Goal: Task Accomplishment & Management: Manage account settings

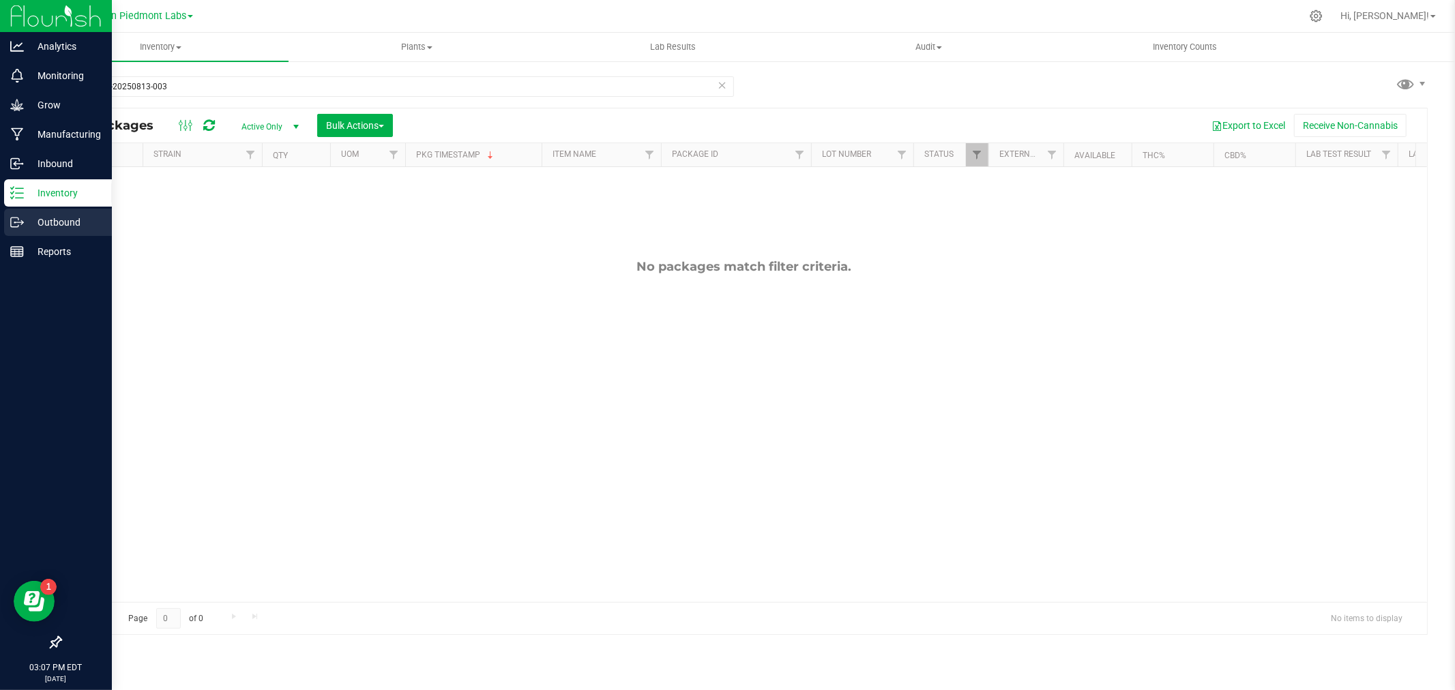
click at [43, 224] on p "Outbound" at bounding box center [65, 222] width 82 height 16
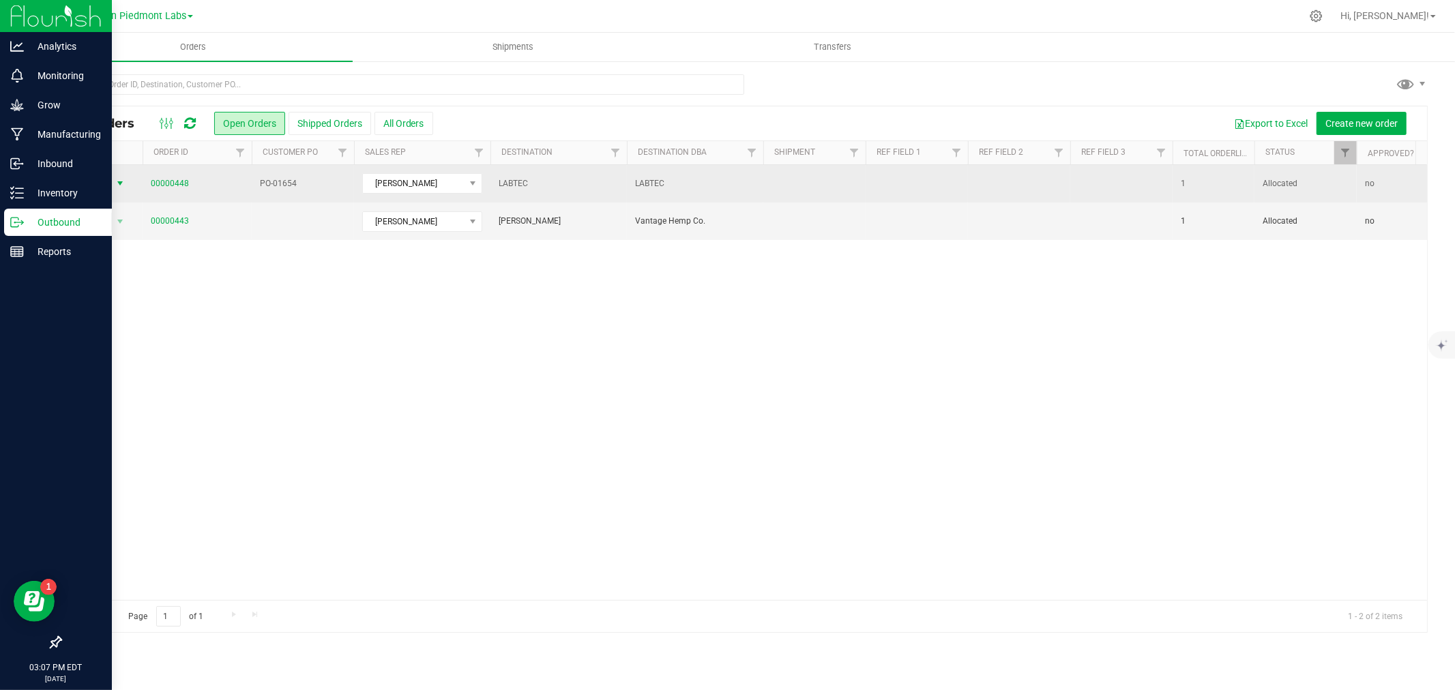
click at [117, 183] on span "select" at bounding box center [120, 183] width 11 height 11
click at [172, 182] on link "00000448" at bounding box center [170, 183] width 38 height 13
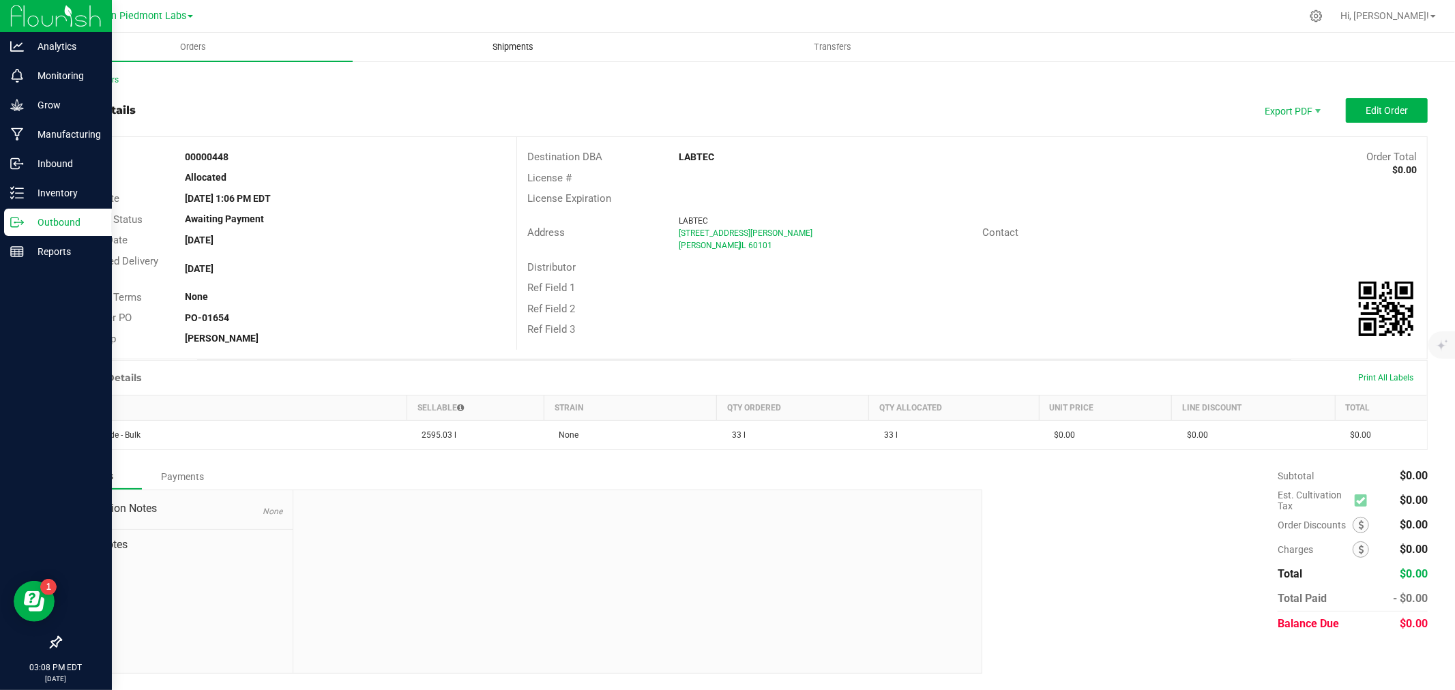
click at [516, 41] on span "Shipments" at bounding box center [513, 47] width 78 height 12
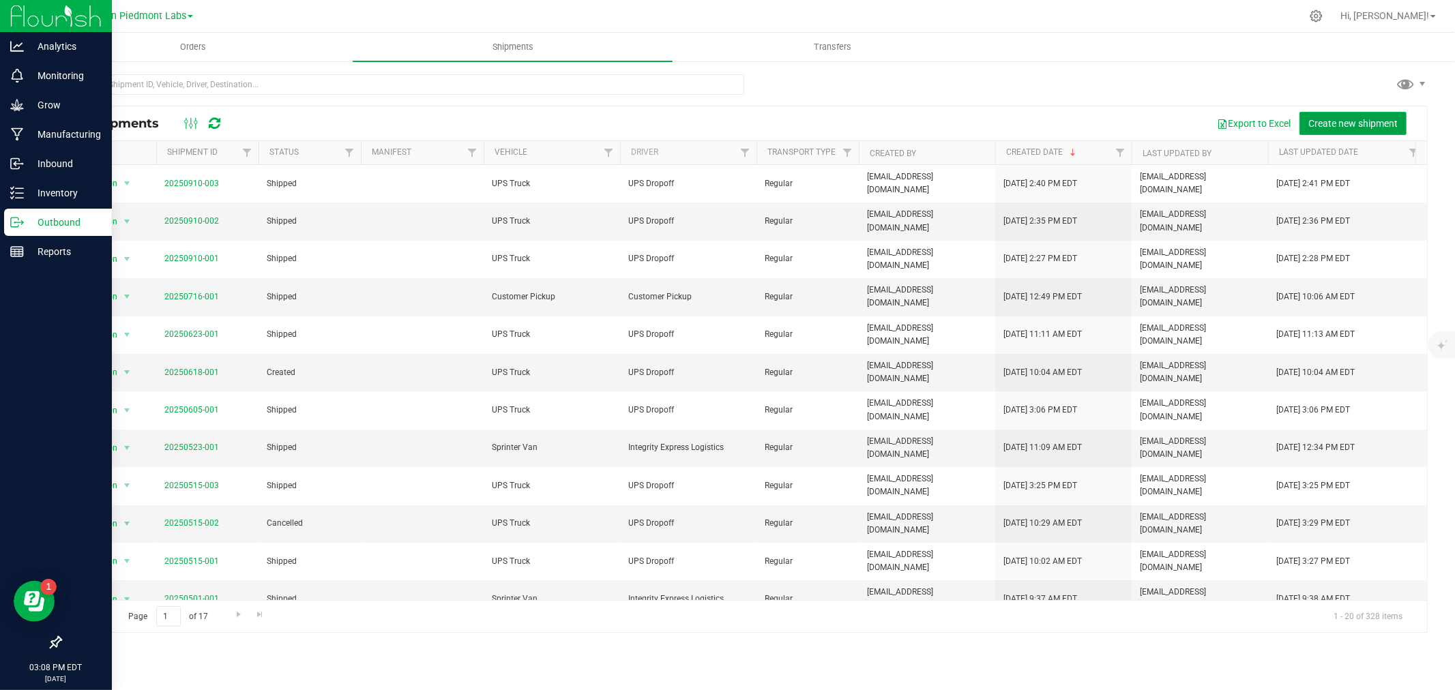
click at [1324, 116] on button "Create new shipment" at bounding box center [1352, 123] width 107 height 23
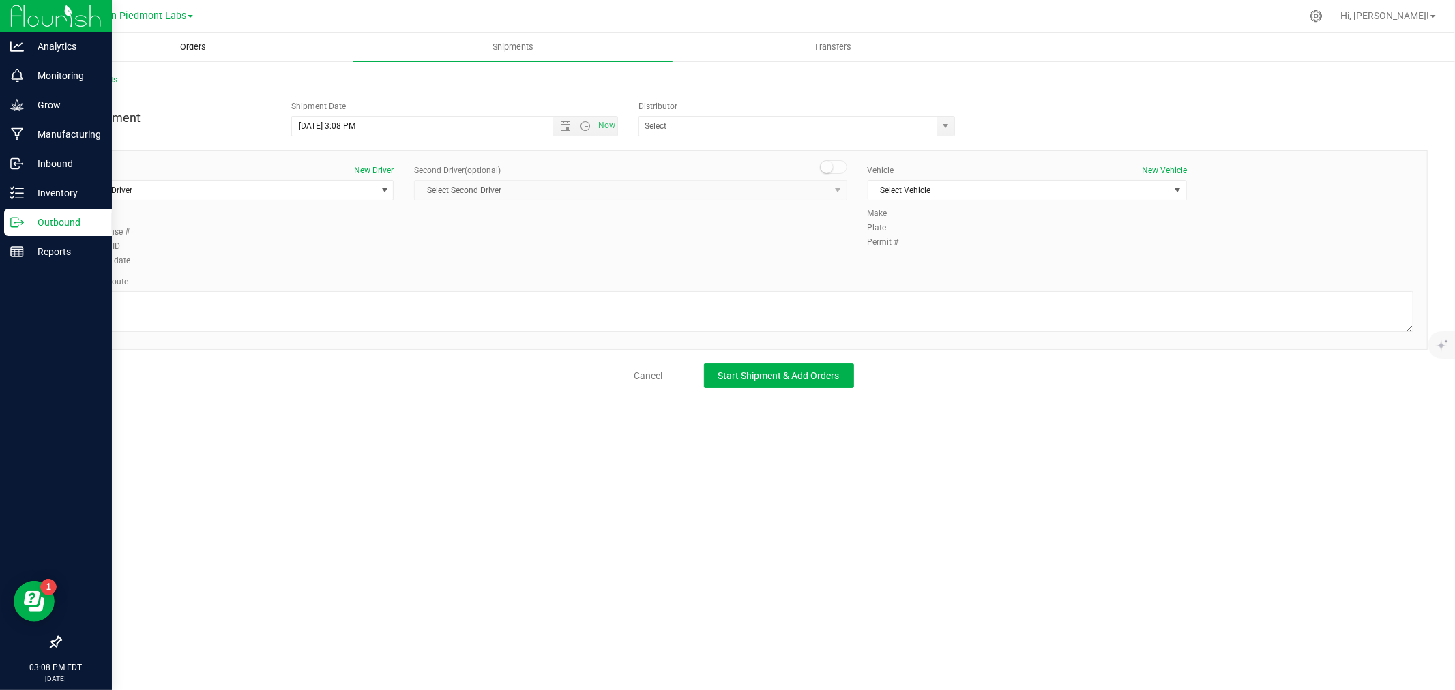
click at [192, 44] on span "Orders" at bounding box center [193, 47] width 63 height 12
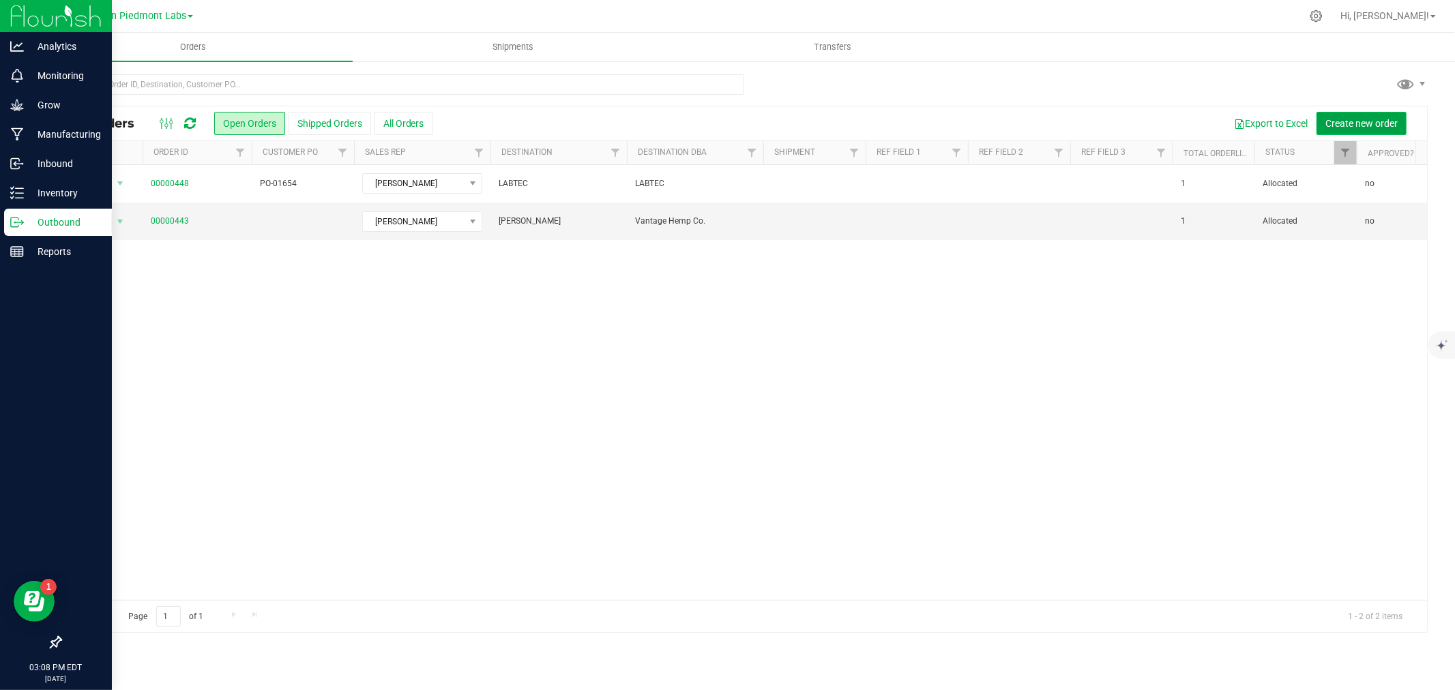
click at [1367, 121] on span "Create new order" at bounding box center [1361, 123] width 72 height 11
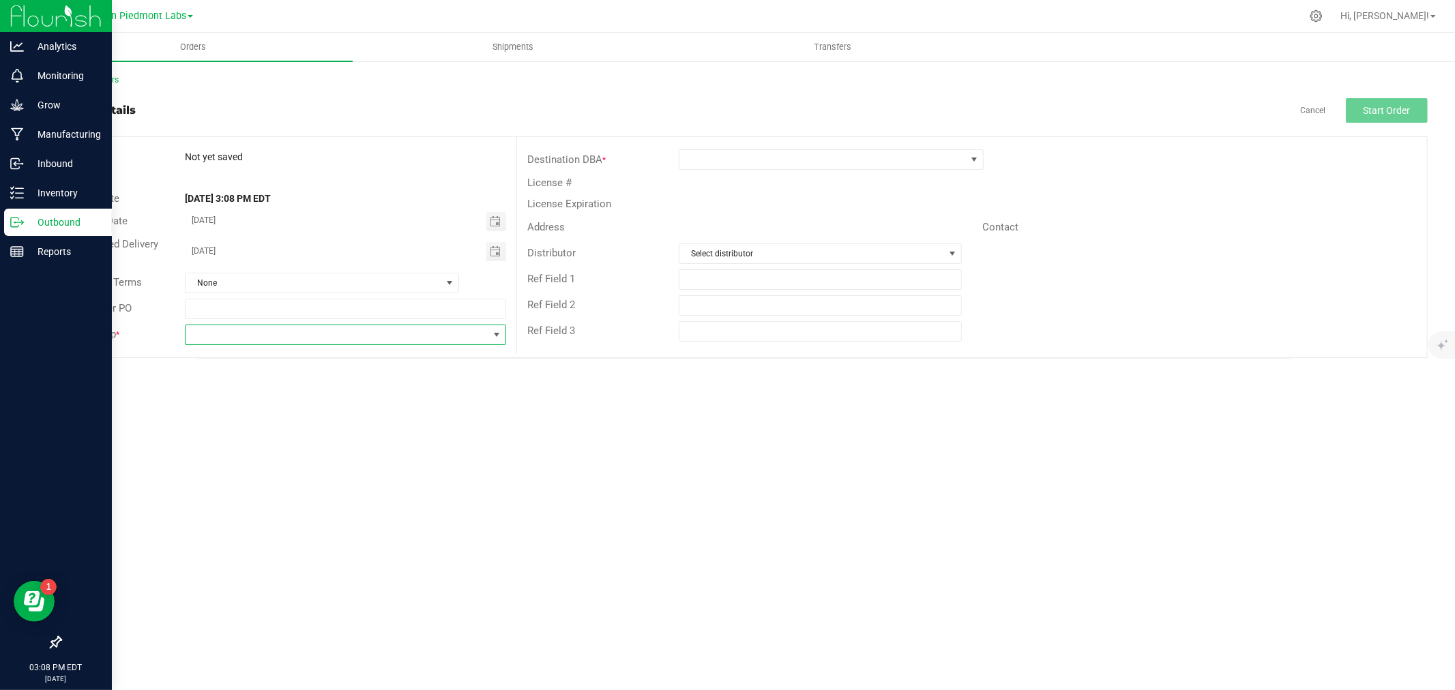
click at [225, 336] on span at bounding box center [337, 334] width 303 height 19
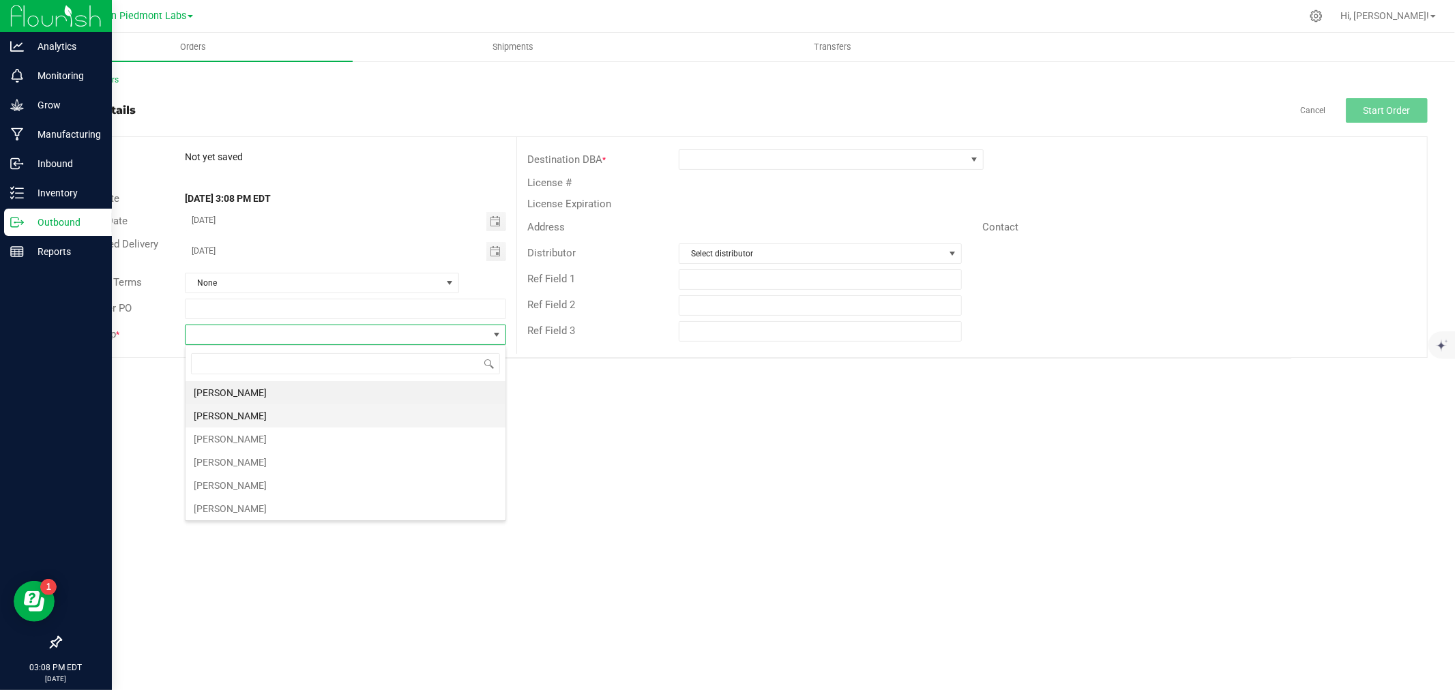
scroll to position [20, 321]
click at [224, 439] on li "[PERSON_NAME]" at bounding box center [346, 439] width 320 height 23
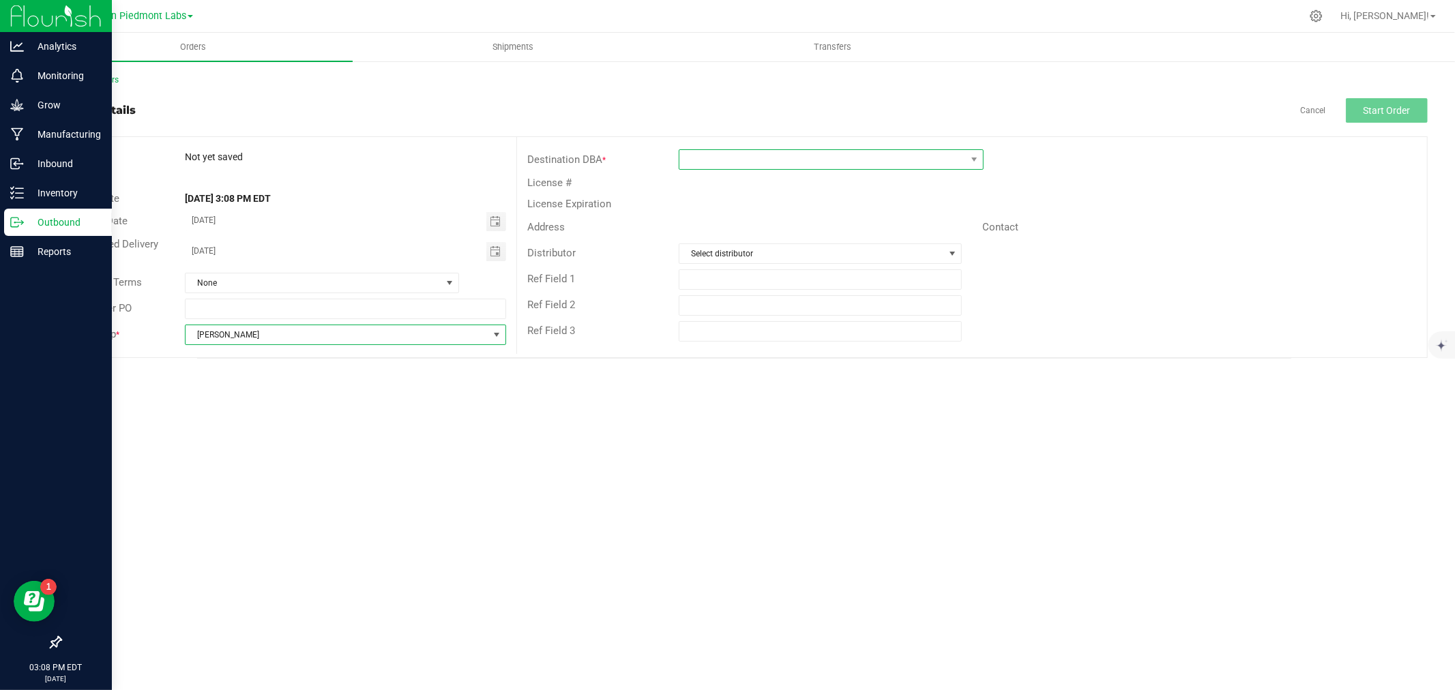
click at [739, 160] on span at bounding box center [822, 159] width 286 height 19
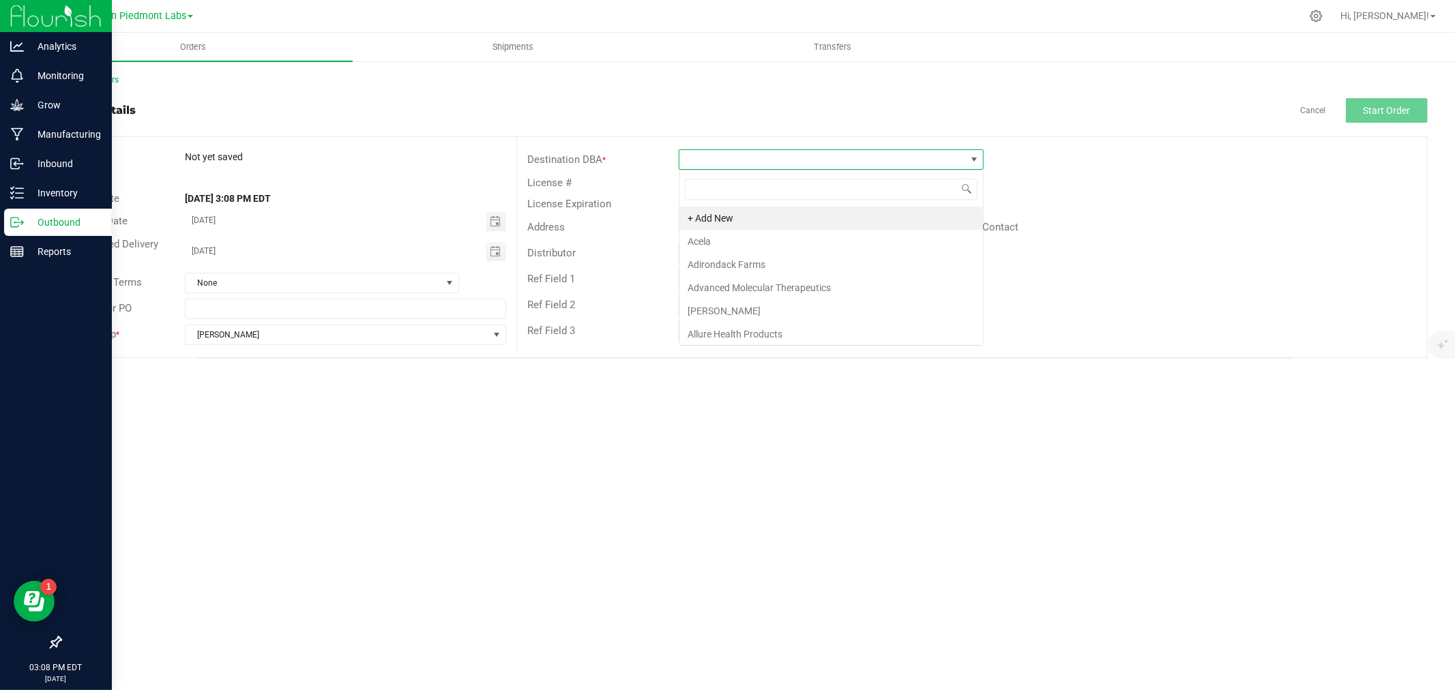
scroll to position [20, 305]
type input "K"
click at [718, 217] on li "+ Add New" at bounding box center [831, 218] width 304 height 23
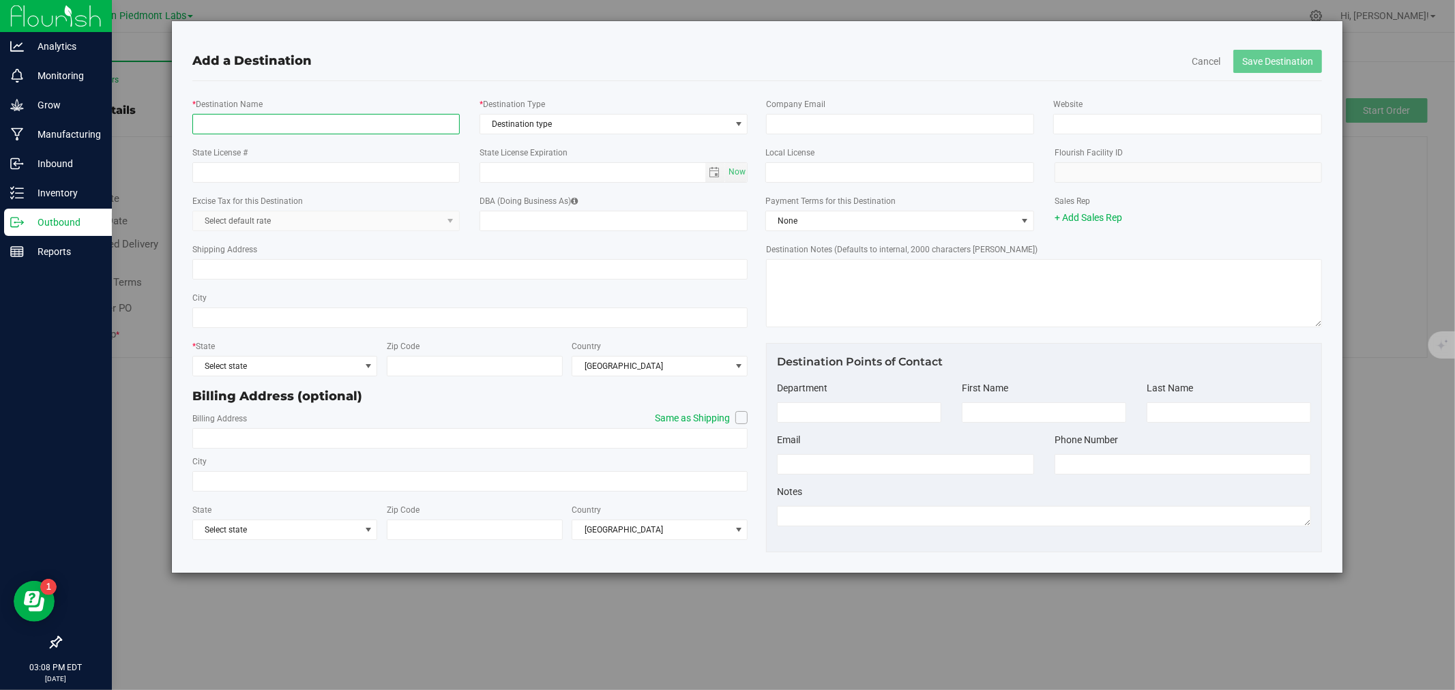
click at [364, 123] on input "* Destination Name" at bounding box center [325, 124] width 267 height 20
type input "KMS Agriculture"
click at [598, 127] on span "Destination type" at bounding box center [605, 124] width 250 height 19
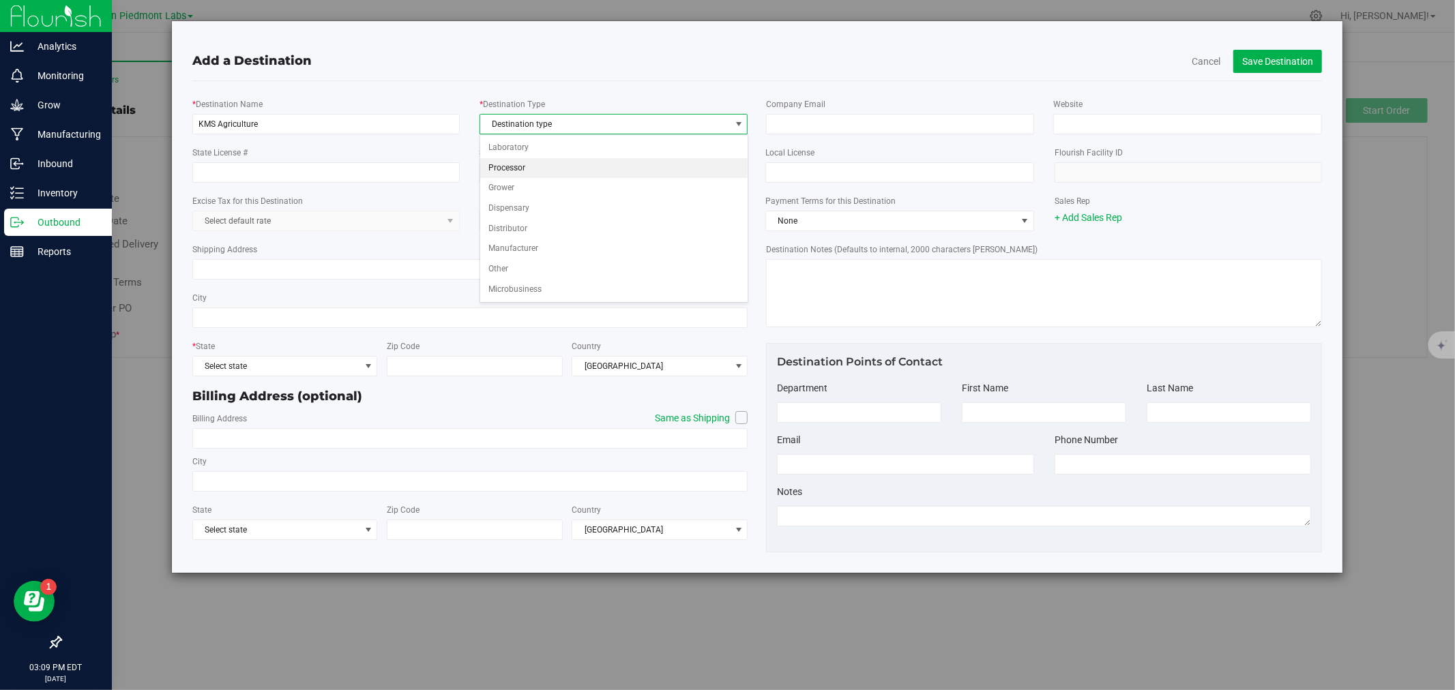
click at [527, 171] on li "Processor" at bounding box center [613, 168] width 267 height 20
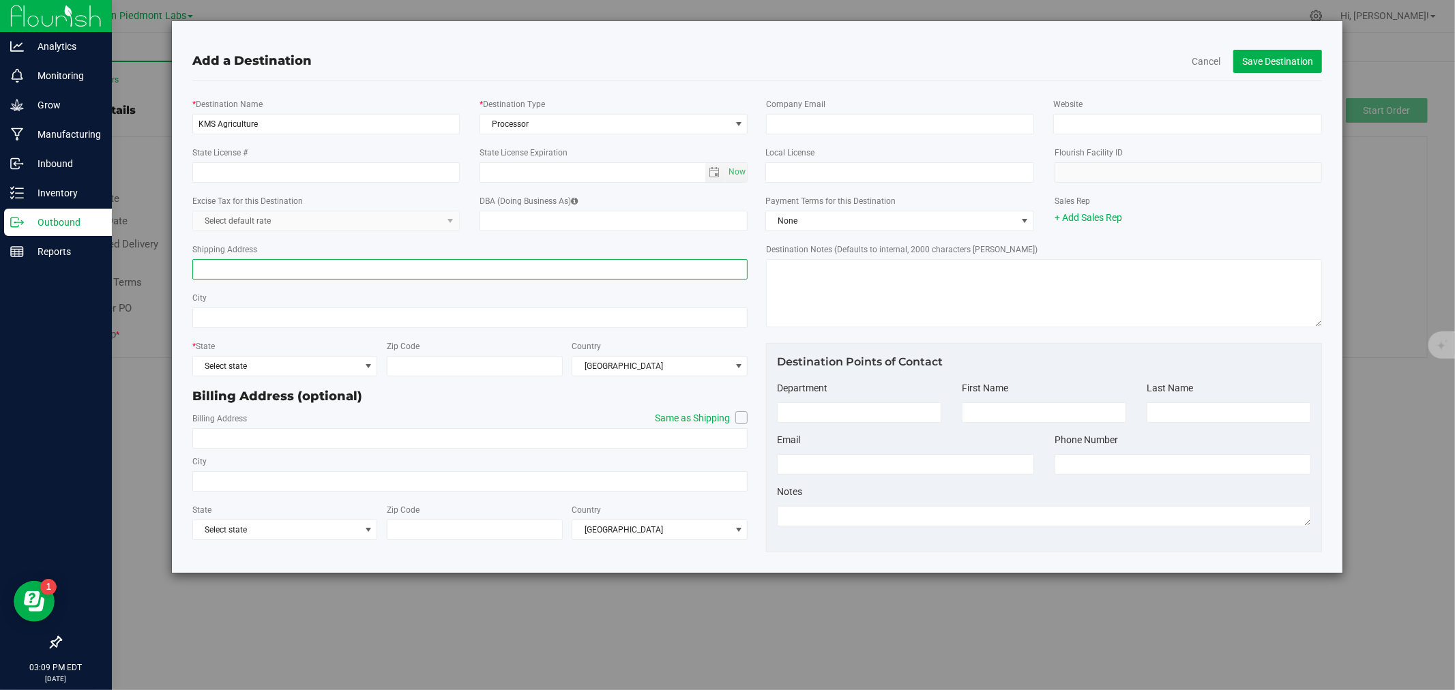
click at [236, 269] on input "Shipping Address" at bounding box center [470, 269] width 556 height 20
type input "[STREET_ADDRESS][US_STATE]"
type input "[GEOGRAPHIC_DATA]"
type input "97321"
click at [1285, 57] on button "Save Destination" at bounding box center [1277, 61] width 89 height 23
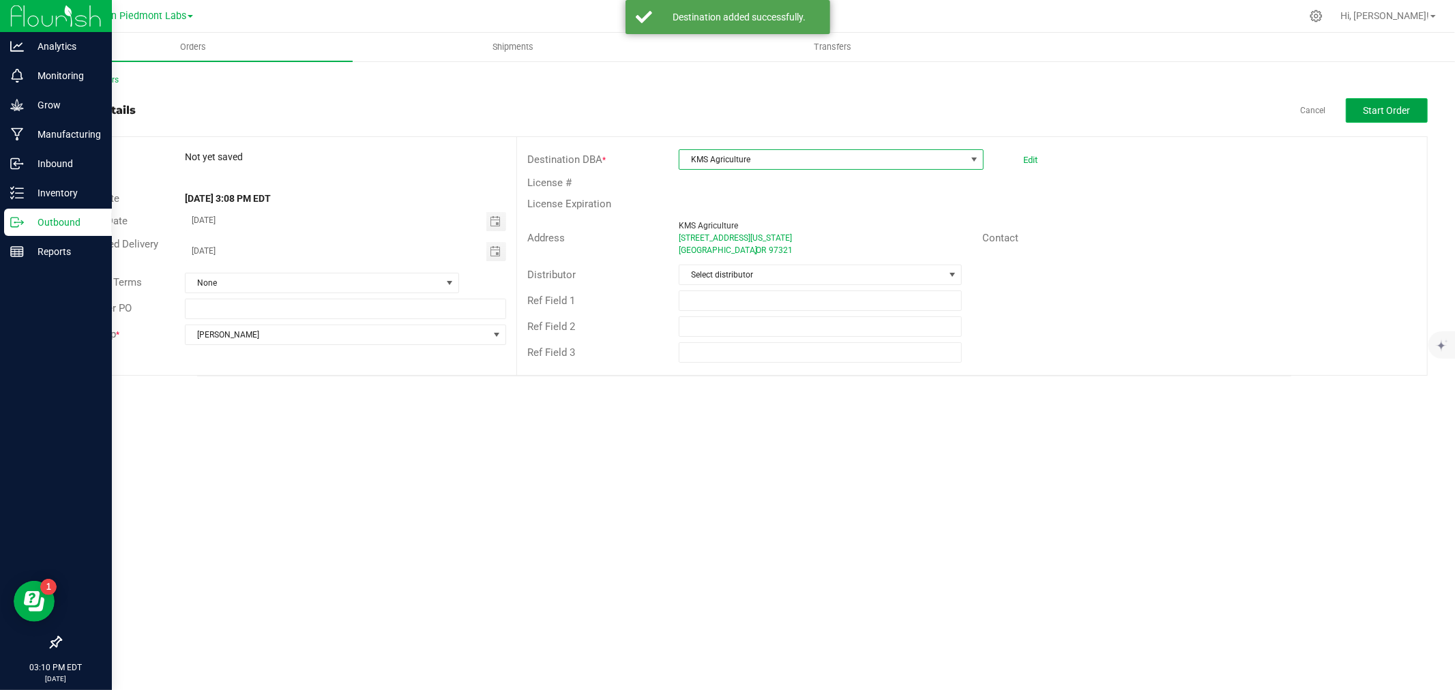
click at [1407, 99] on button "Start Order" at bounding box center [1387, 110] width 82 height 25
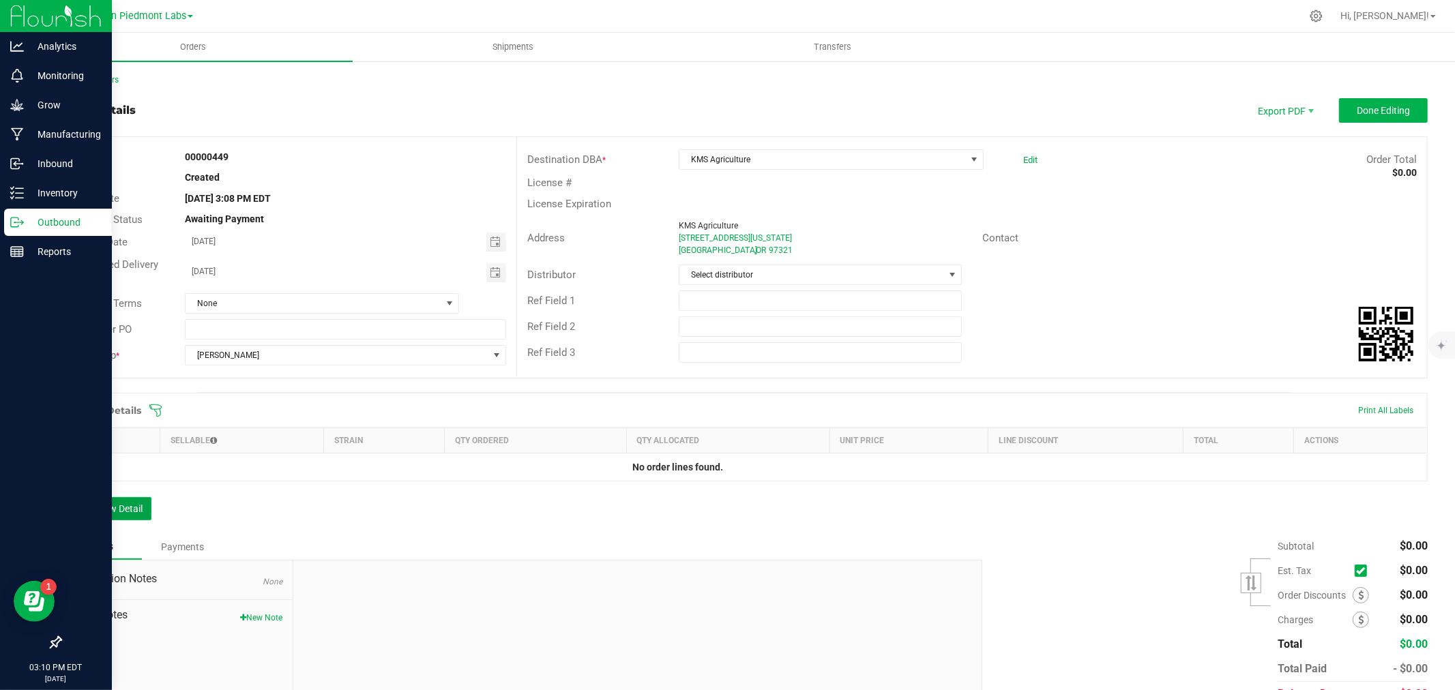
click at [72, 505] on icon "button" at bounding box center [73, 509] width 8 height 10
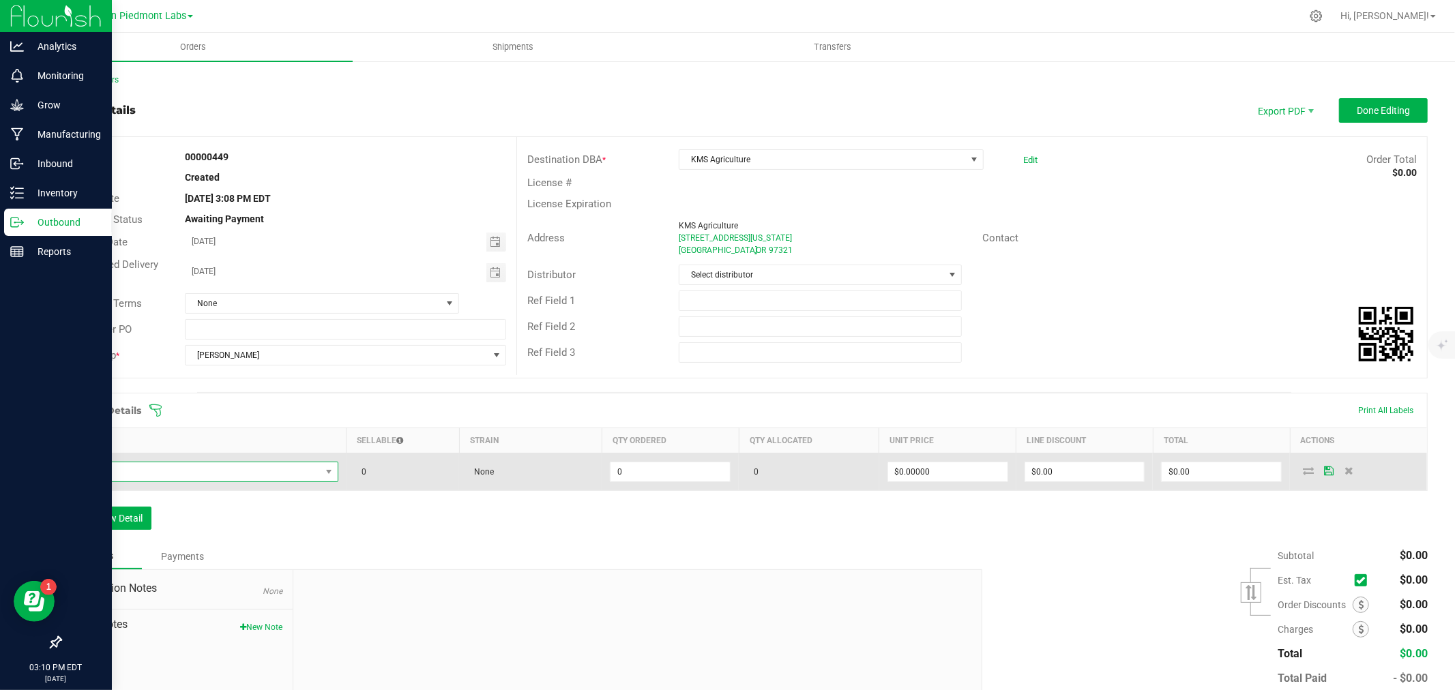
click at [138, 472] on span "NO DATA FOUND" at bounding box center [195, 471] width 250 height 19
type input "cr"
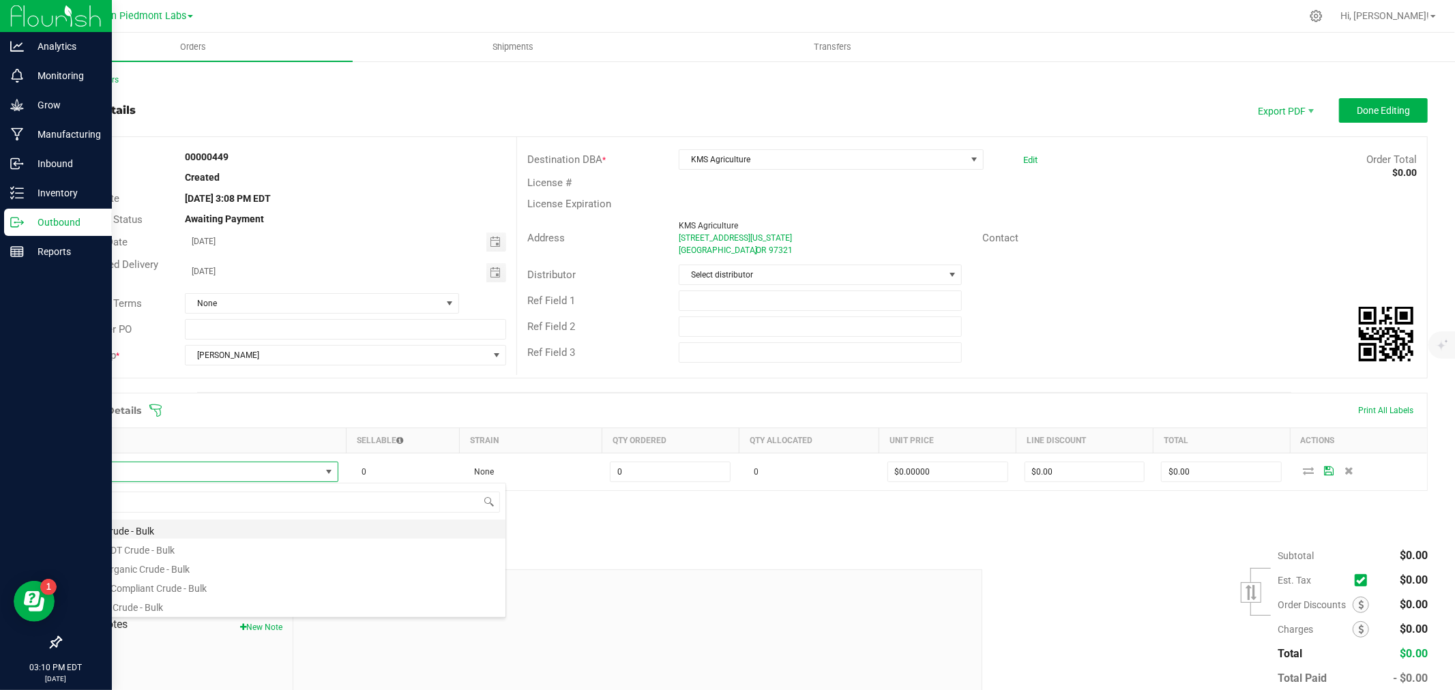
click at [123, 529] on li "GPL - Crude - Bulk" at bounding box center [287, 529] width 435 height 19
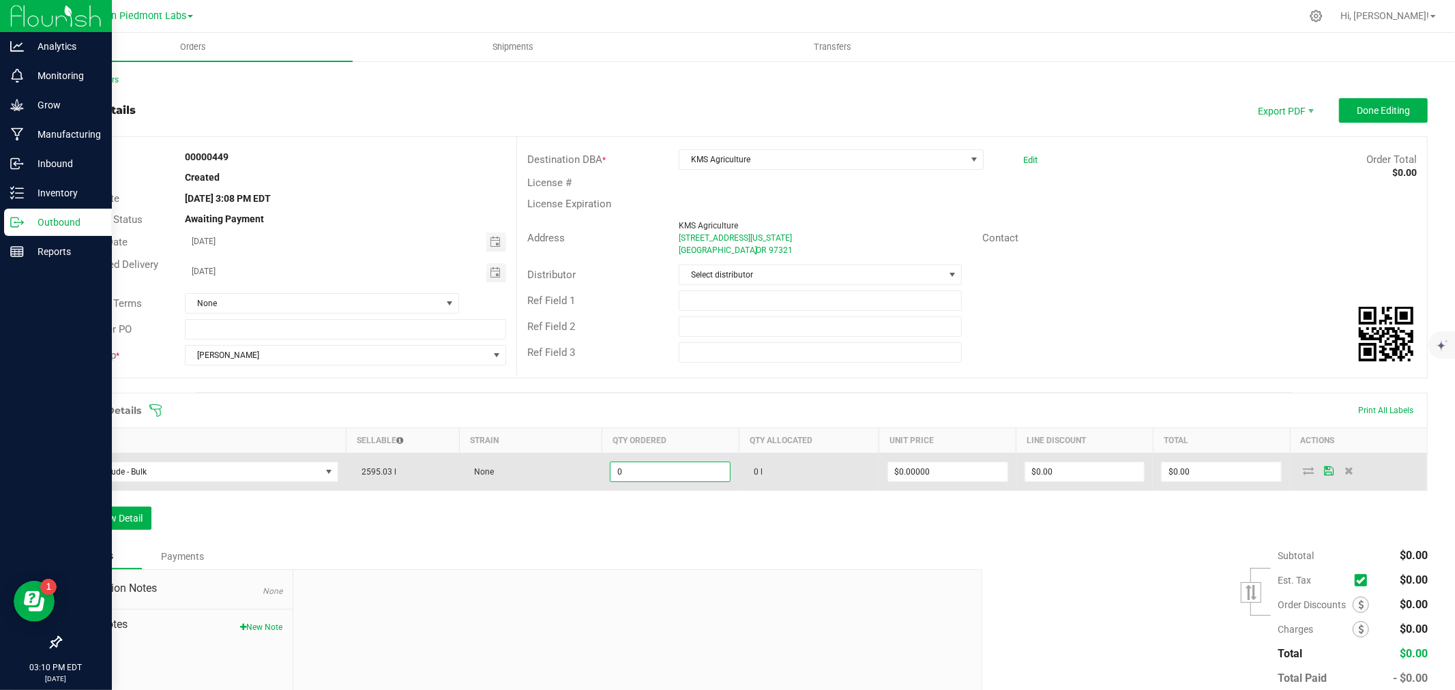
click at [678, 479] on input "0" at bounding box center [669, 471] width 119 height 19
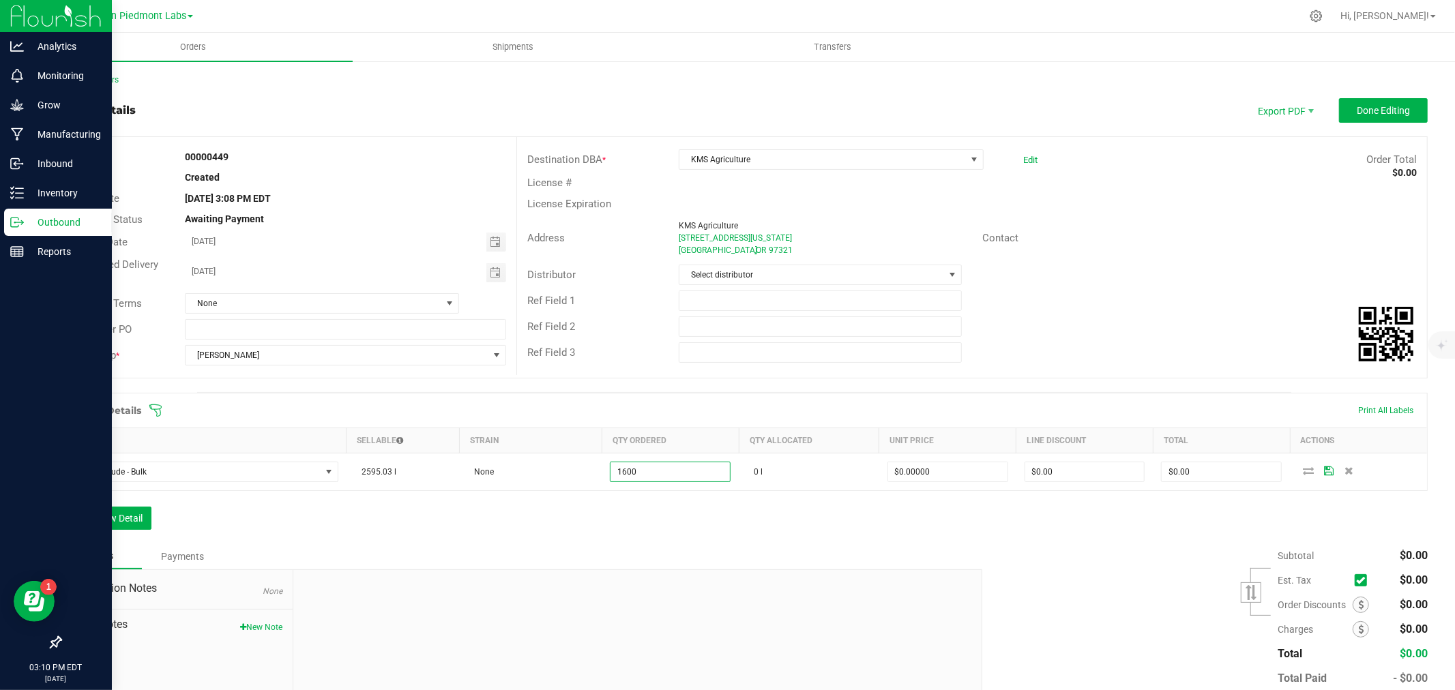
type input "1600.0000 l"
click at [628, 539] on div "Order Details Print All Labels Item Sellable Strain Qty Ordered Qty Allocated U…" at bounding box center [744, 468] width 1368 height 151
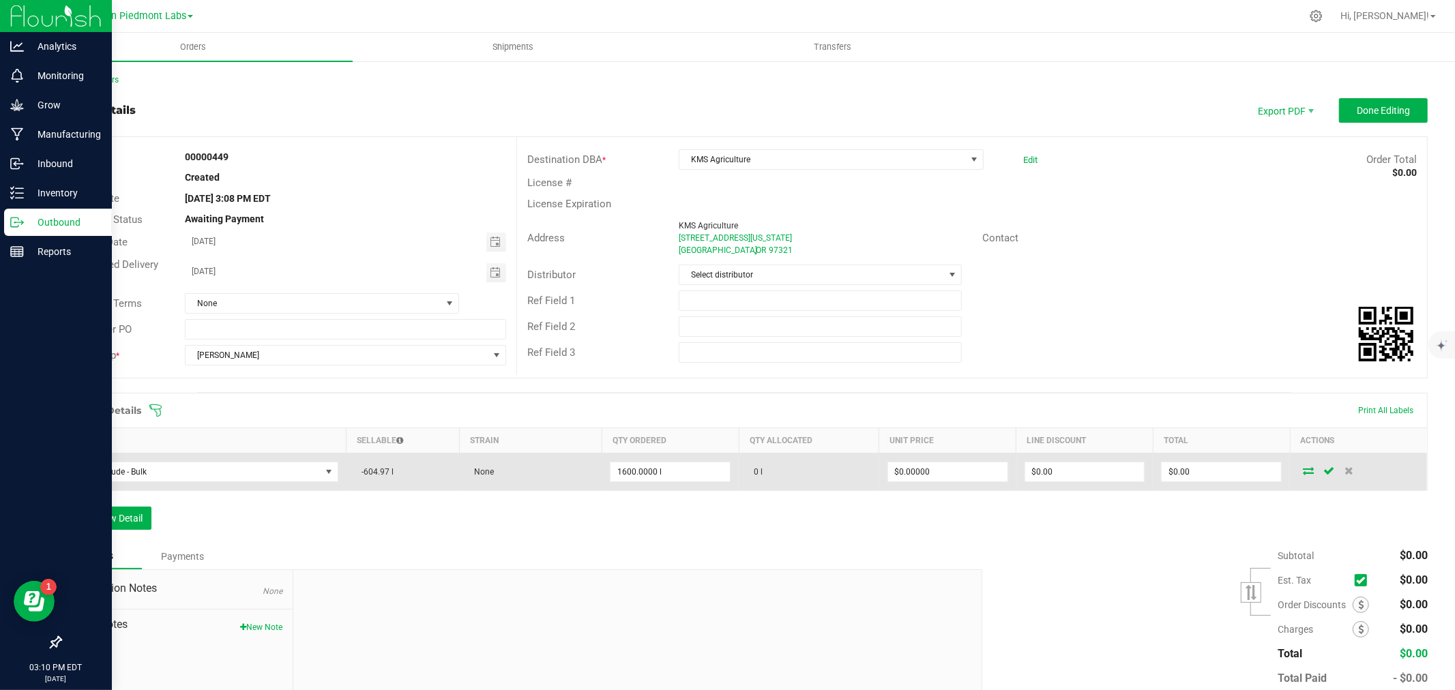
click at [1303, 472] on icon at bounding box center [1308, 471] width 11 height 8
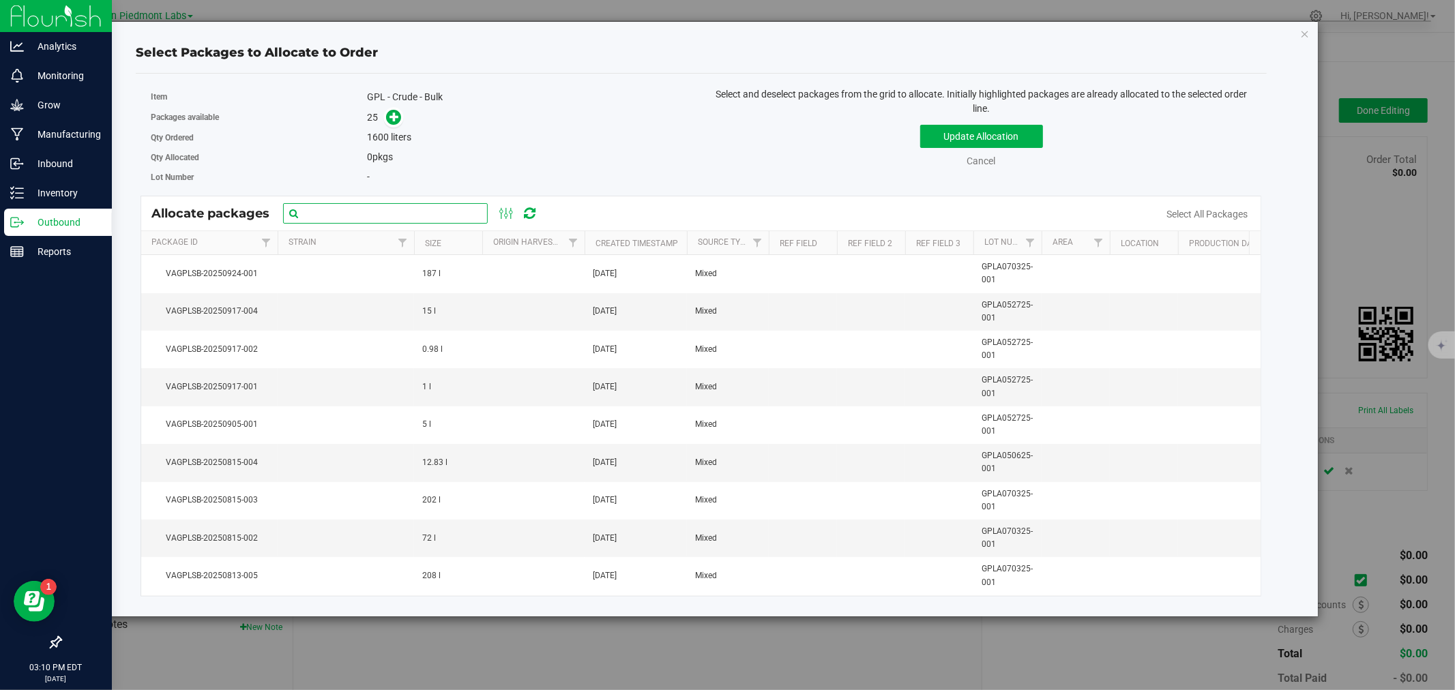
click at [334, 212] on input "text" at bounding box center [385, 213] width 205 height 20
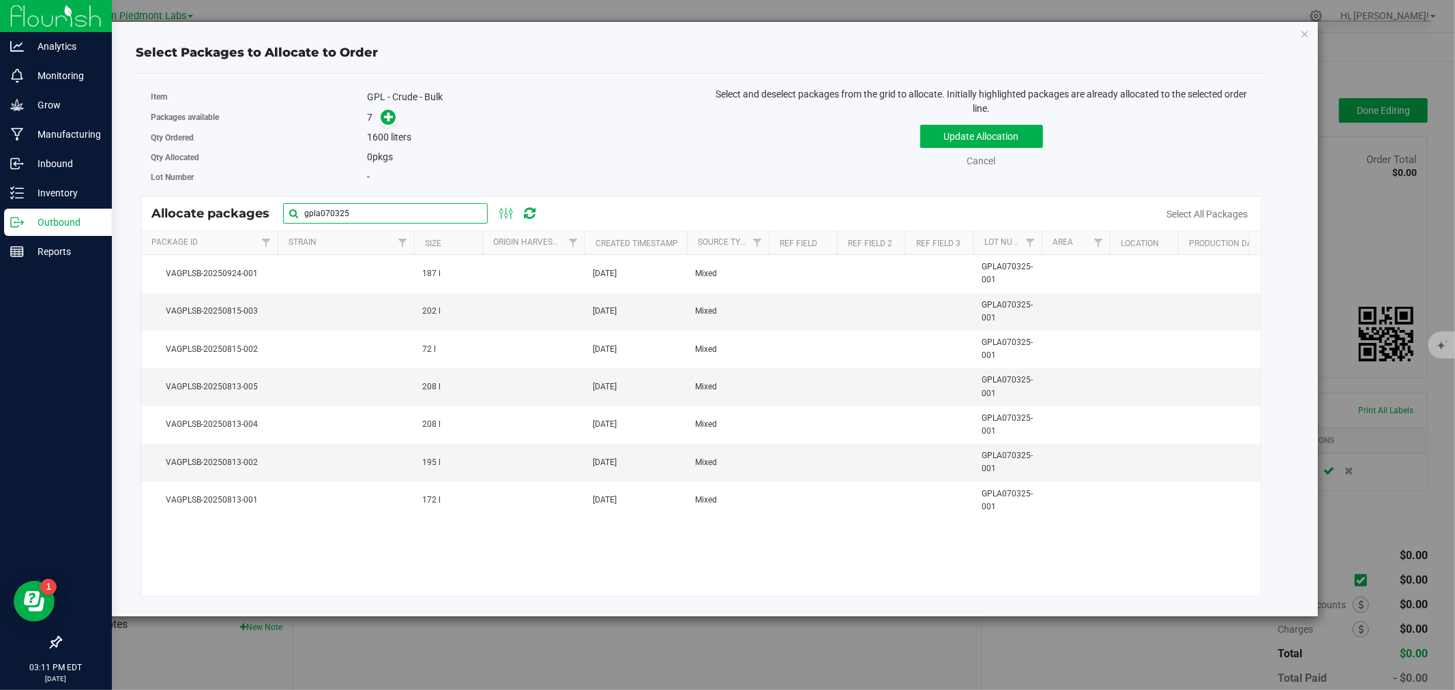
type input "gpla070325"
click at [330, 269] on td at bounding box center [346, 274] width 136 height 38
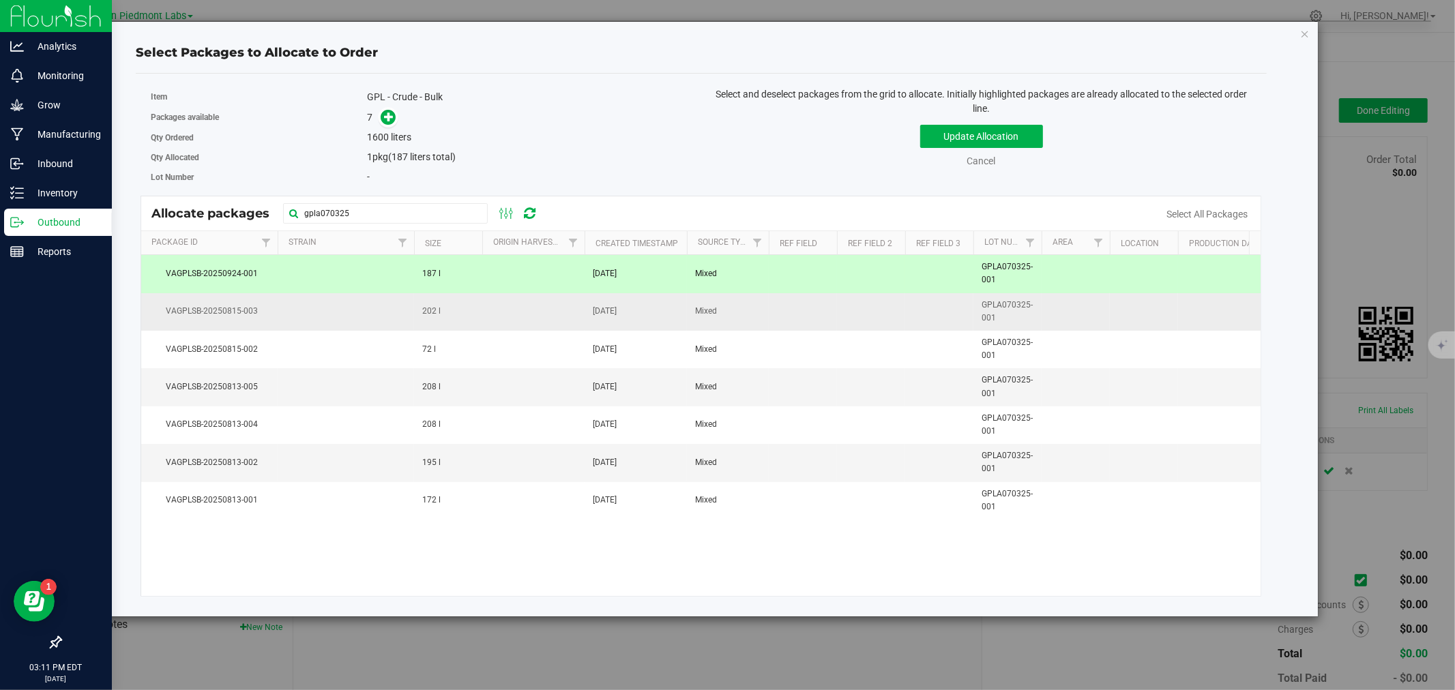
click at [332, 316] on td at bounding box center [346, 312] width 136 height 38
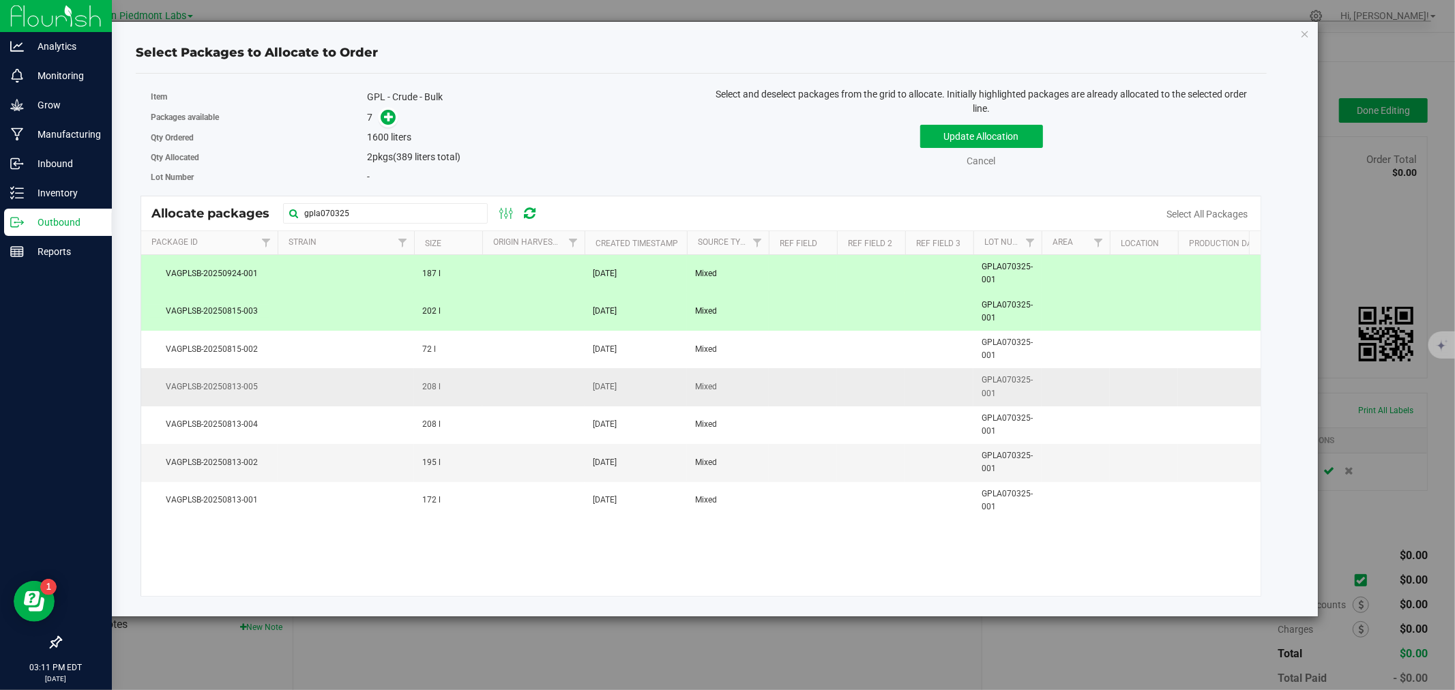
click at [364, 387] on td at bounding box center [346, 387] width 136 height 38
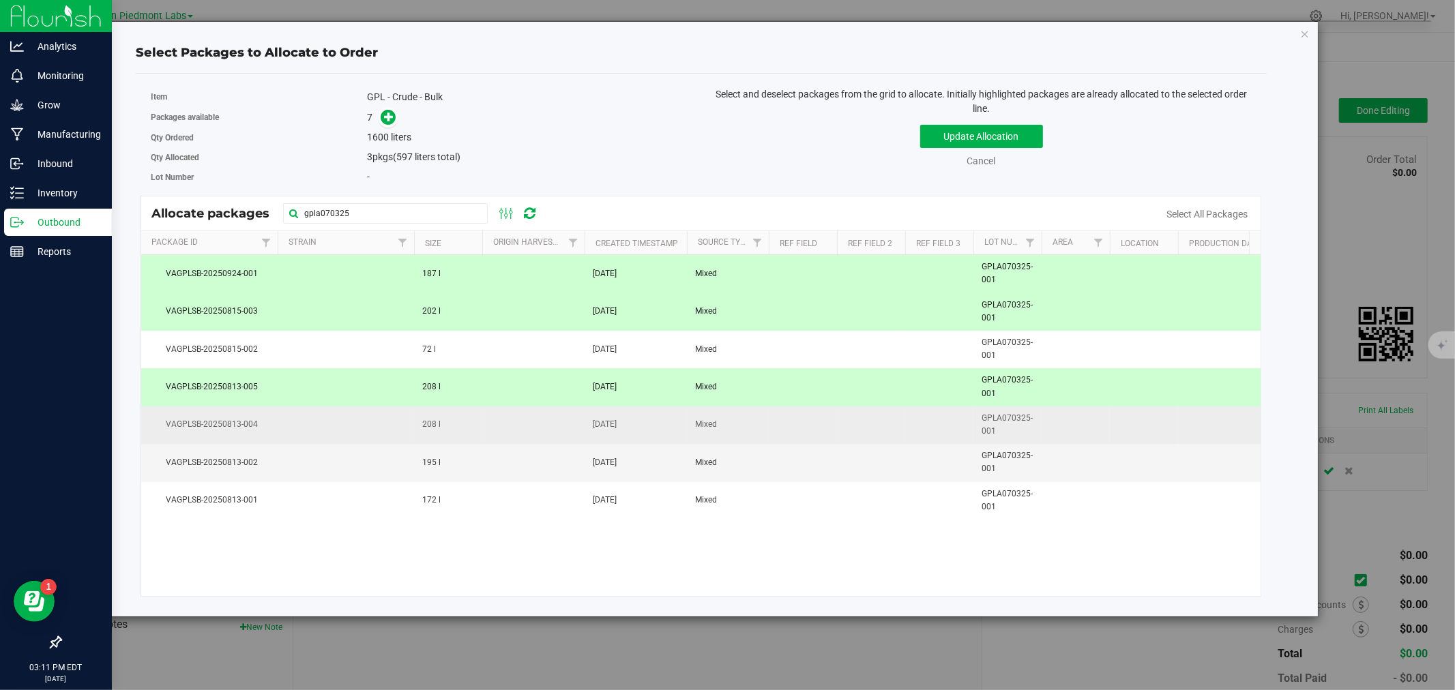
click at [356, 424] on td at bounding box center [346, 426] width 136 height 38
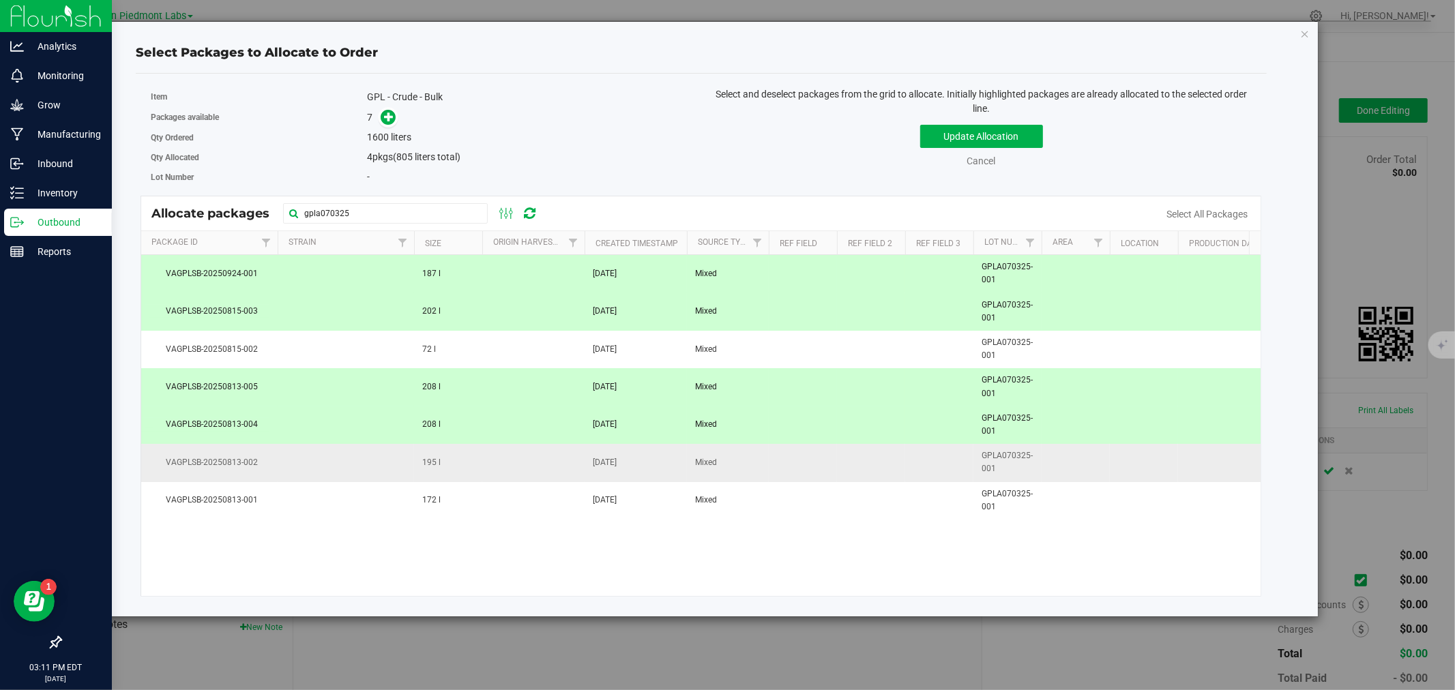
click at [333, 462] on td at bounding box center [346, 463] width 136 height 38
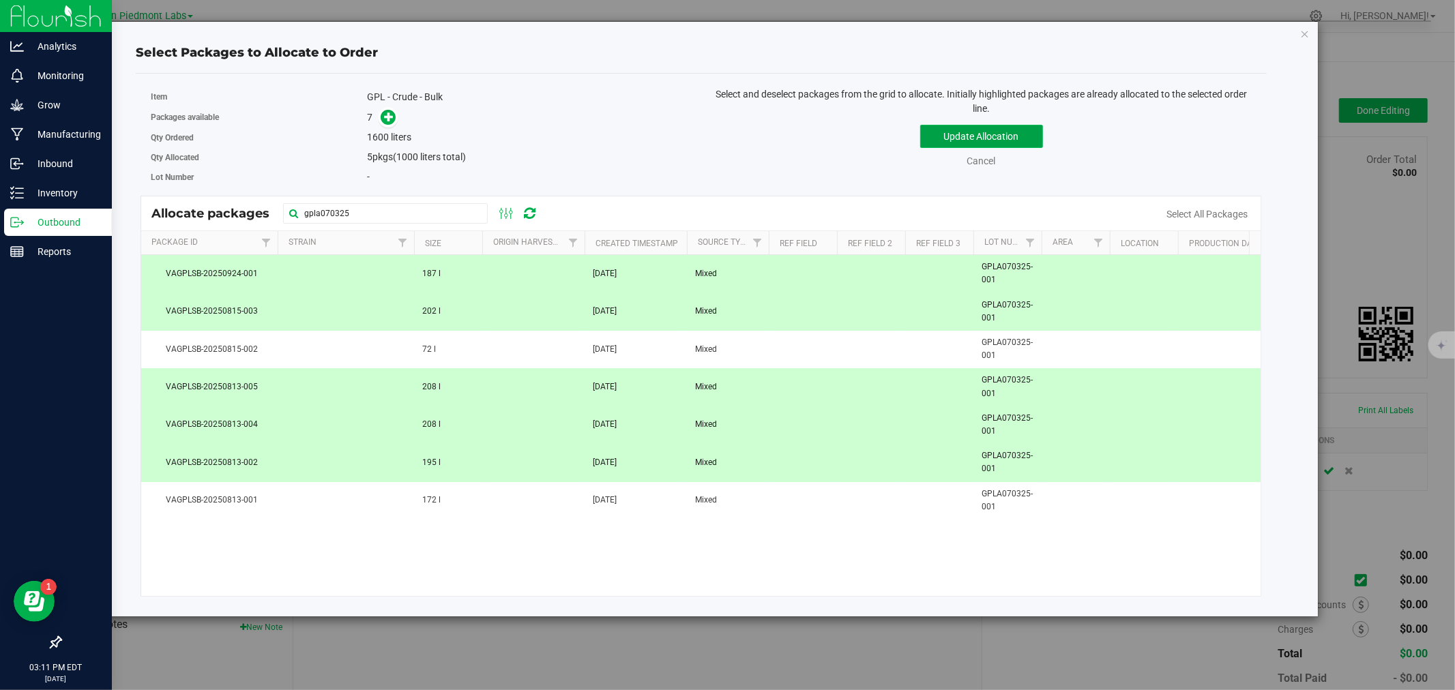
click at [991, 134] on button "Update Allocation" at bounding box center [981, 136] width 123 height 23
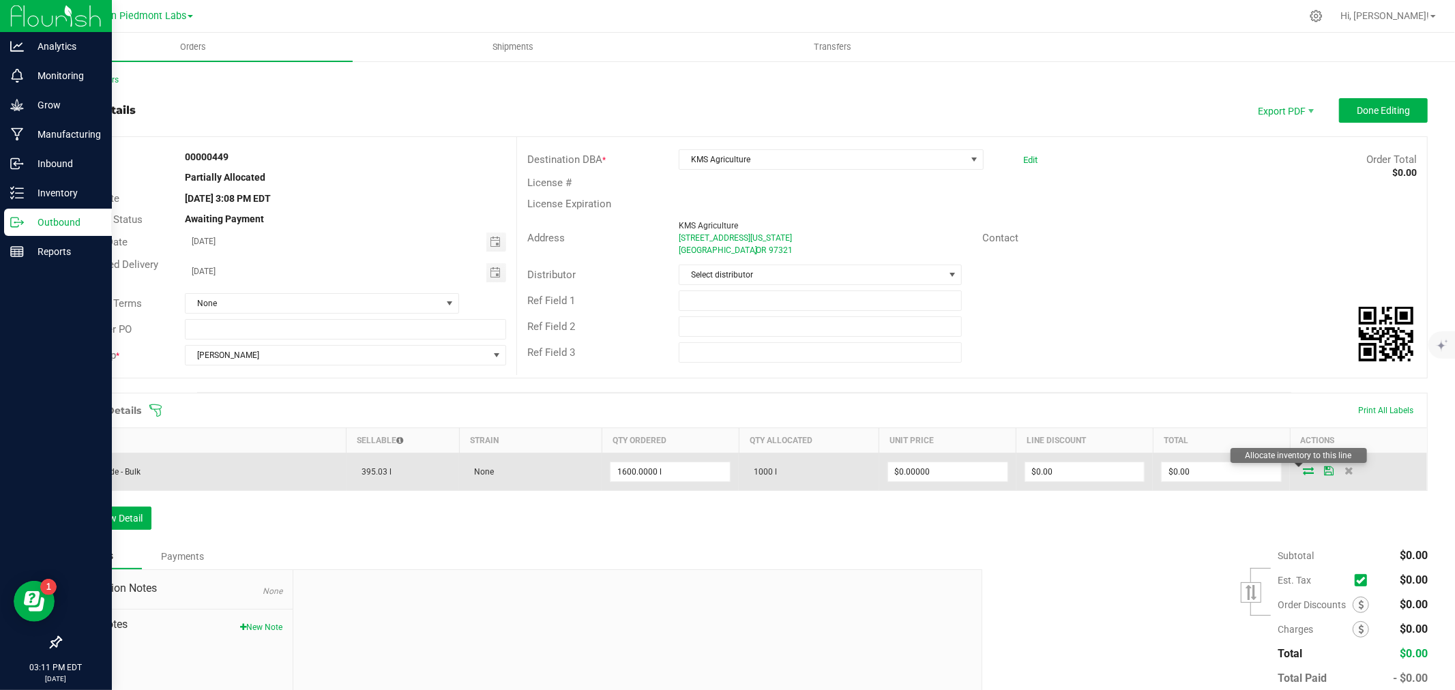
click at [1303, 469] on icon at bounding box center [1308, 471] width 11 height 8
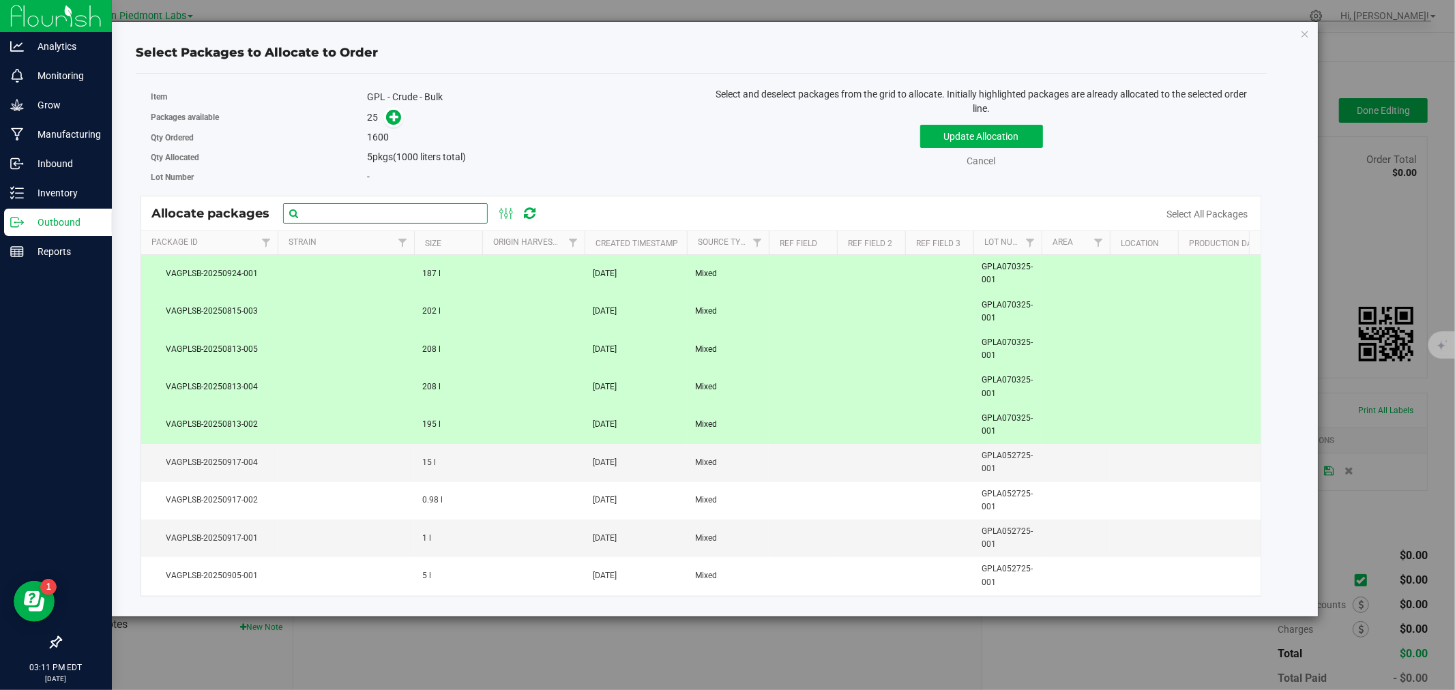
click at [383, 217] on input "text" at bounding box center [385, 213] width 205 height 20
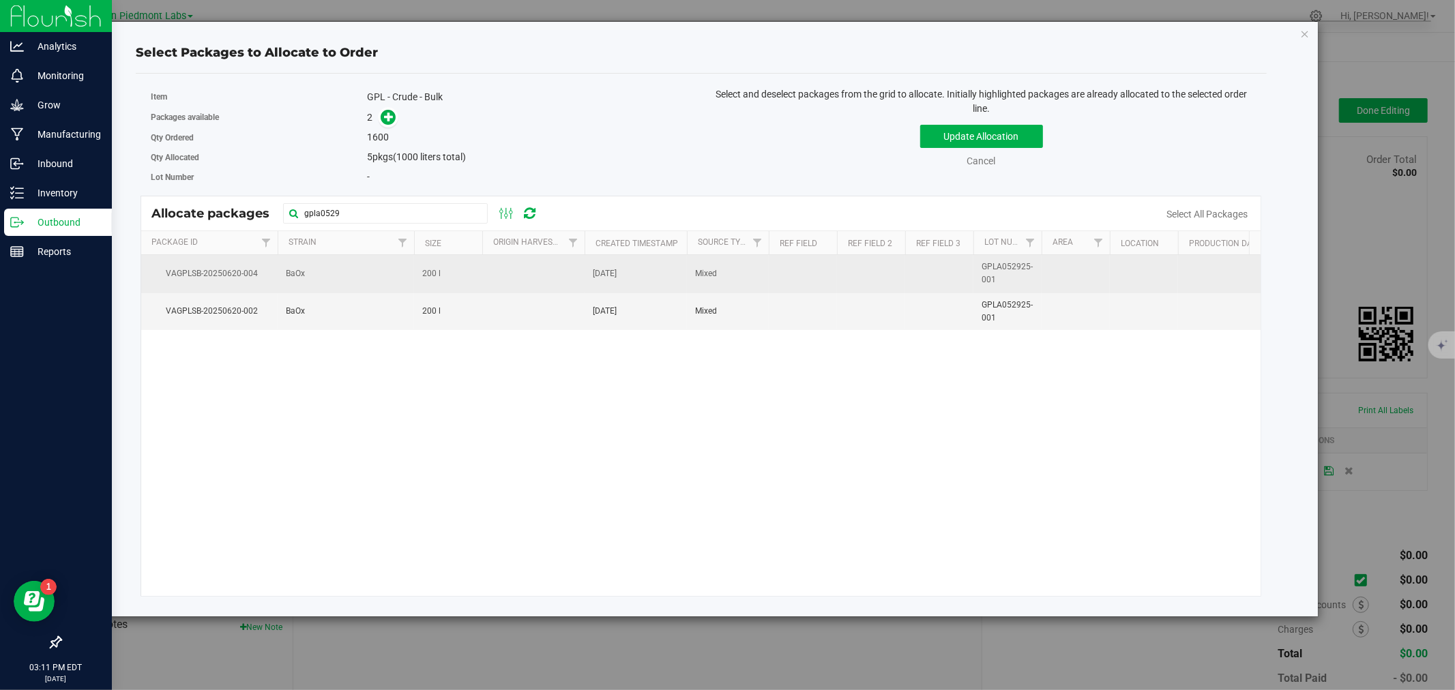
click at [392, 274] on td "BaOx" at bounding box center [346, 274] width 136 height 38
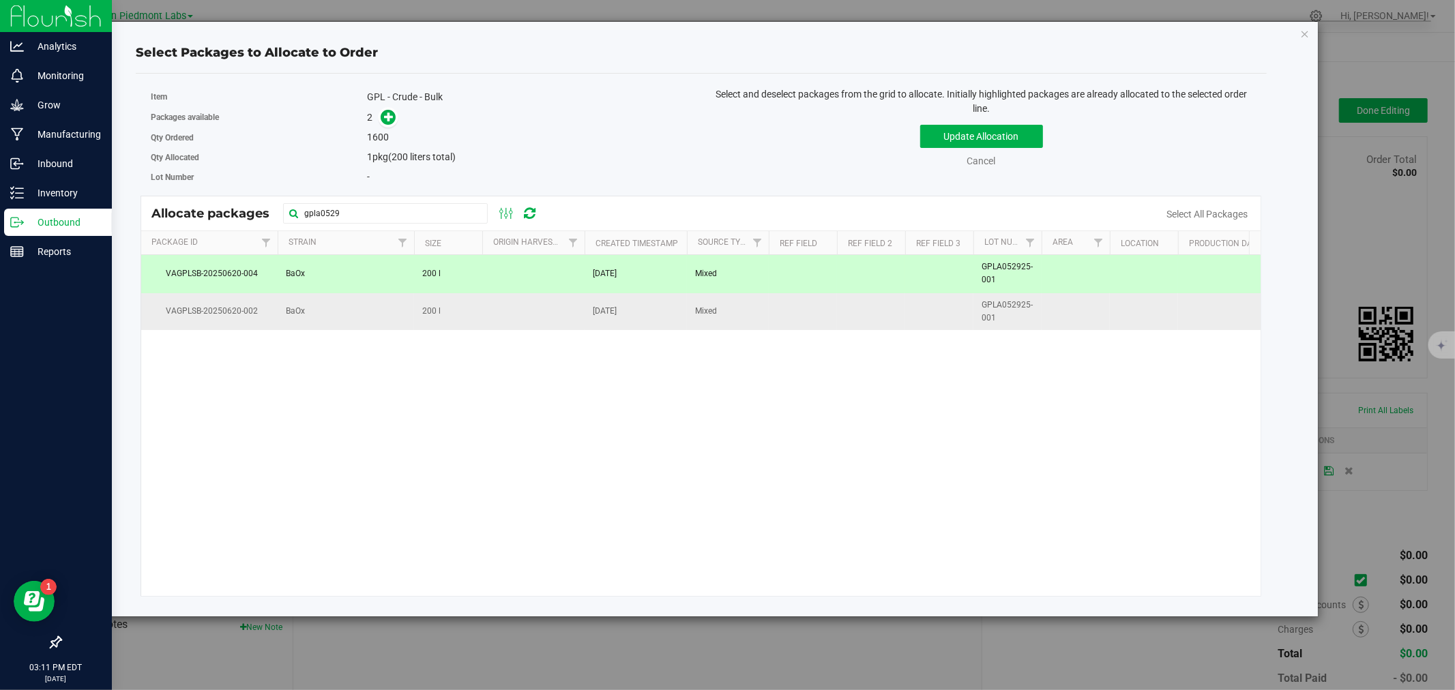
click at [372, 316] on td "BaOx" at bounding box center [346, 311] width 136 height 37
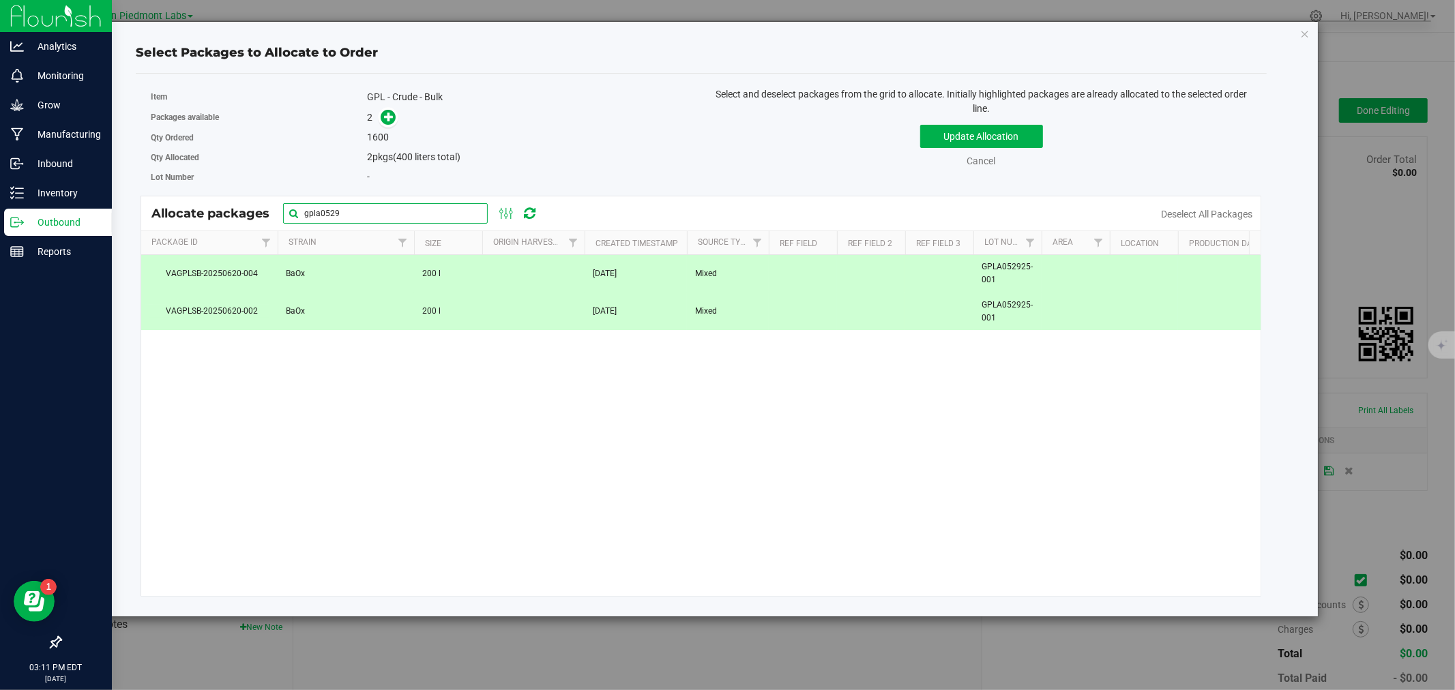
click at [349, 211] on input "gpla0529" at bounding box center [385, 213] width 205 height 20
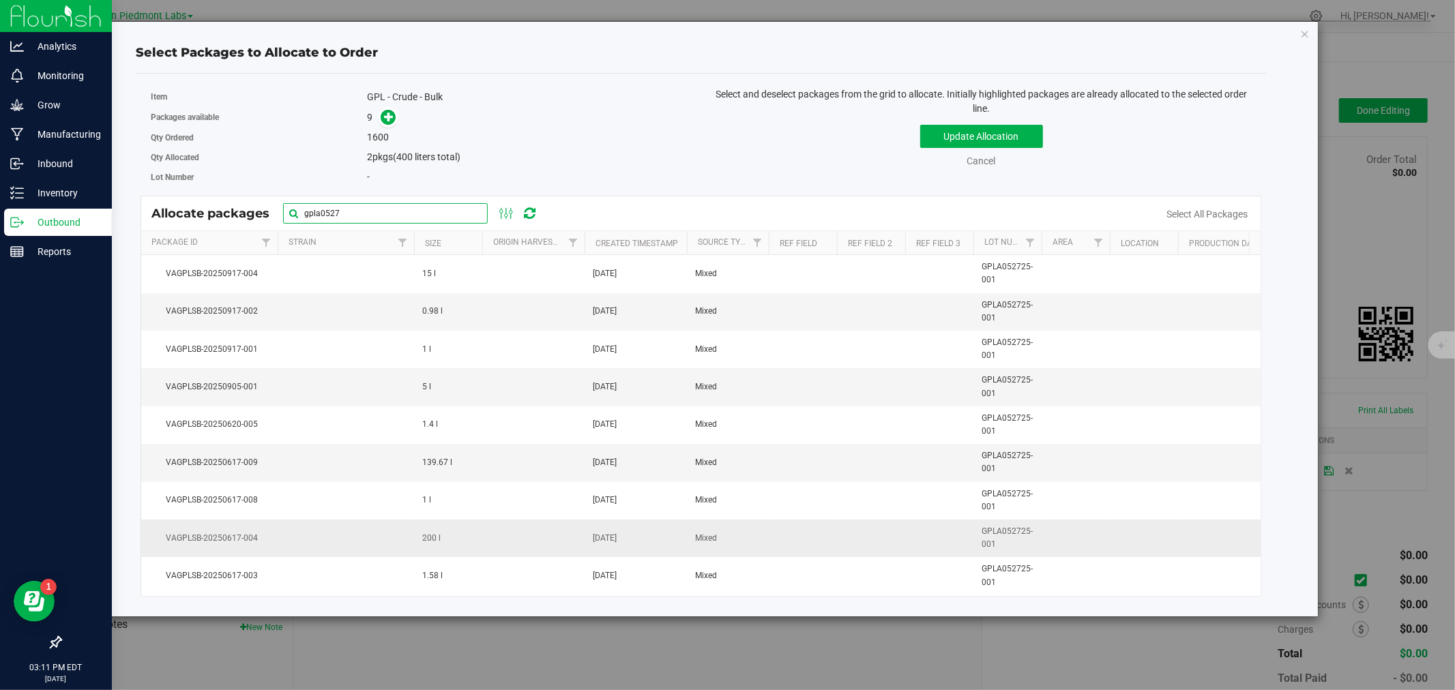
type input "gpla0527"
click at [326, 547] on td at bounding box center [346, 539] width 136 height 38
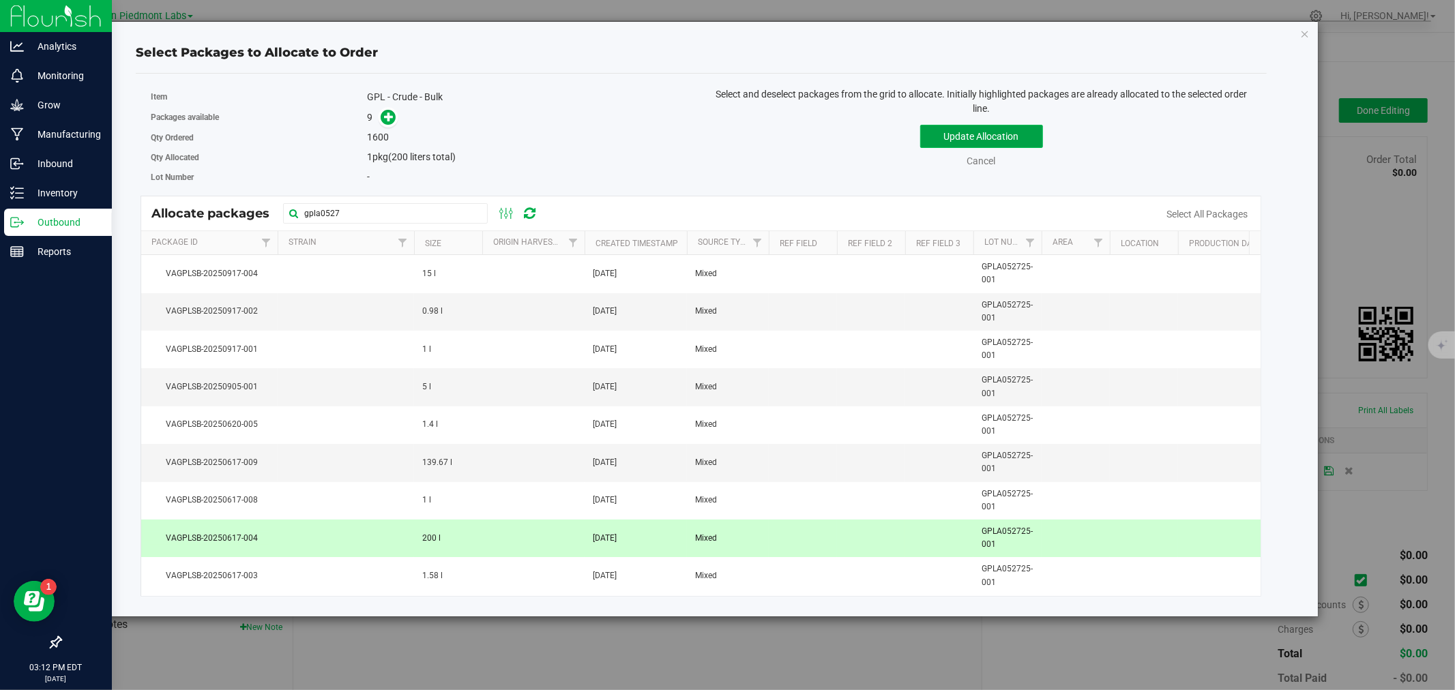
click at [932, 139] on button "Update Allocation" at bounding box center [981, 136] width 123 height 23
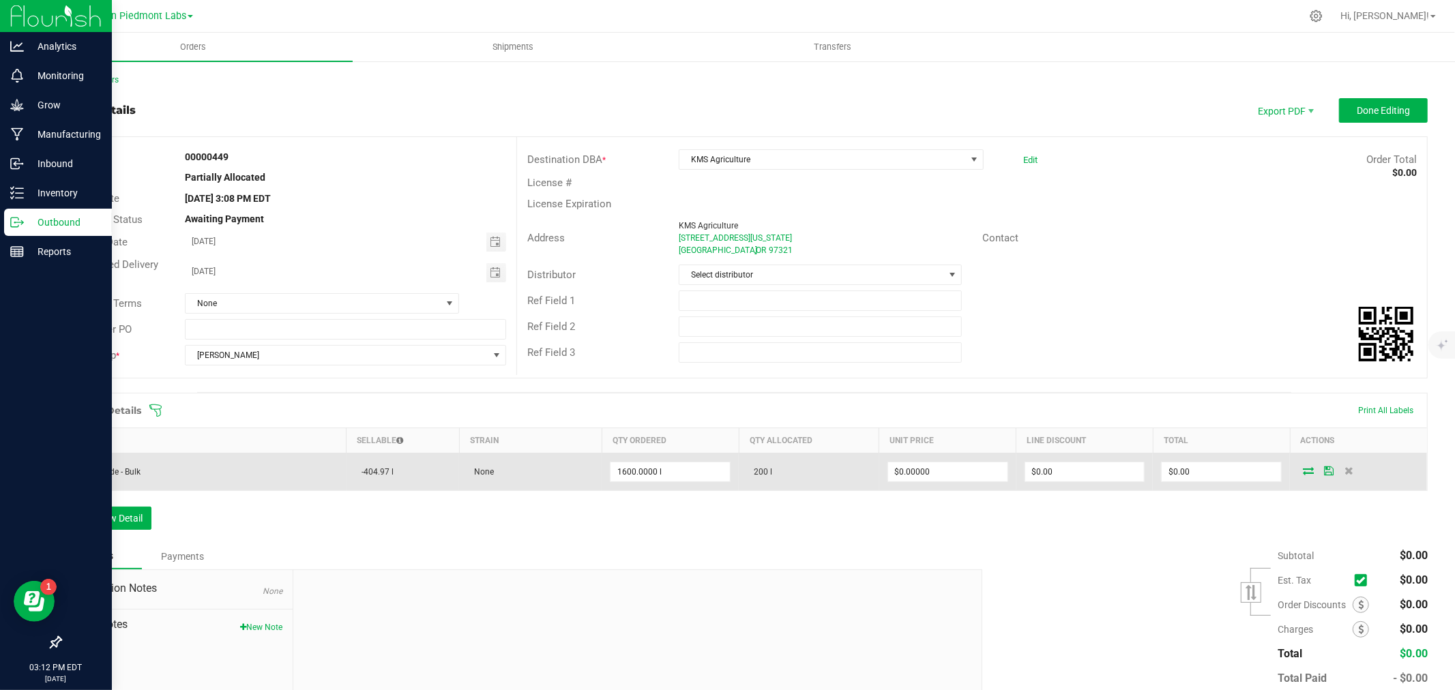
click at [1303, 469] on icon at bounding box center [1308, 471] width 11 height 8
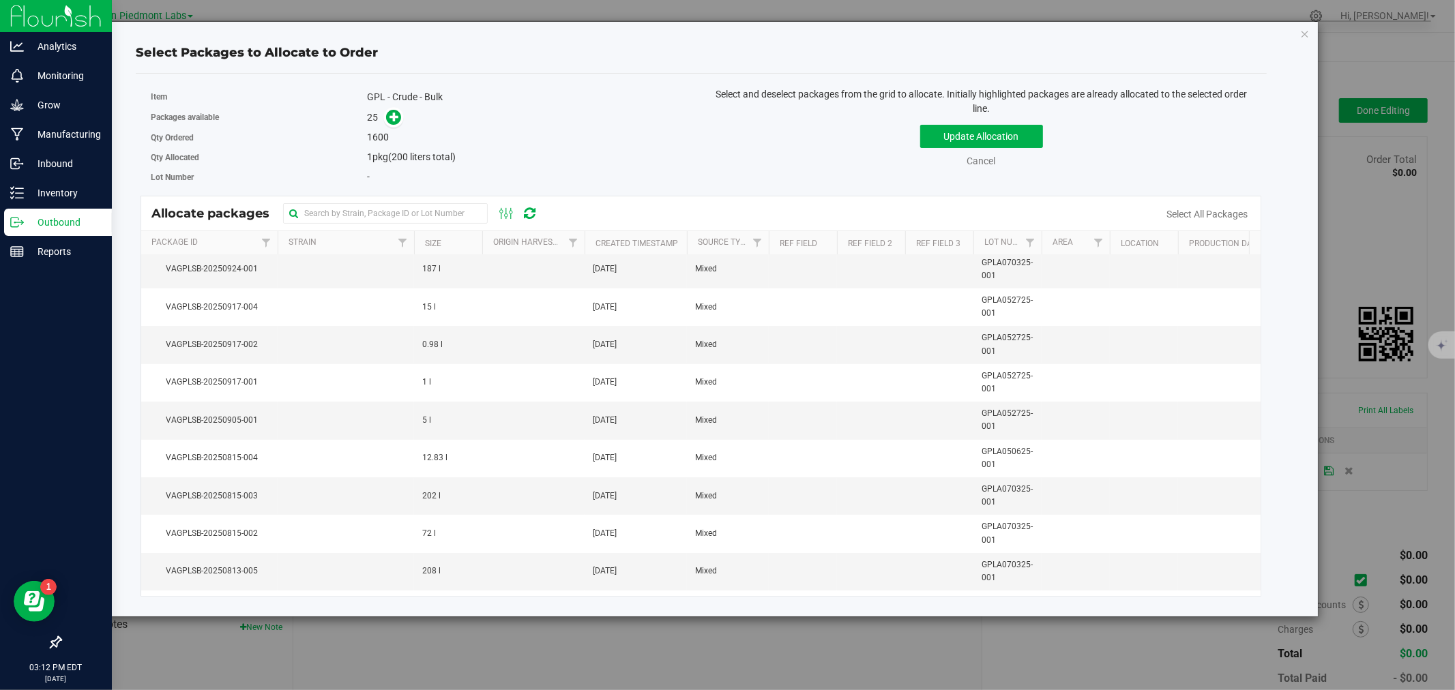
scroll to position [0, 0]
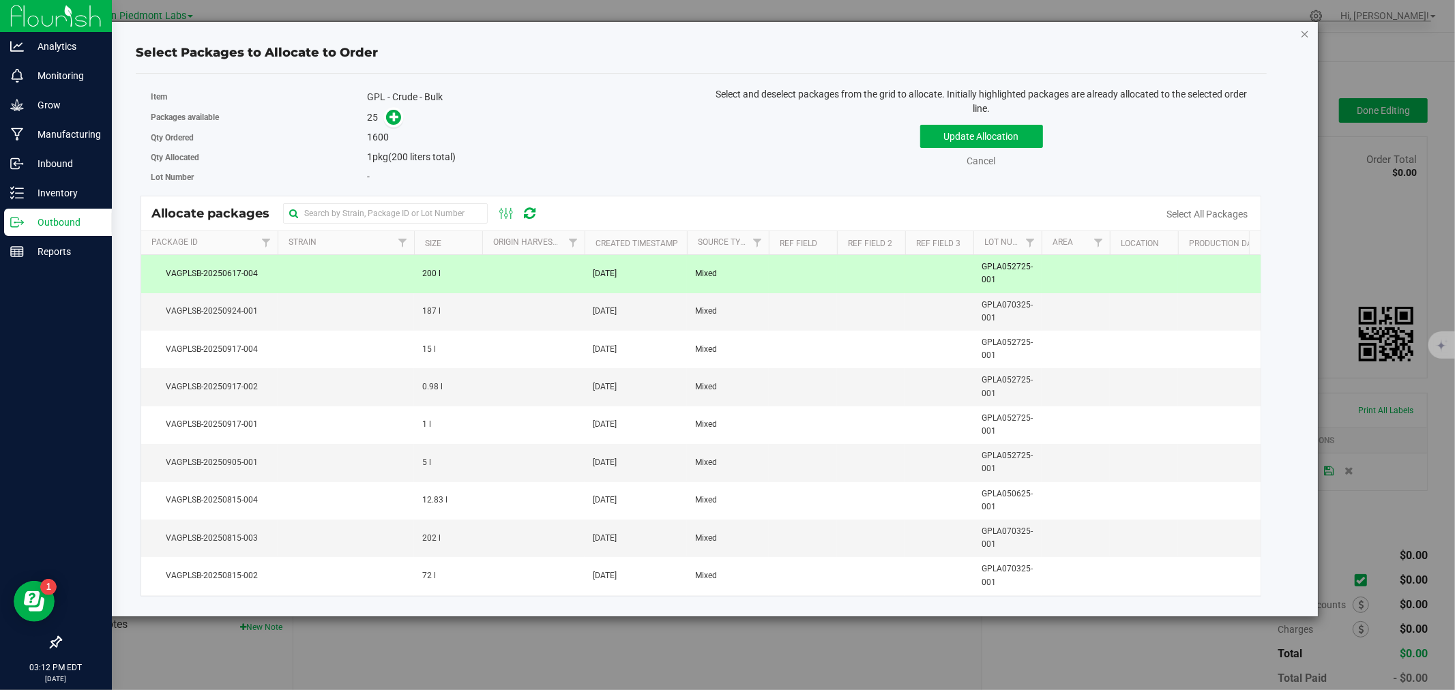
click at [1306, 35] on icon "button" at bounding box center [1305, 33] width 10 height 16
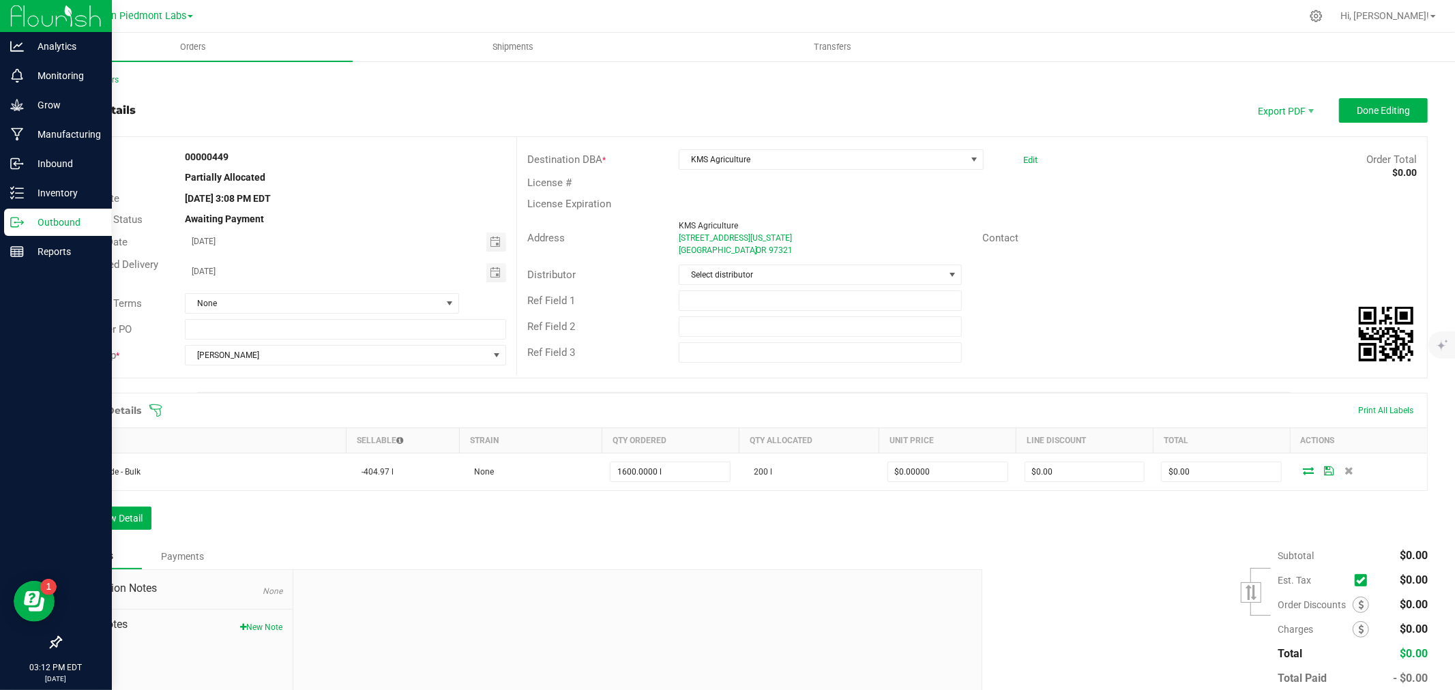
click at [509, 543] on div "Order Details Print All Labels Item Sellable Strain Qty Ordered Qty Allocated U…" at bounding box center [744, 468] width 1368 height 151
click at [1359, 115] on span "Done Editing" at bounding box center [1383, 110] width 53 height 11
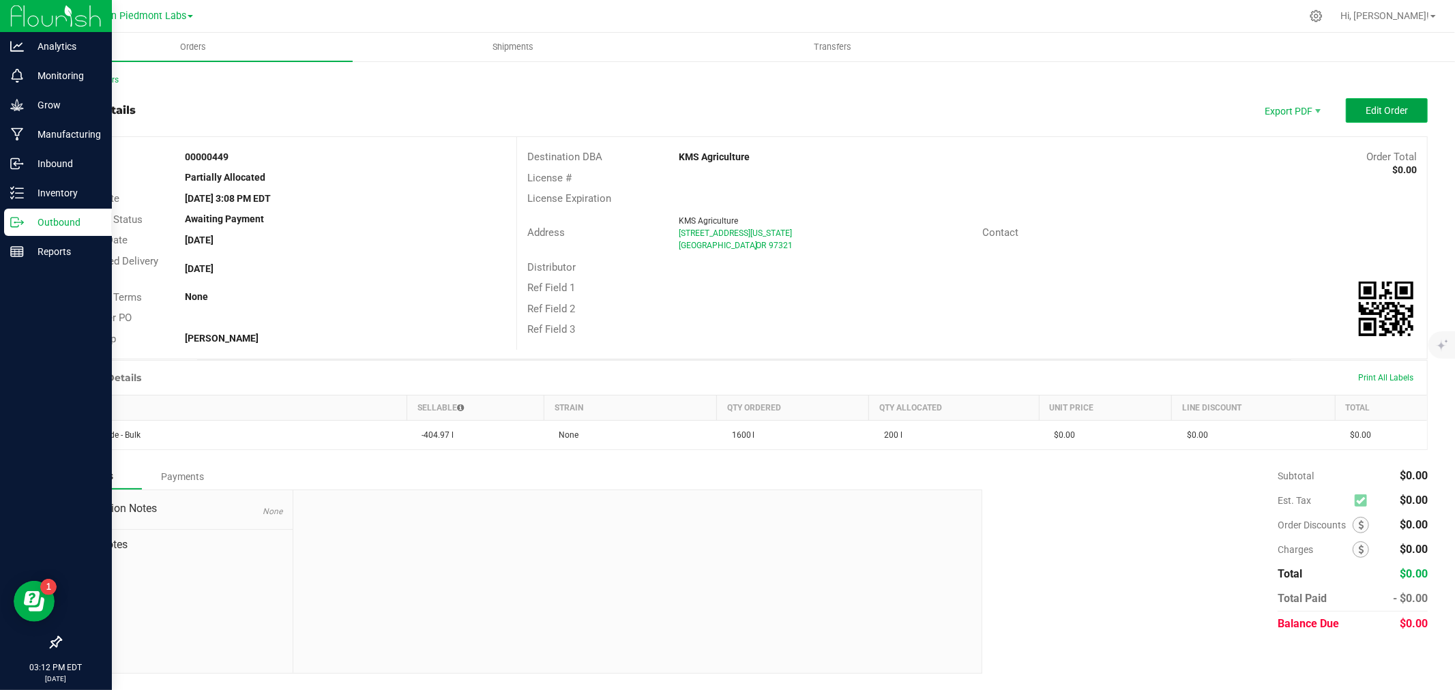
click at [1380, 111] on span "Edit Order" at bounding box center [1387, 110] width 42 height 11
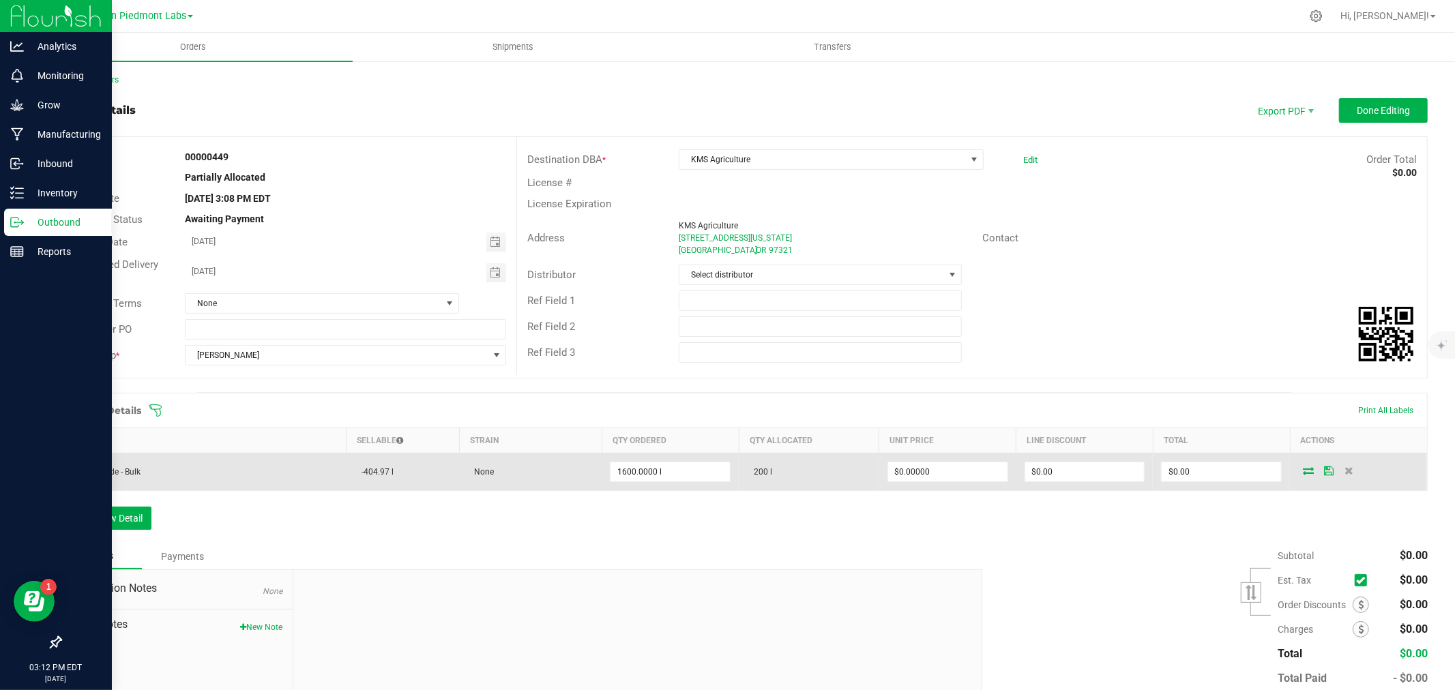
click at [1303, 473] on icon at bounding box center [1308, 471] width 11 height 8
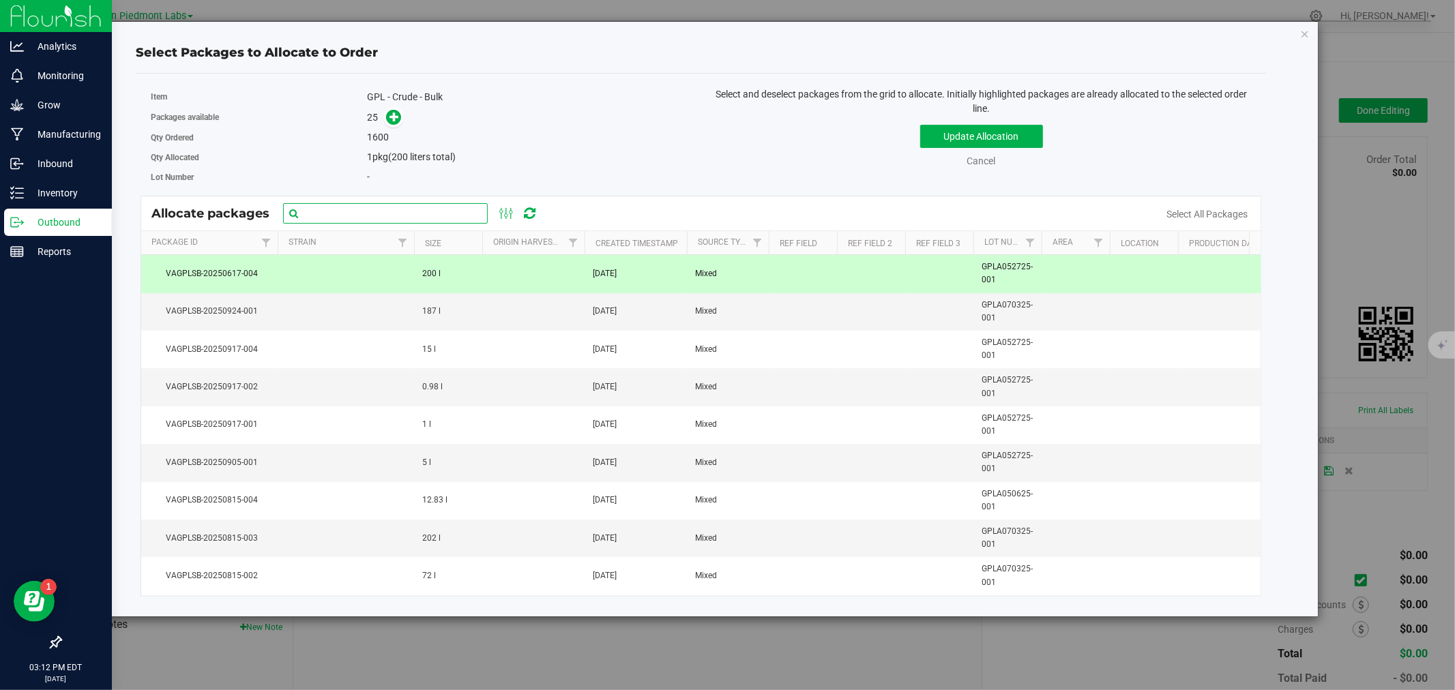
click at [372, 220] on input "text" at bounding box center [385, 213] width 205 height 20
type input "gpla070325"
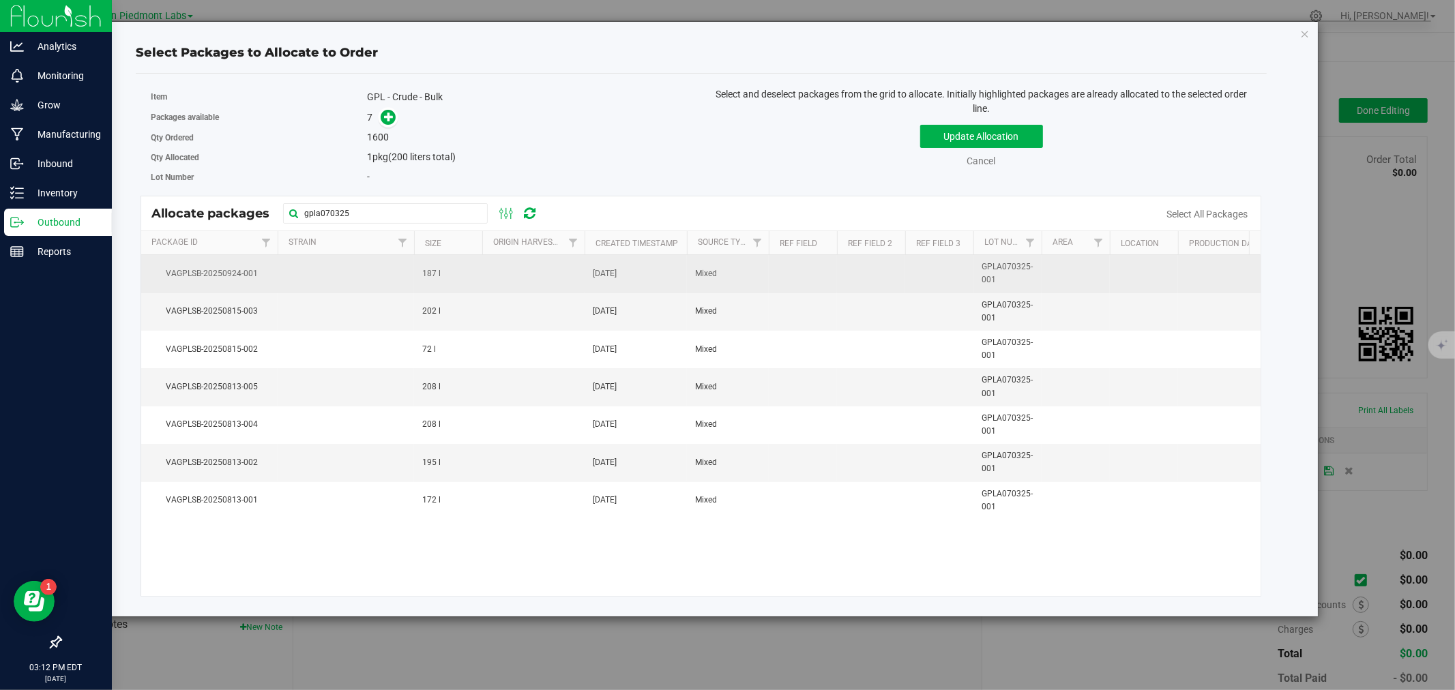
click at [374, 280] on td at bounding box center [346, 274] width 136 height 38
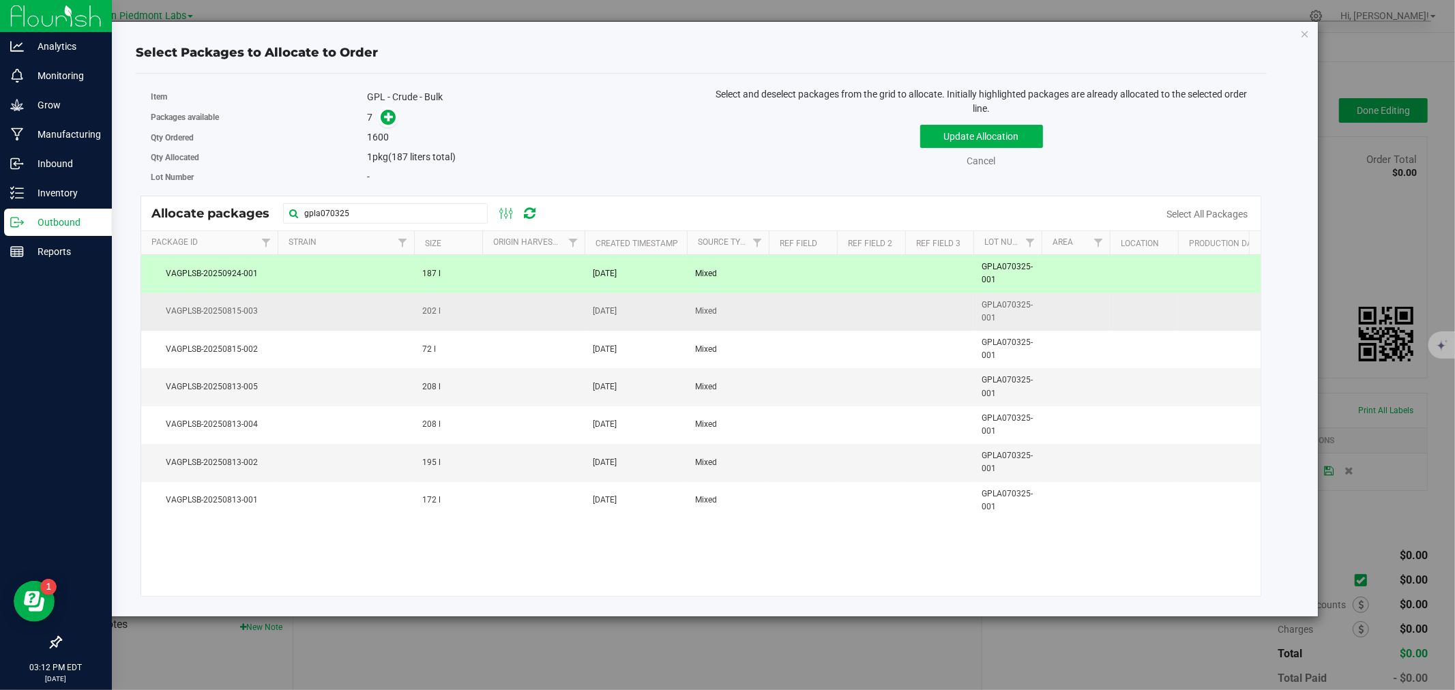
click at [368, 307] on td at bounding box center [346, 312] width 136 height 38
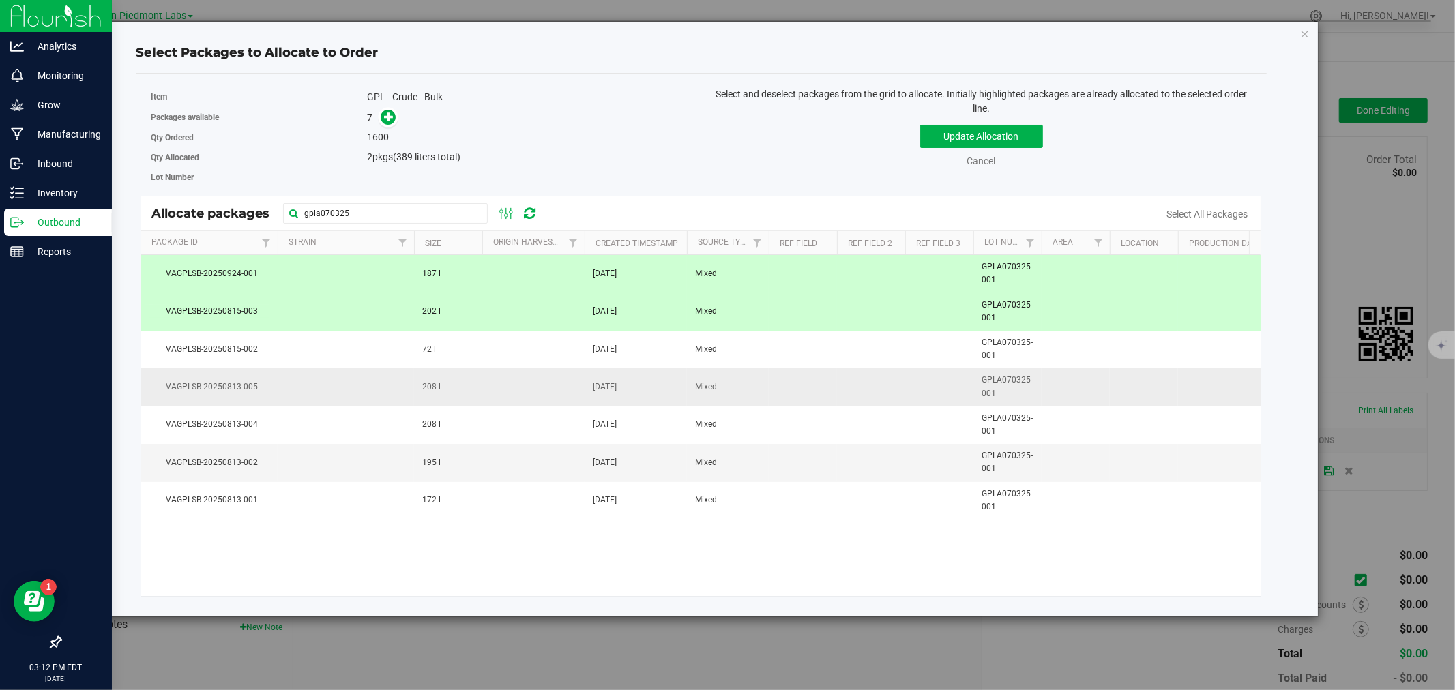
click at [358, 403] on td at bounding box center [346, 387] width 136 height 38
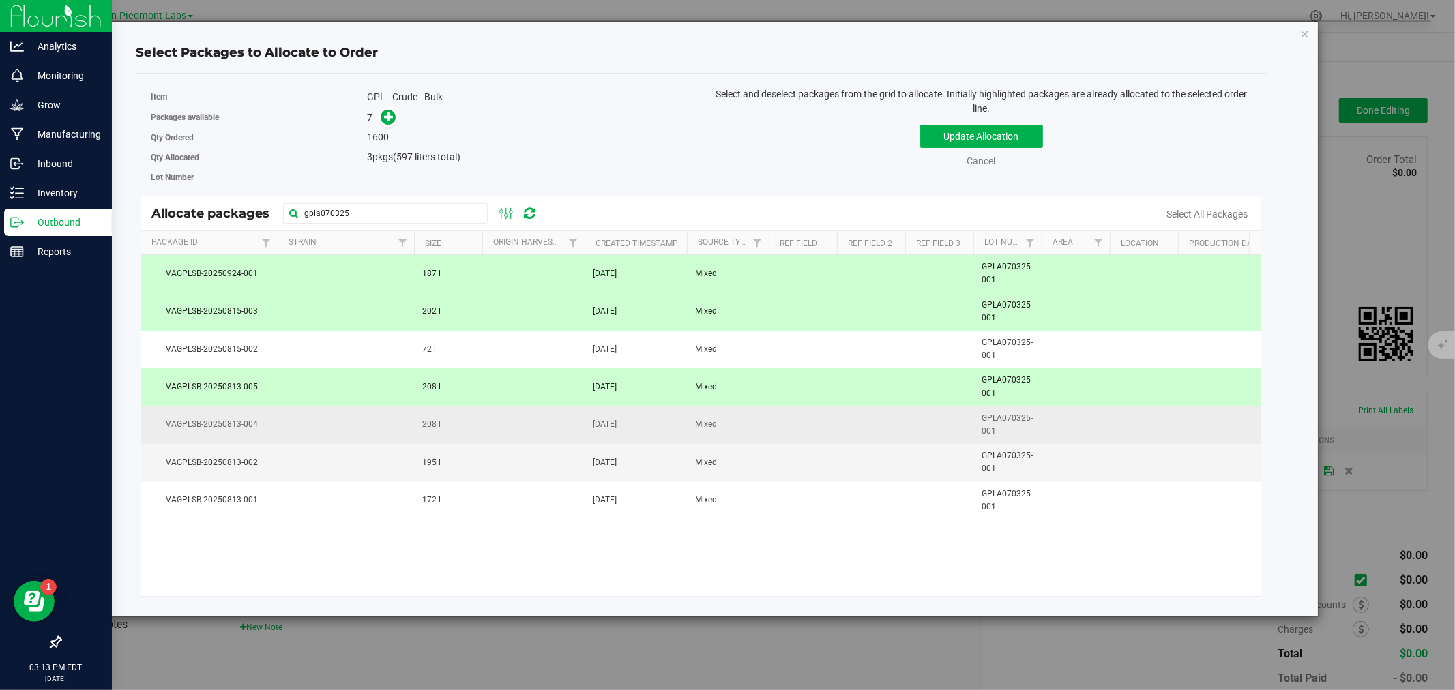
click at [352, 419] on td at bounding box center [346, 426] width 136 height 38
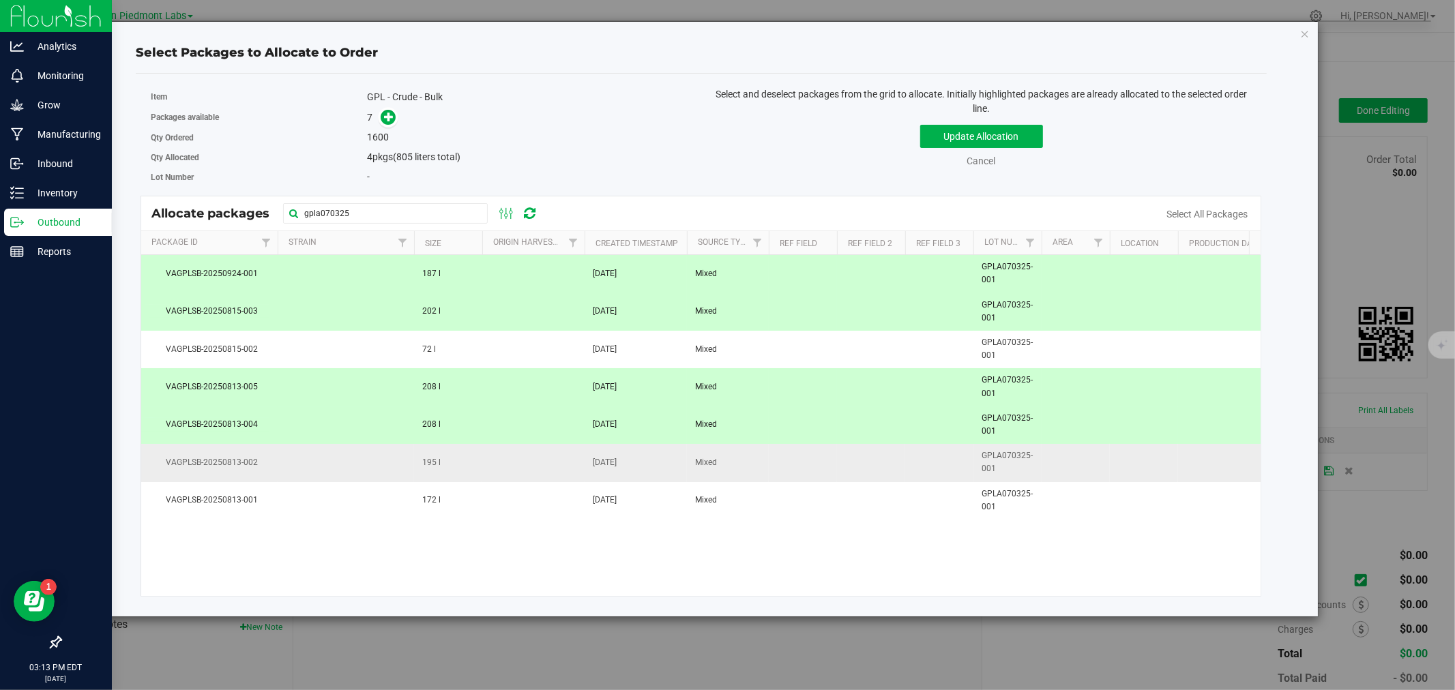
click at [336, 464] on td at bounding box center [346, 463] width 136 height 38
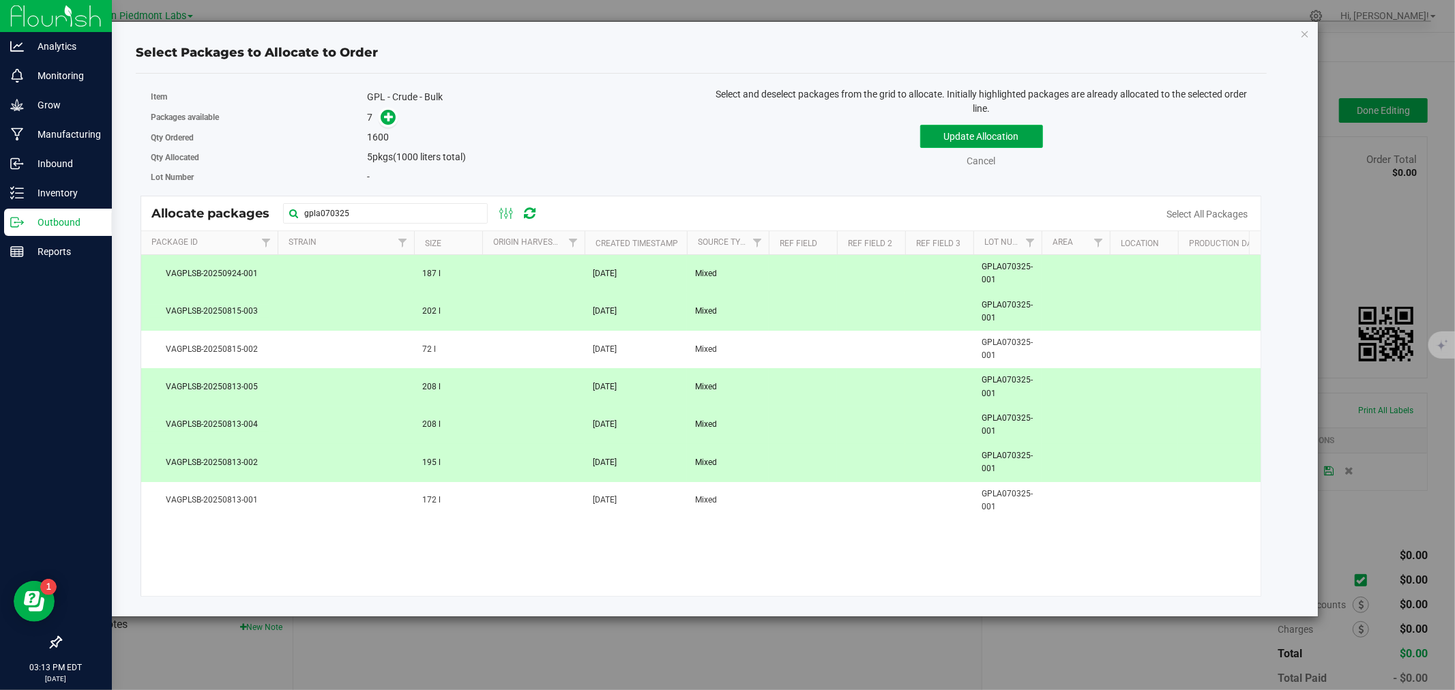
click at [975, 135] on button "Update Allocation" at bounding box center [981, 136] width 123 height 23
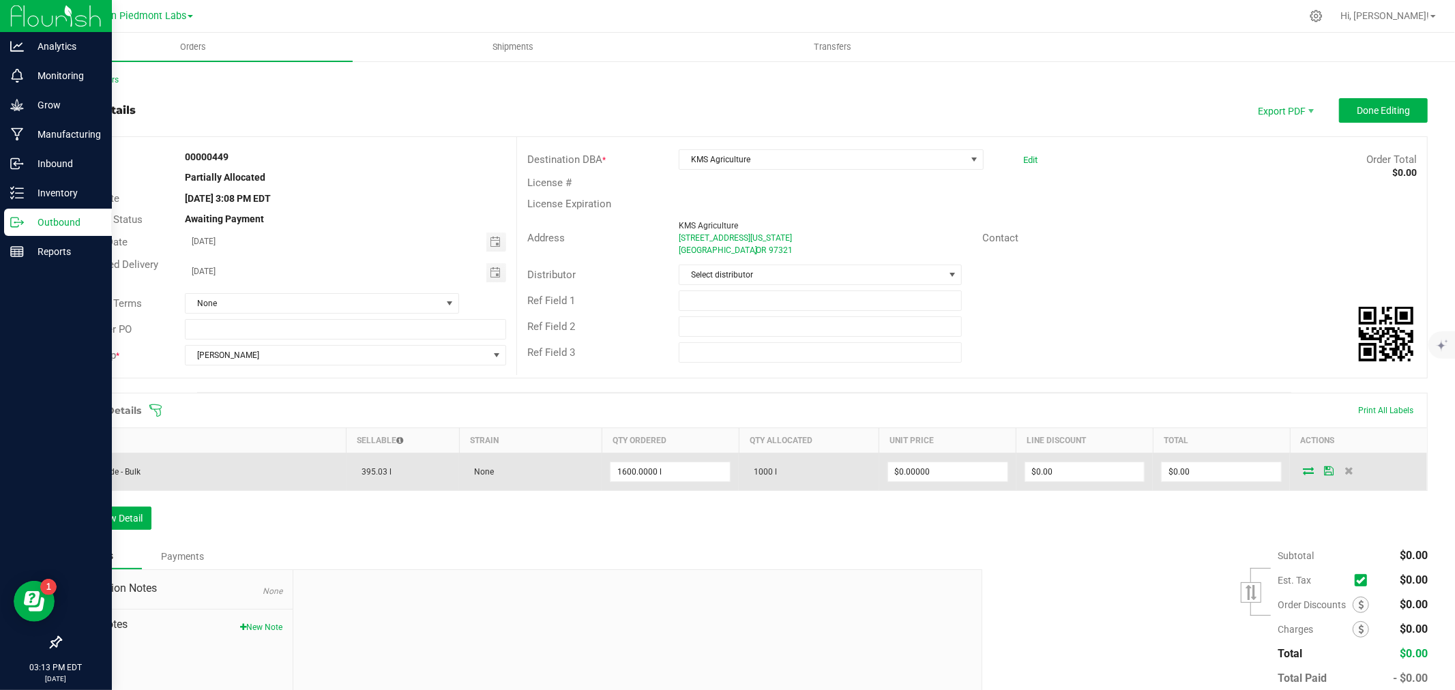
click at [1303, 471] on icon at bounding box center [1308, 471] width 11 height 8
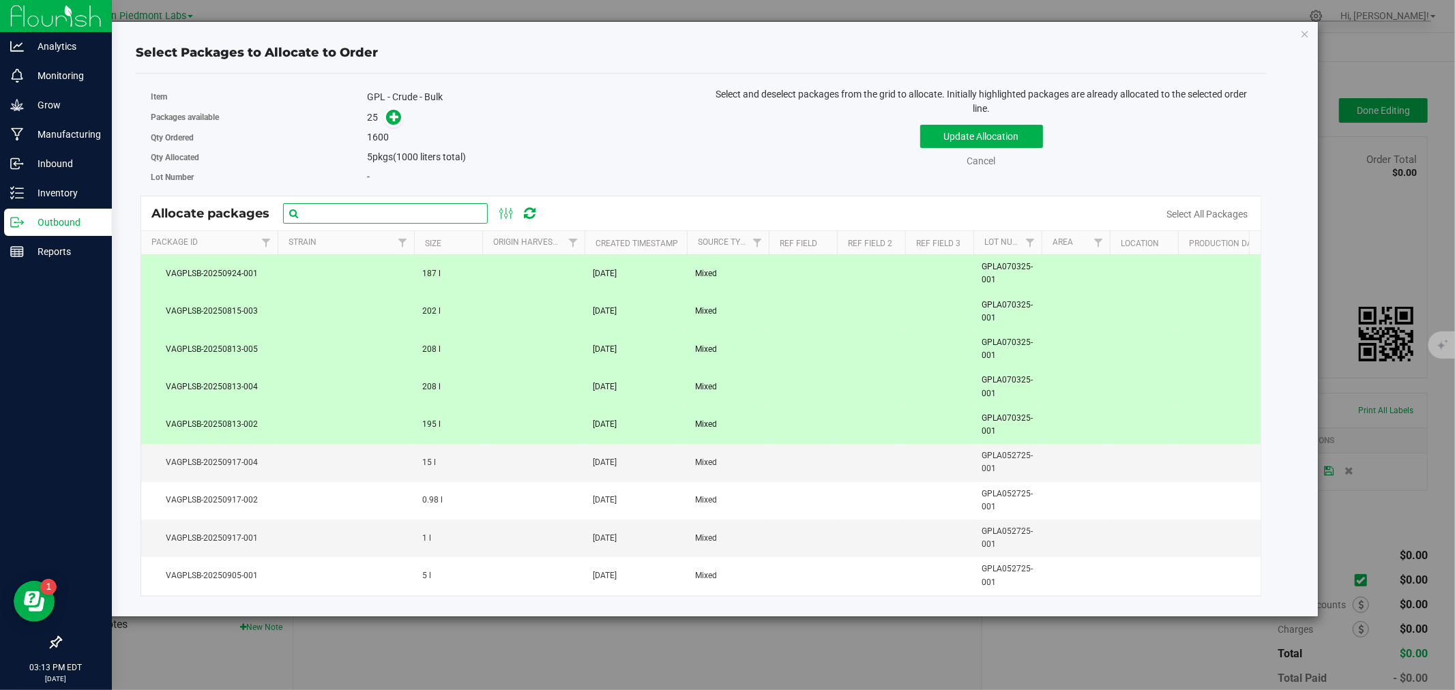
click at [387, 207] on input "text" at bounding box center [385, 213] width 205 height 20
type input "gpla0527"
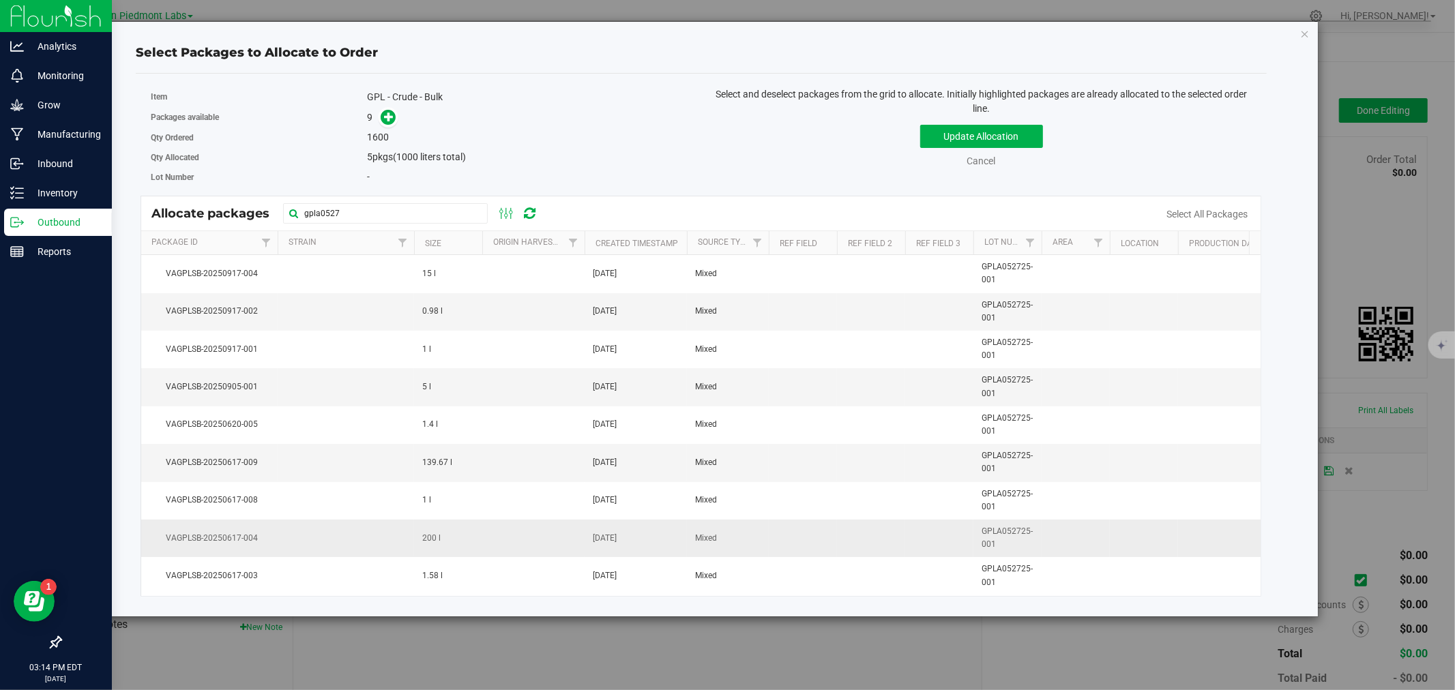
click at [332, 547] on td at bounding box center [346, 539] width 136 height 38
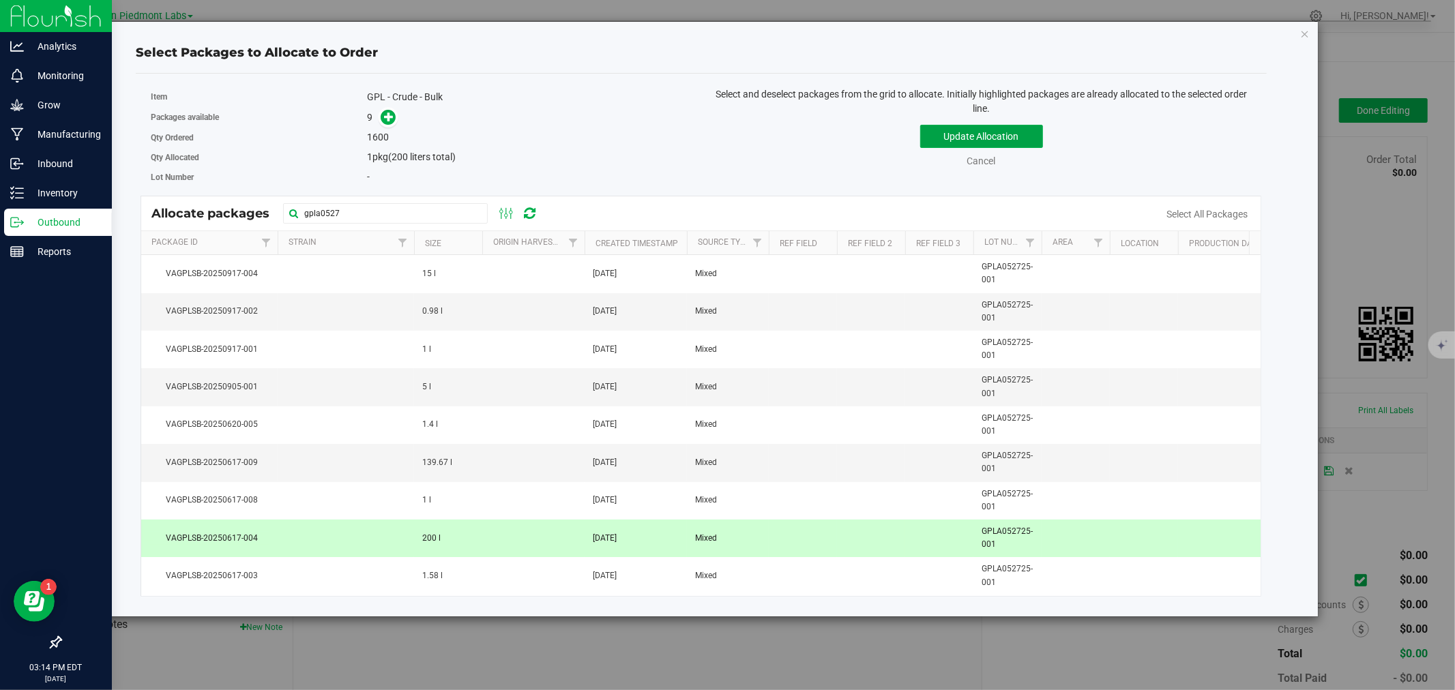
click at [992, 132] on button "Update Allocation" at bounding box center [981, 136] width 123 height 23
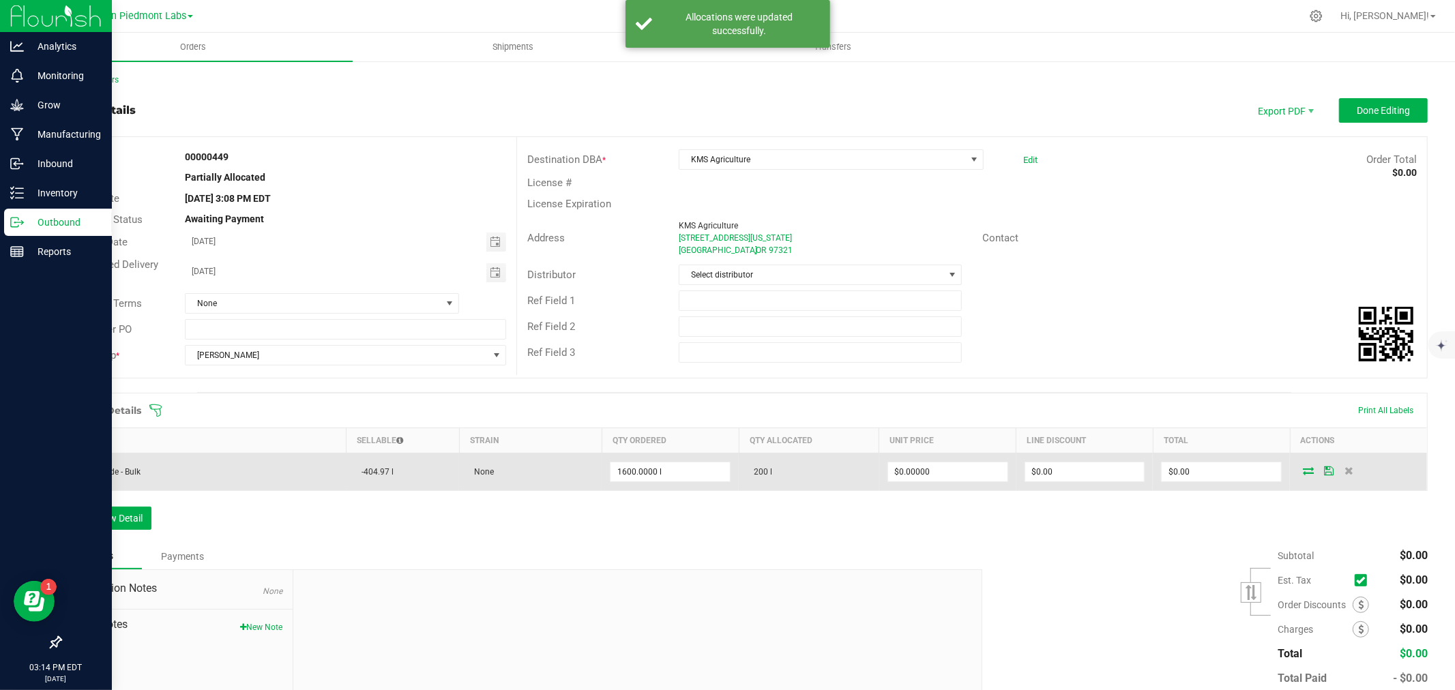
click at [1303, 473] on icon at bounding box center [1308, 471] width 11 height 8
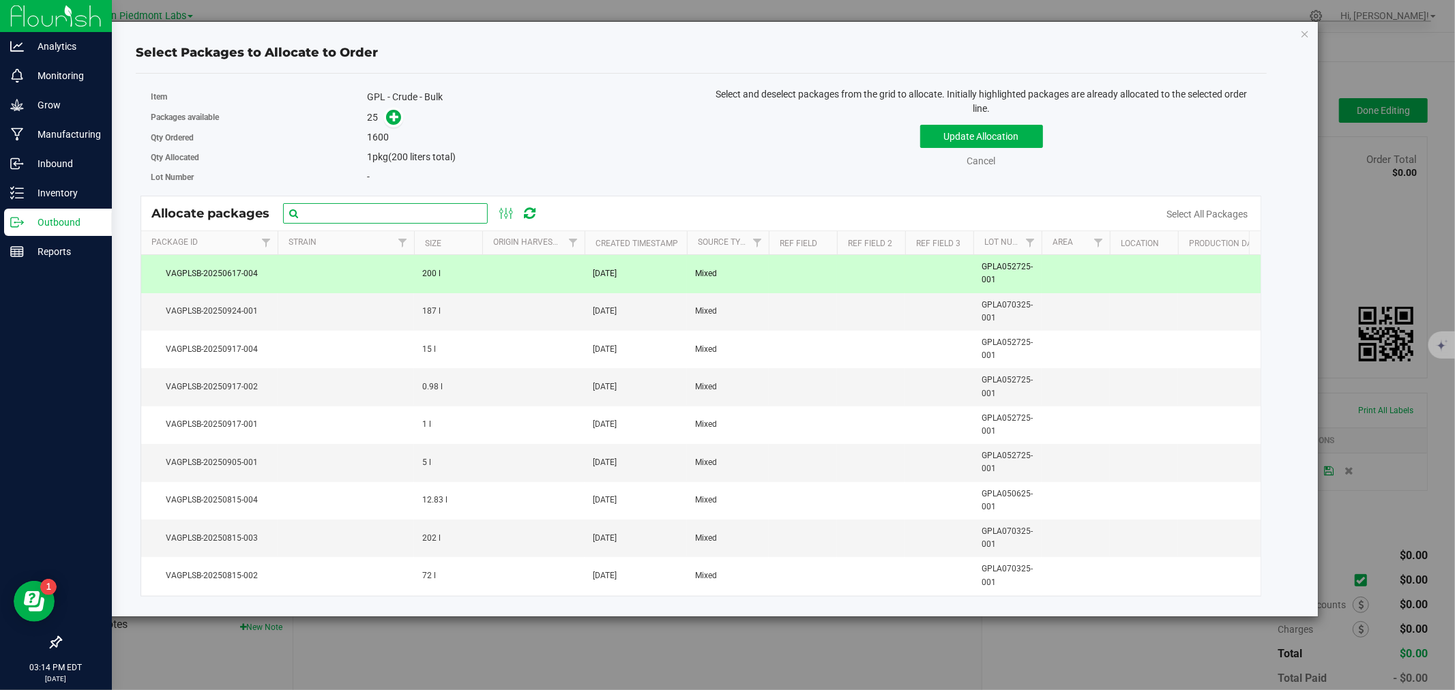
click at [353, 212] on input "text" at bounding box center [385, 213] width 205 height 20
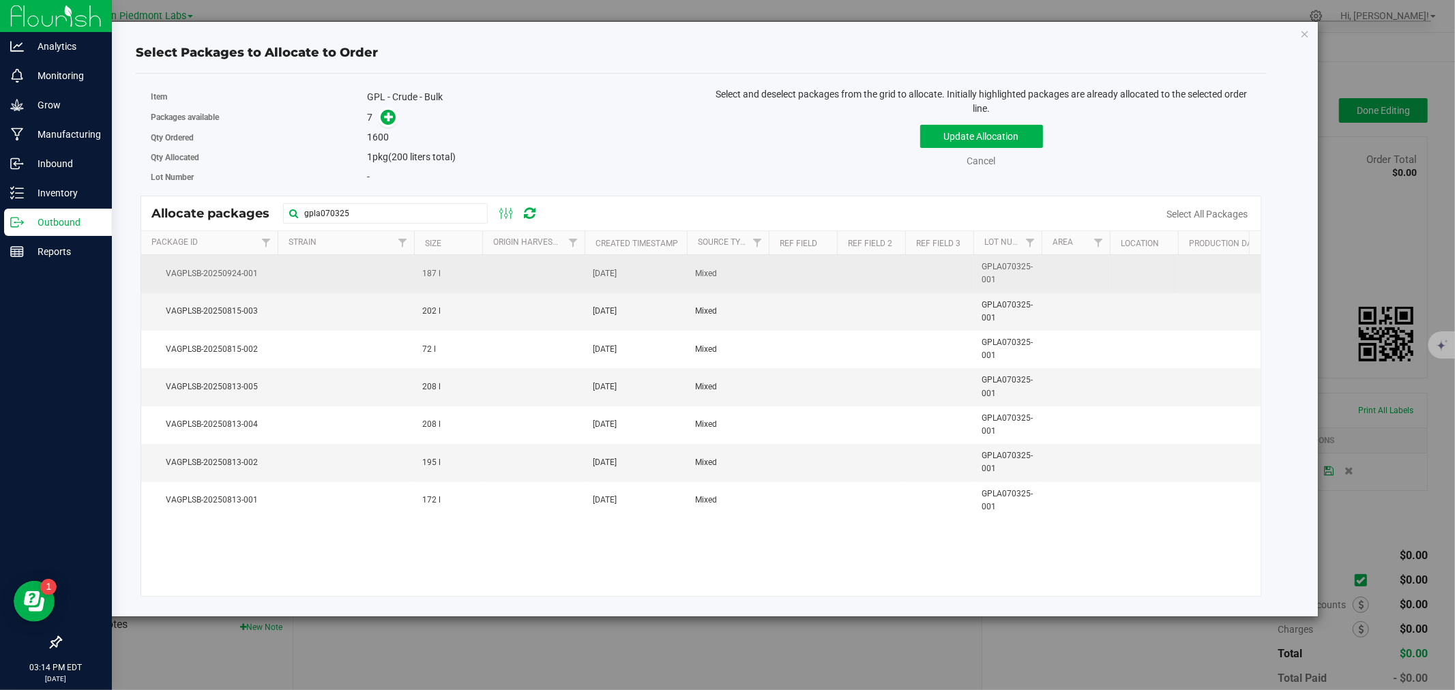
click at [263, 278] on span "VAGPLSB-20250924-001" at bounding box center [209, 273] width 120 height 13
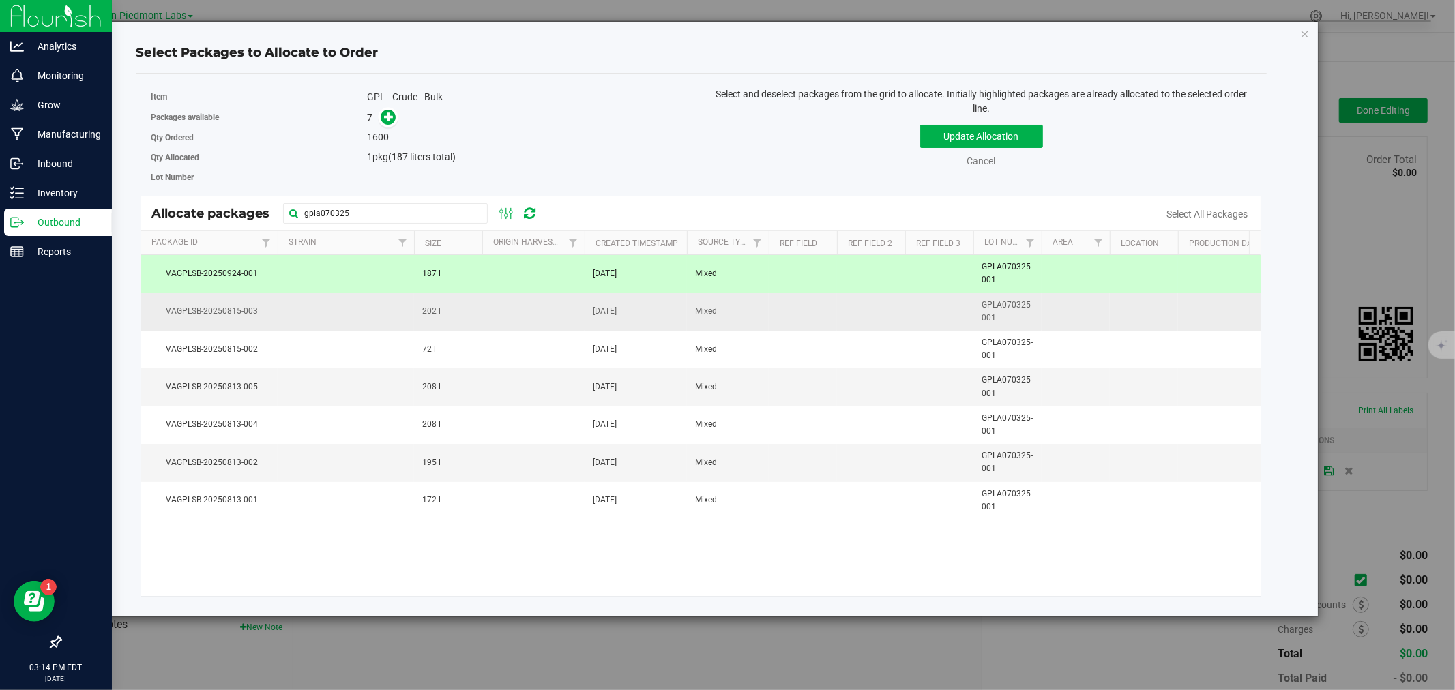
click at [267, 307] on span "VAGPLSB-20250815-003" at bounding box center [209, 311] width 120 height 13
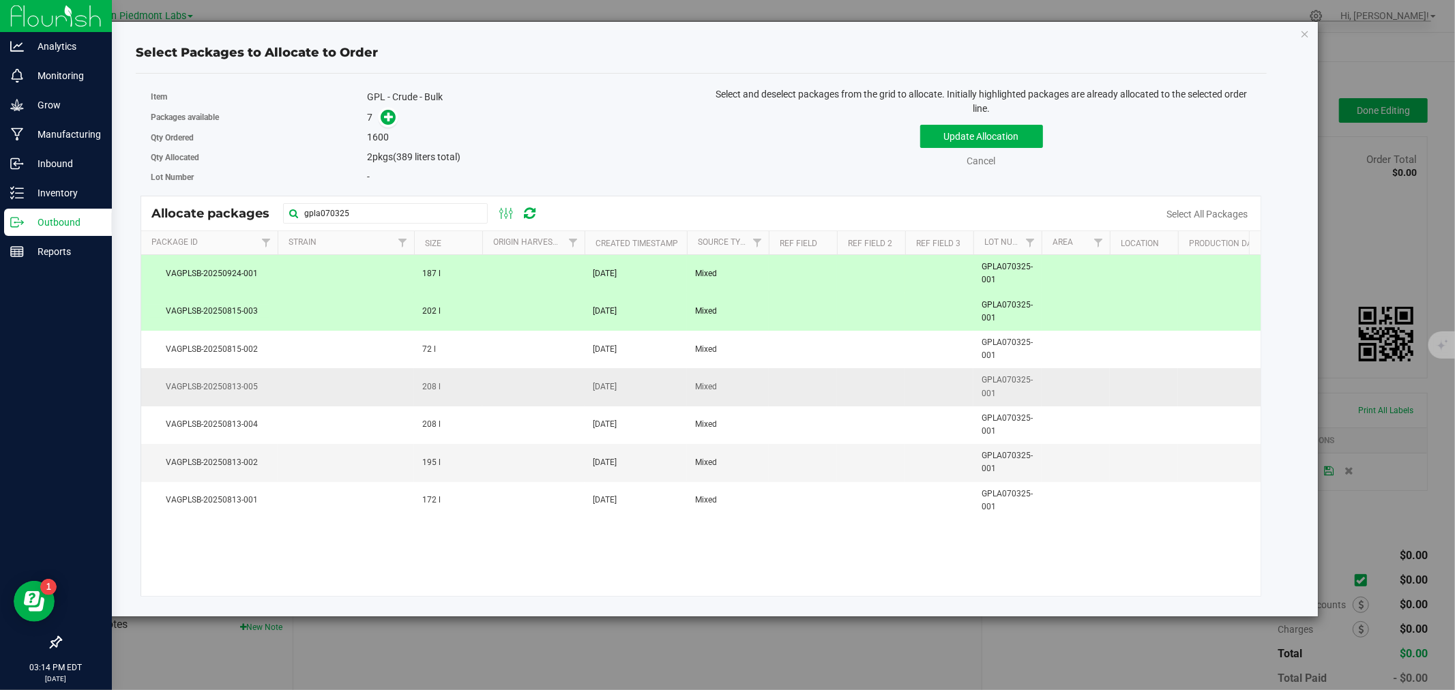
click at [198, 400] on td "VAGPLSB-20250813-005" at bounding box center [209, 387] width 136 height 38
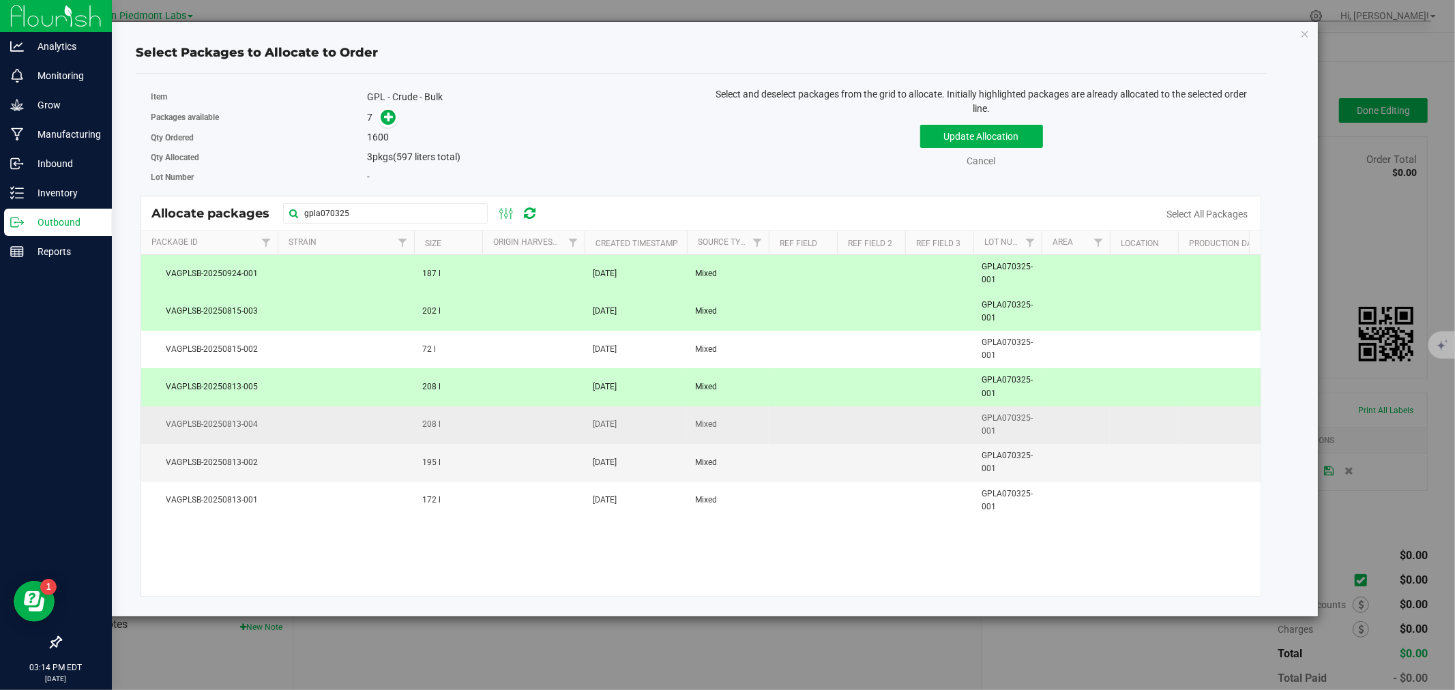
click at [219, 426] on span "VAGPLSB-20250813-004" at bounding box center [209, 424] width 120 height 13
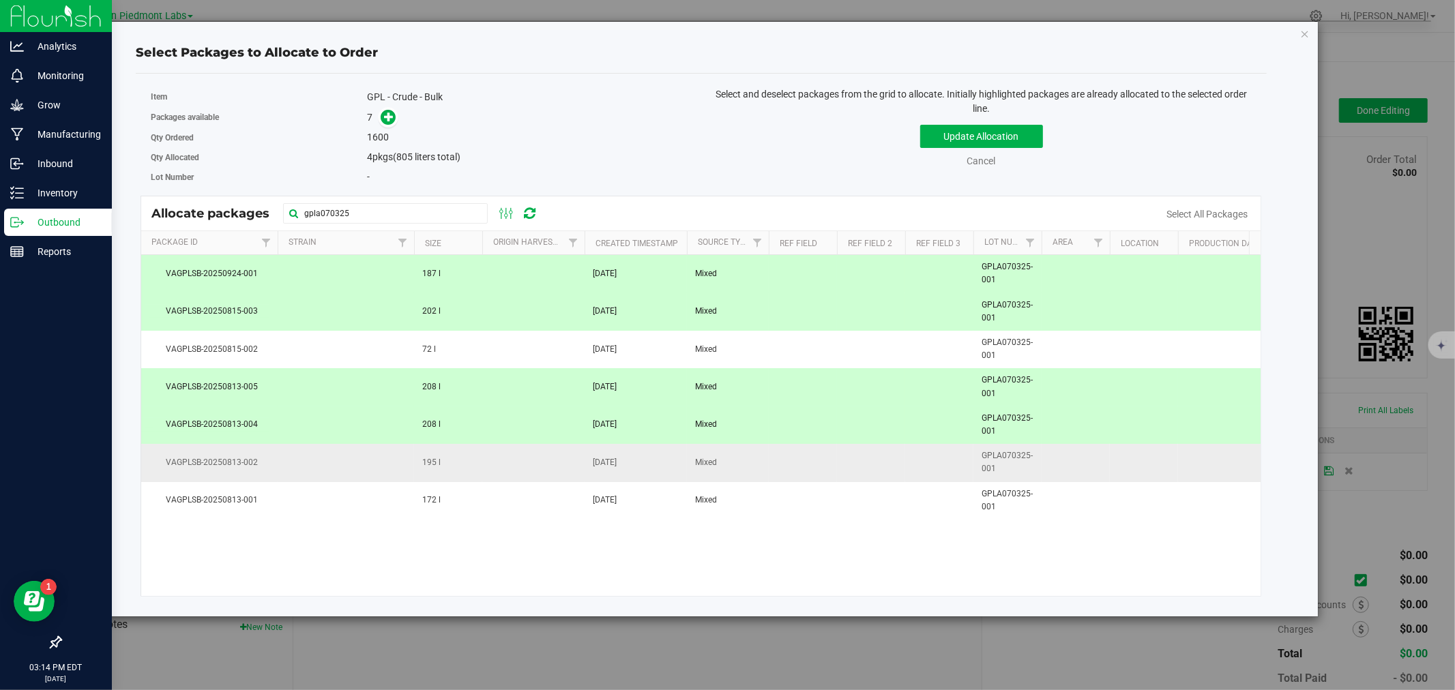
click at [235, 471] on td "VAGPLSB-20250813-002" at bounding box center [209, 463] width 136 height 38
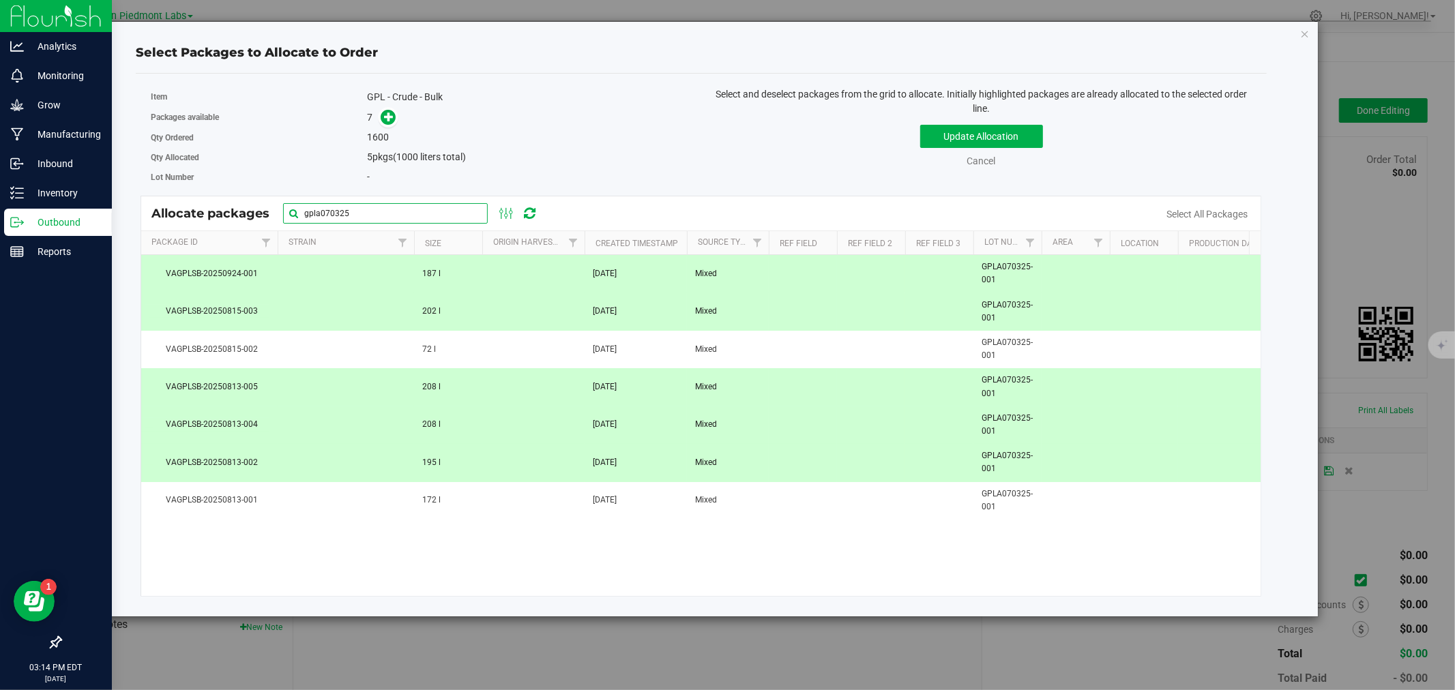
click at [383, 213] on input "gpla070325" at bounding box center [385, 213] width 205 height 20
drag, startPoint x: 373, startPoint y: 217, endPoint x: 145, endPoint y: 248, distance: 230.6
click at [187, 229] on div "Allocate packages gpla070325" at bounding box center [700, 213] width 1119 height 34
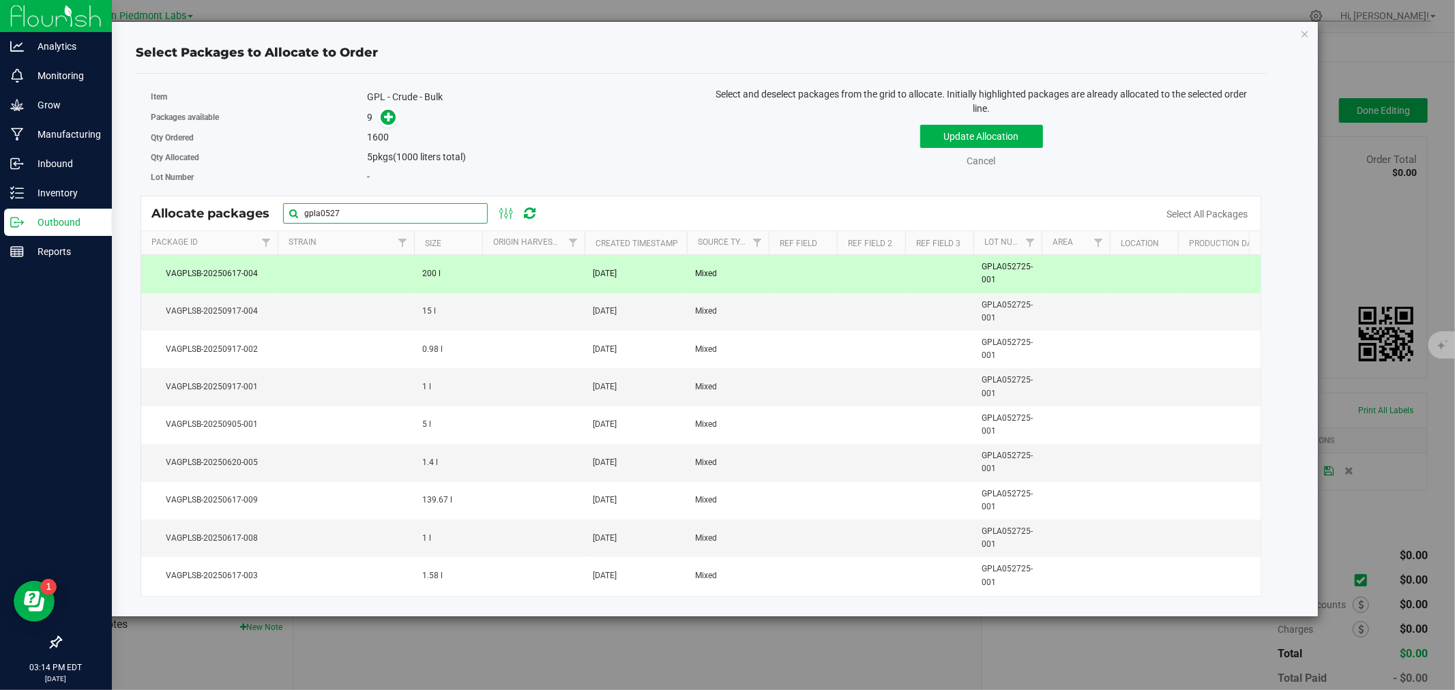
drag, startPoint x: 346, startPoint y: 209, endPoint x: 227, endPoint y: 207, distance: 119.4
click at [227, 207] on div "Allocate packages gpla0527" at bounding box center [350, 213] width 399 height 20
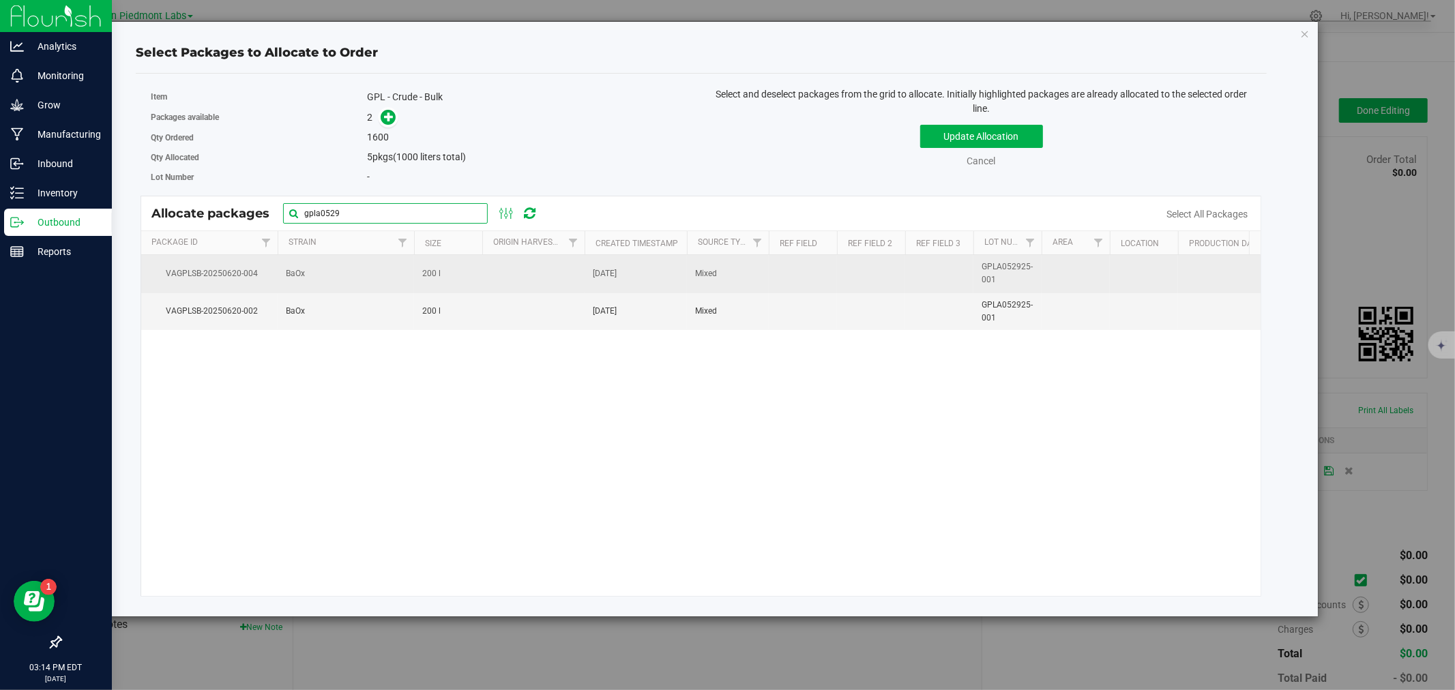
type input "gpla0529"
click at [215, 271] on span "VAGPLSB-20250620-004" at bounding box center [209, 273] width 120 height 13
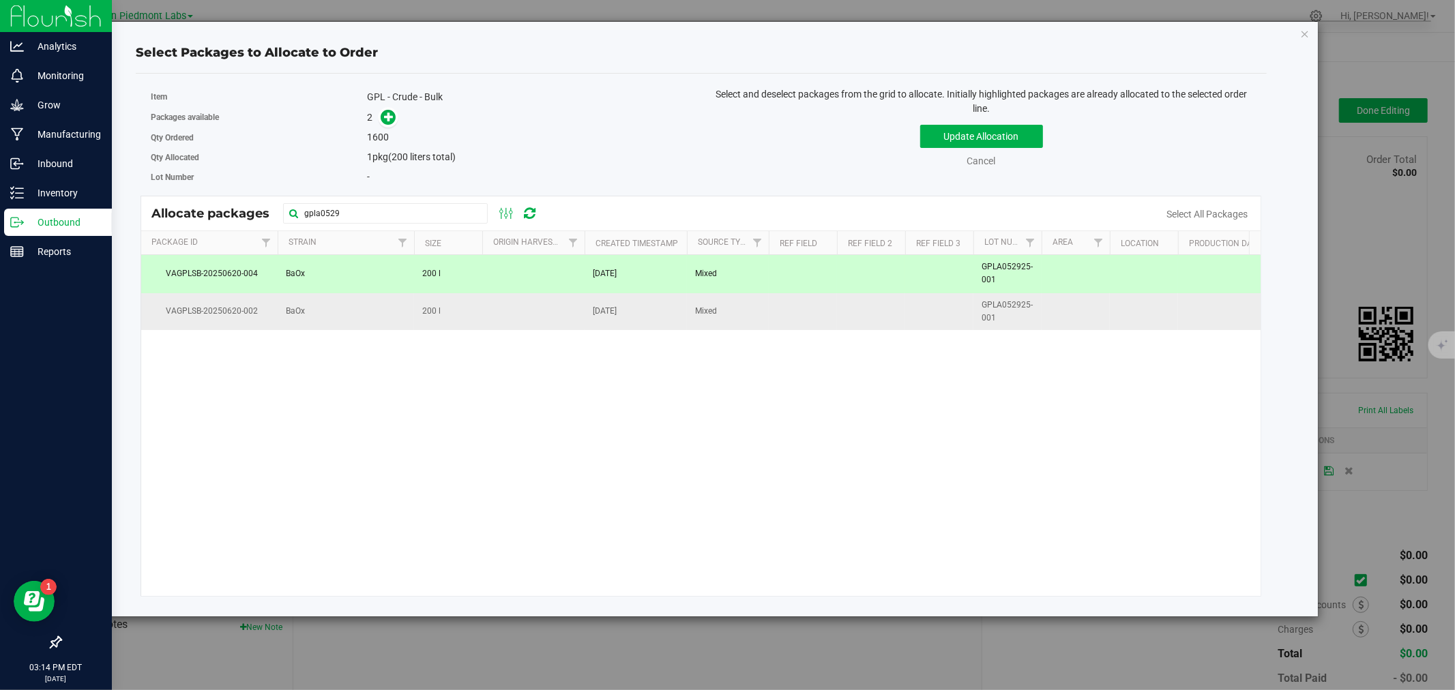
click at [213, 310] on span "VAGPLSB-20250620-002" at bounding box center [209, 311] width 120 height 13
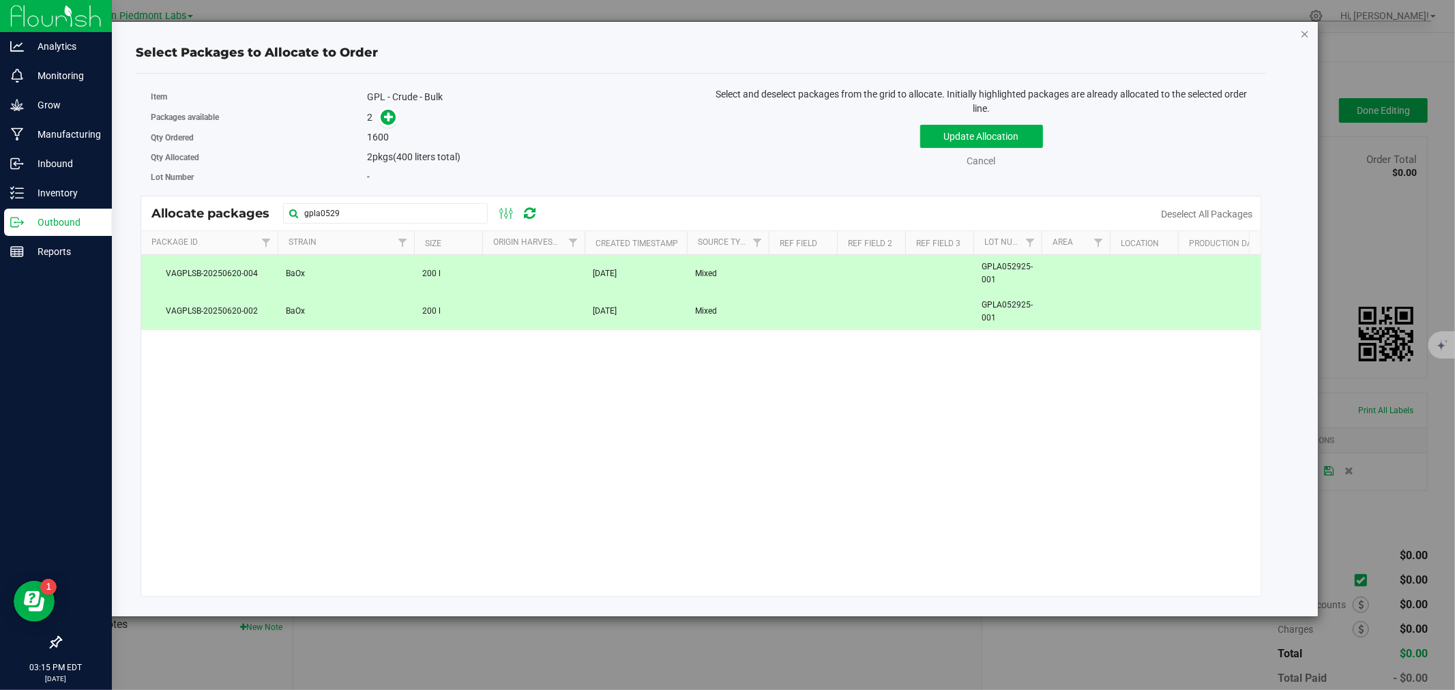
click at [1306, 28] on icon "button" at bounding box center [1305, 33] width 10 height 16
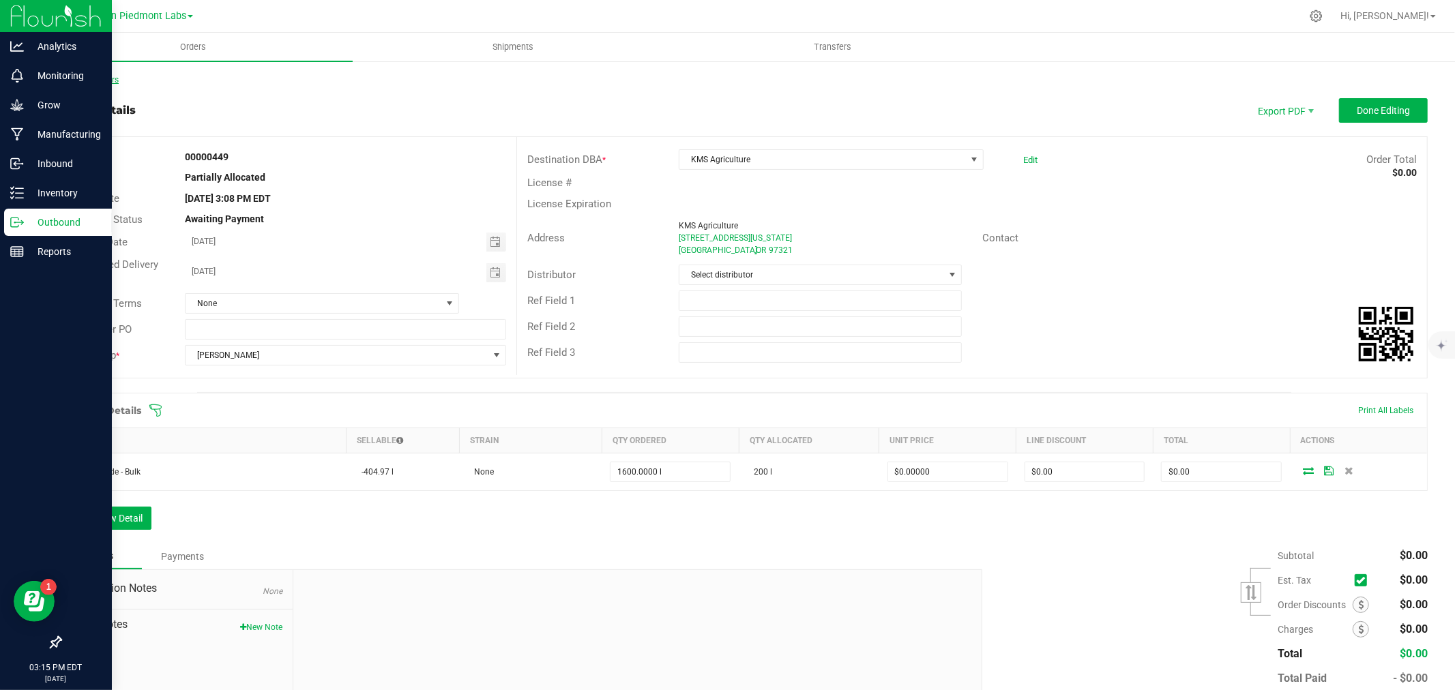
click at [87, 78] on link "Back to Orders" at bounding box center [89, 80] width 59 height 10
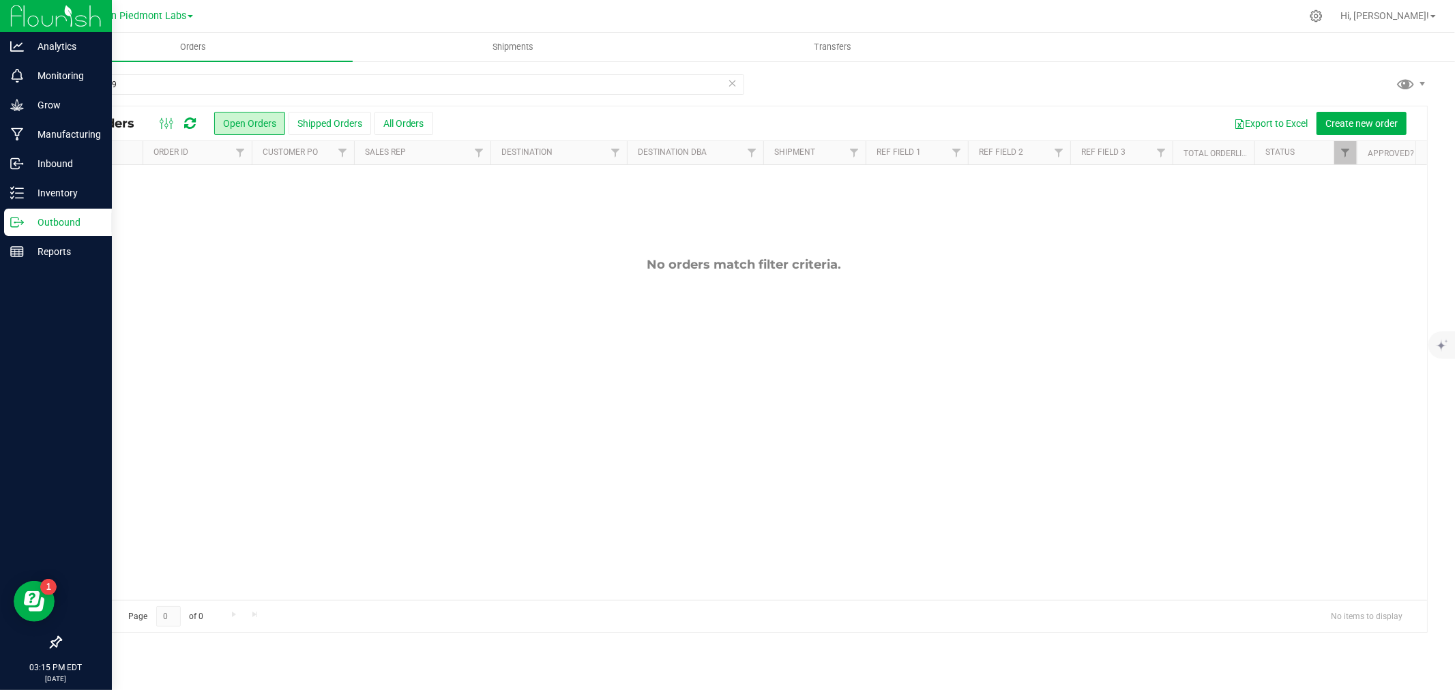
click at [733, 80] on icon at bounding box center [733, 82] width 10 height 16
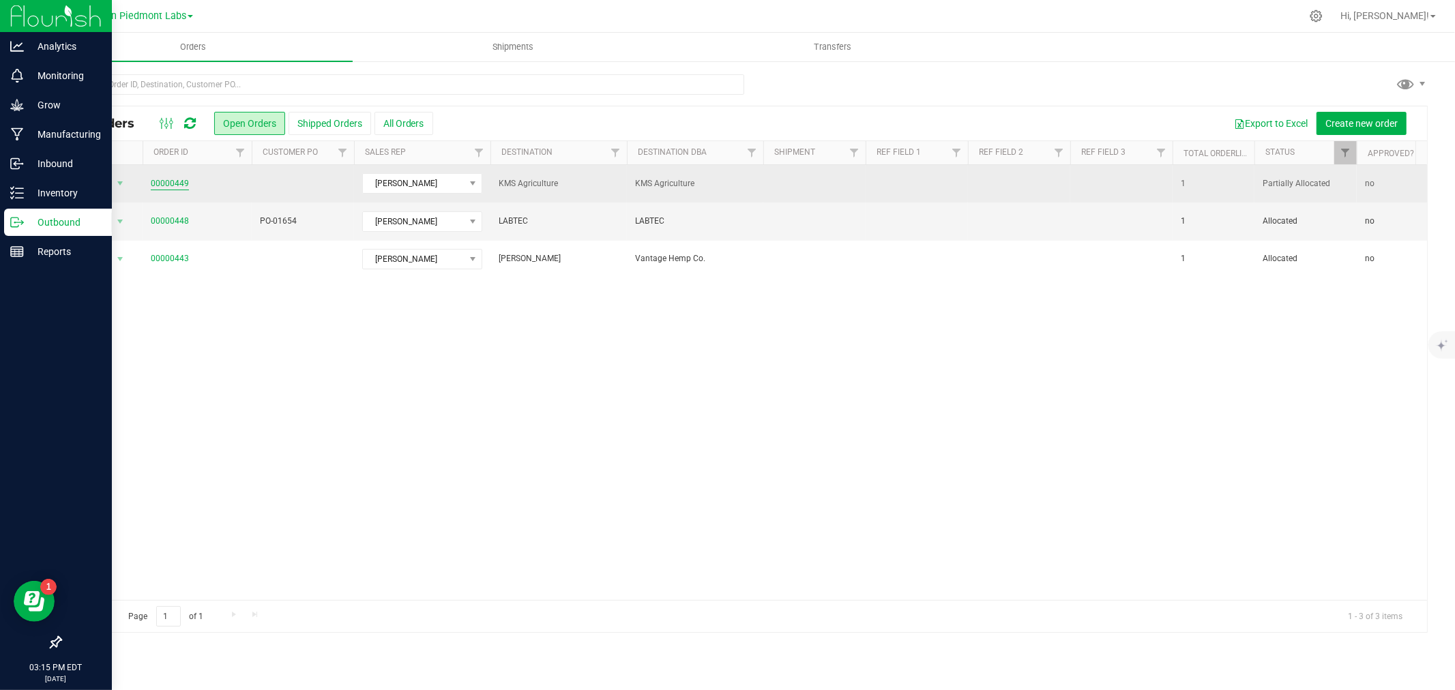
click at [177, 179] on link "00000449" at bounding box center [170, 183] width 38 height 13
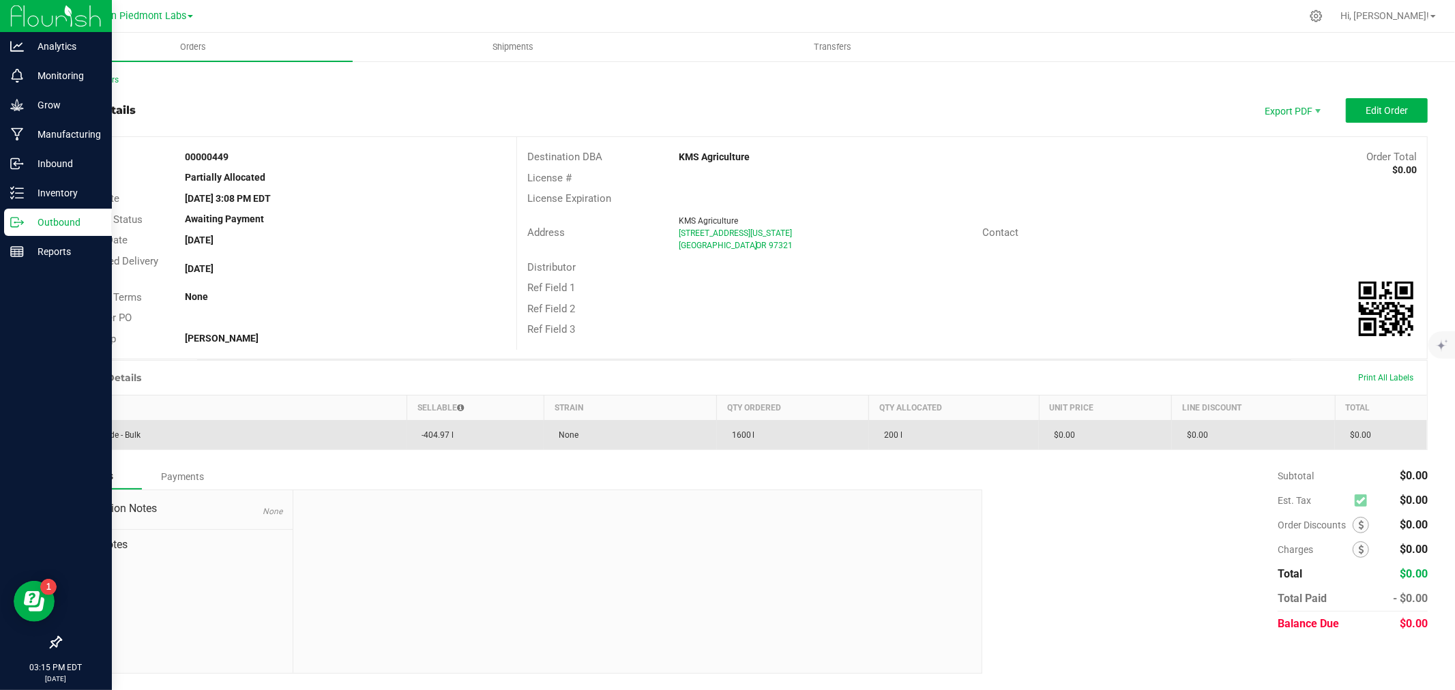
click at [430, 433] on span "-404.97 l" at bounding box center [434, 435] width 39 height 10
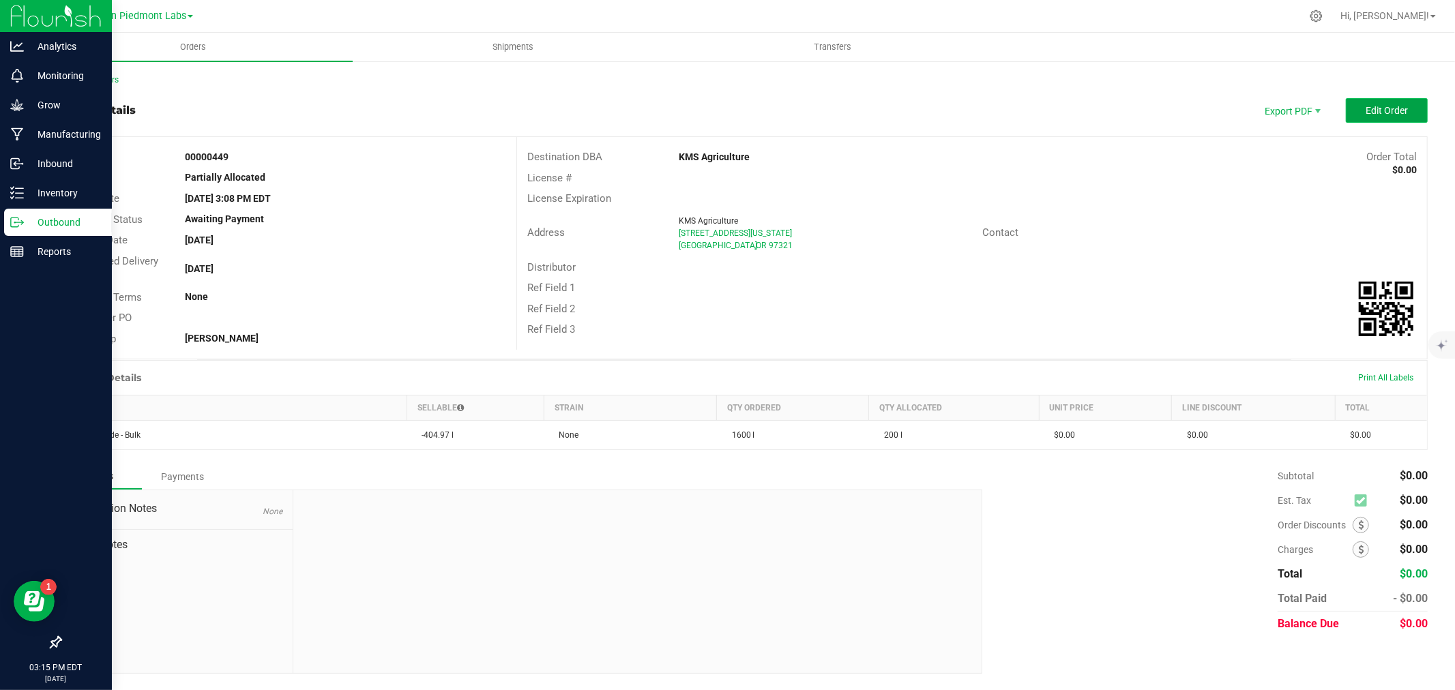
click at [1379, 114] on span "Edit Order" at bounding box center [1387, 110] width 42 height 11
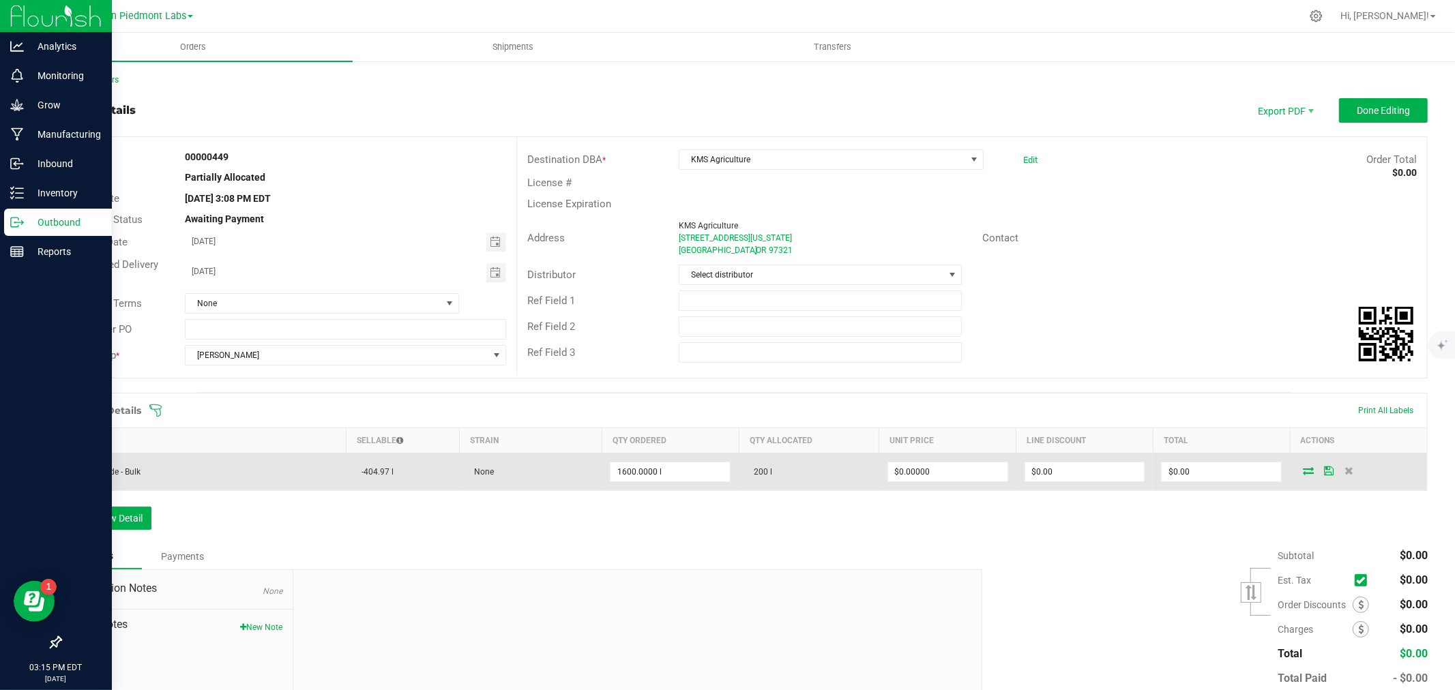
click at [1303, 467] on icon at bounding box center [1308, 471] width 11 height 8
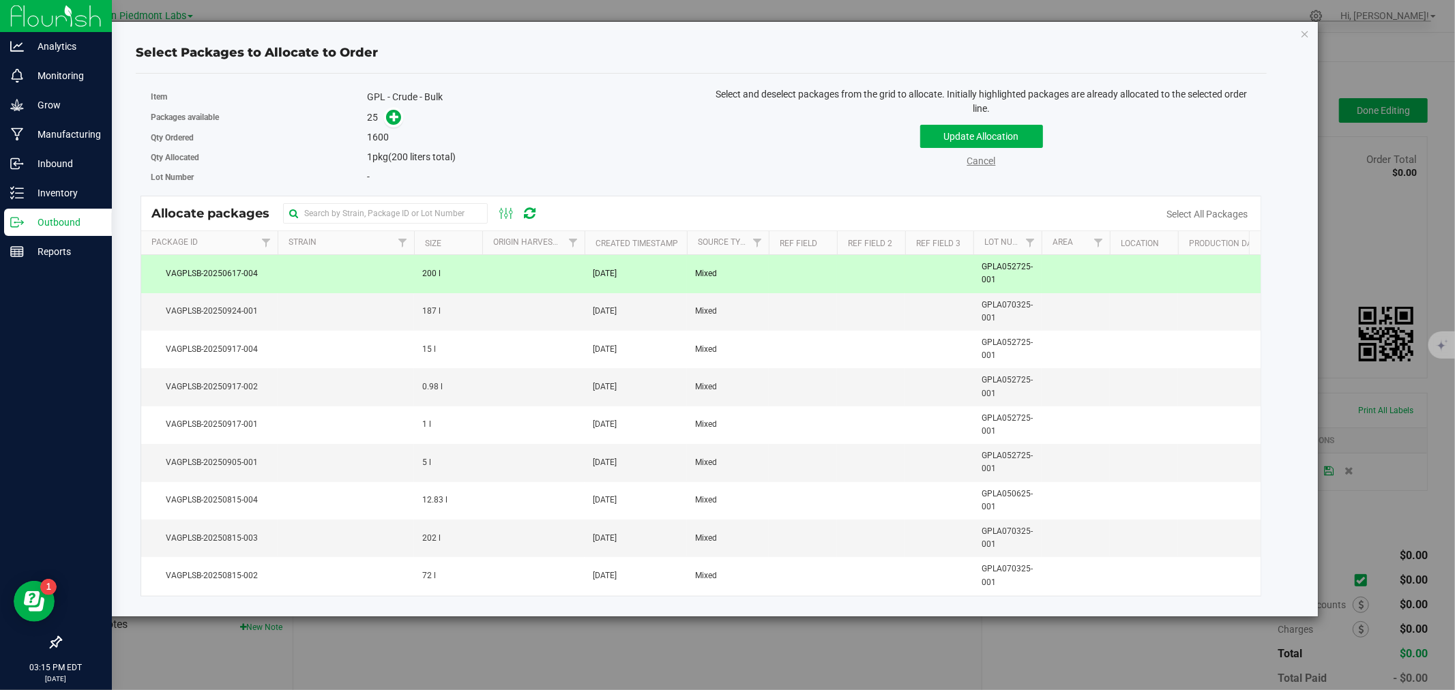
click at [979, 162] on link "Cancel" at bounding box center [981, 161] width 29 height 11
